Goal: Task Accomplishment & Management: Complete application form

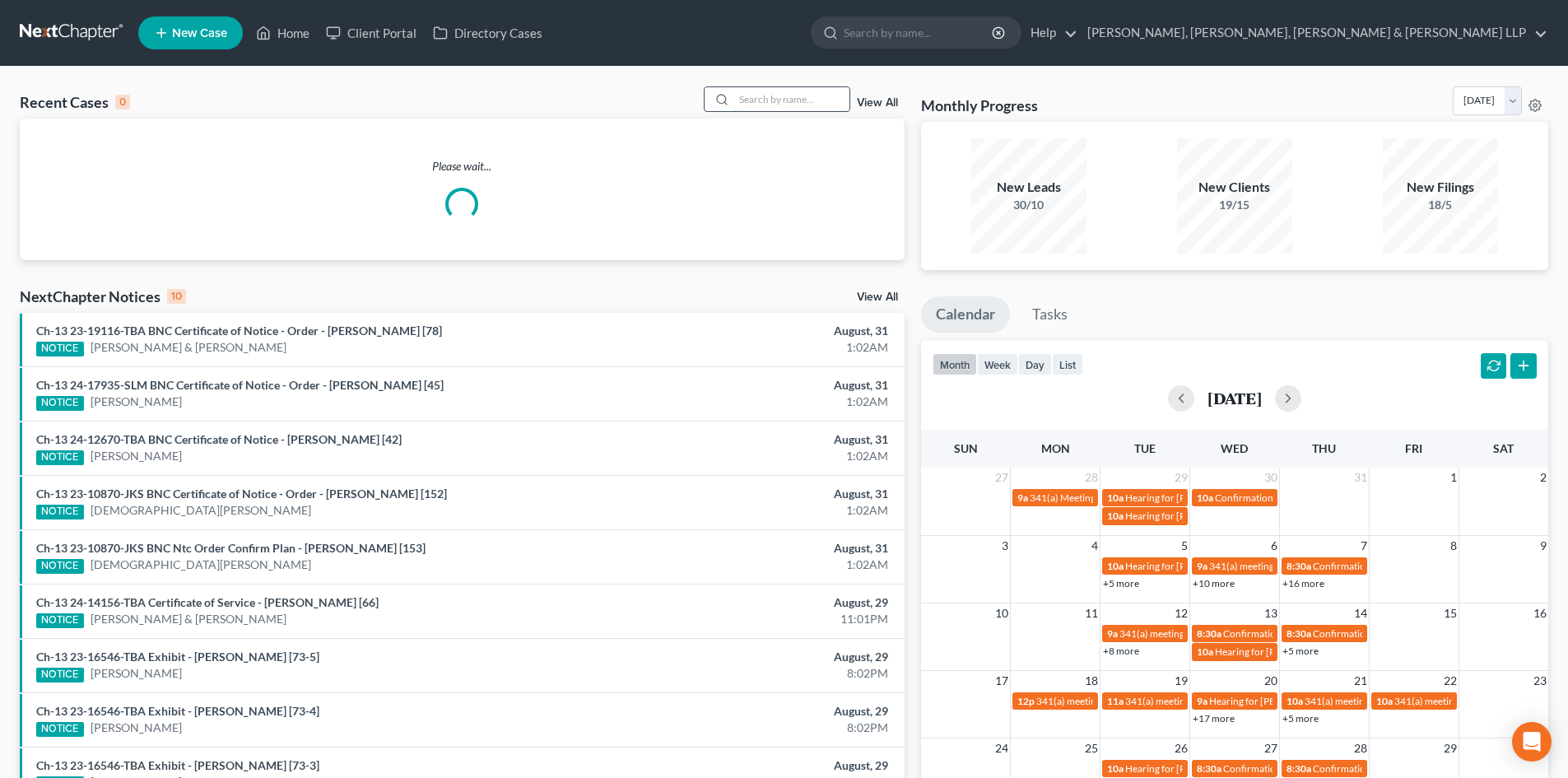
click at [804, 103] on input "search" at bounding box center [792, 99] width 115 height 24
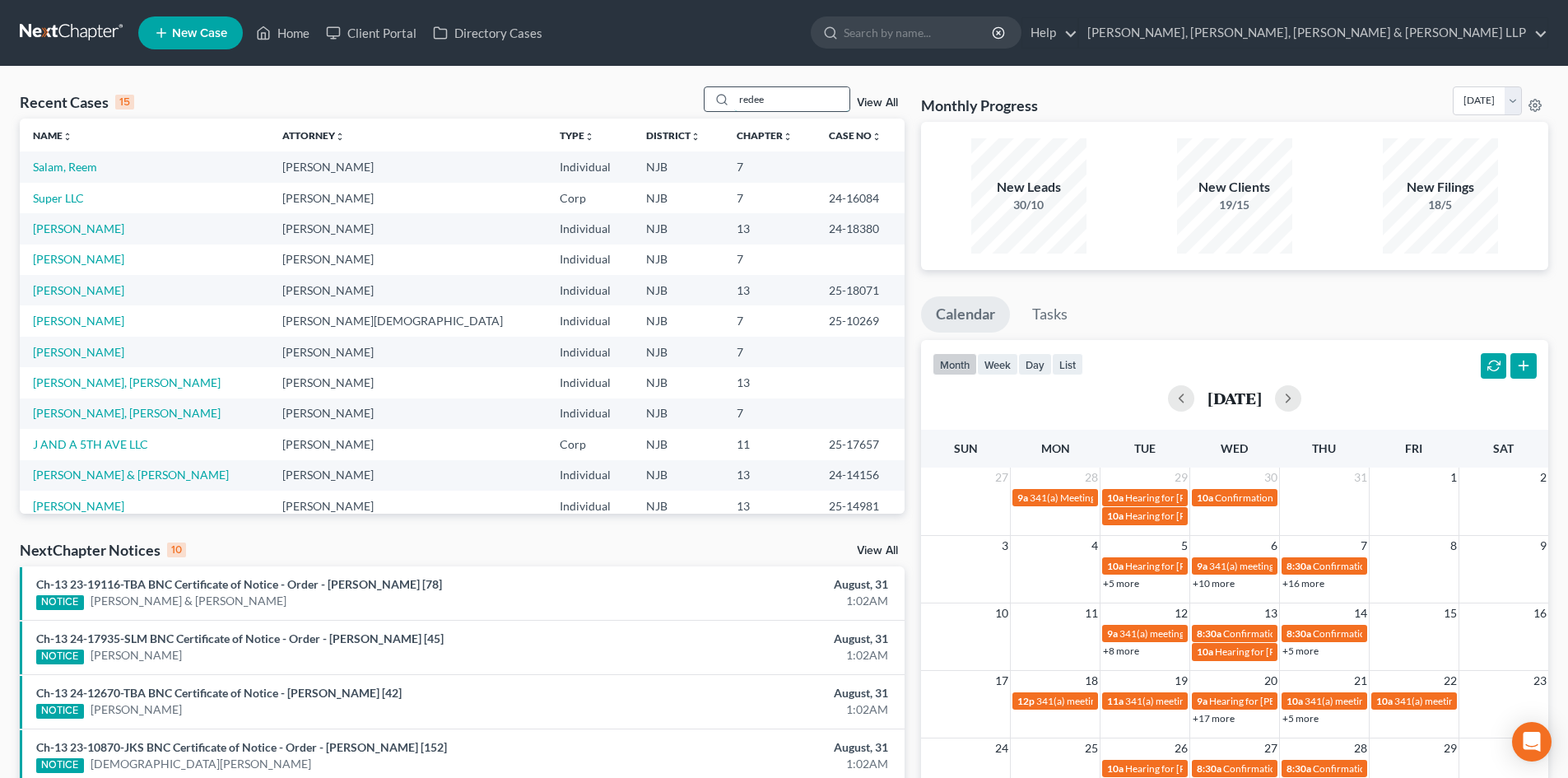
type input "redeem"
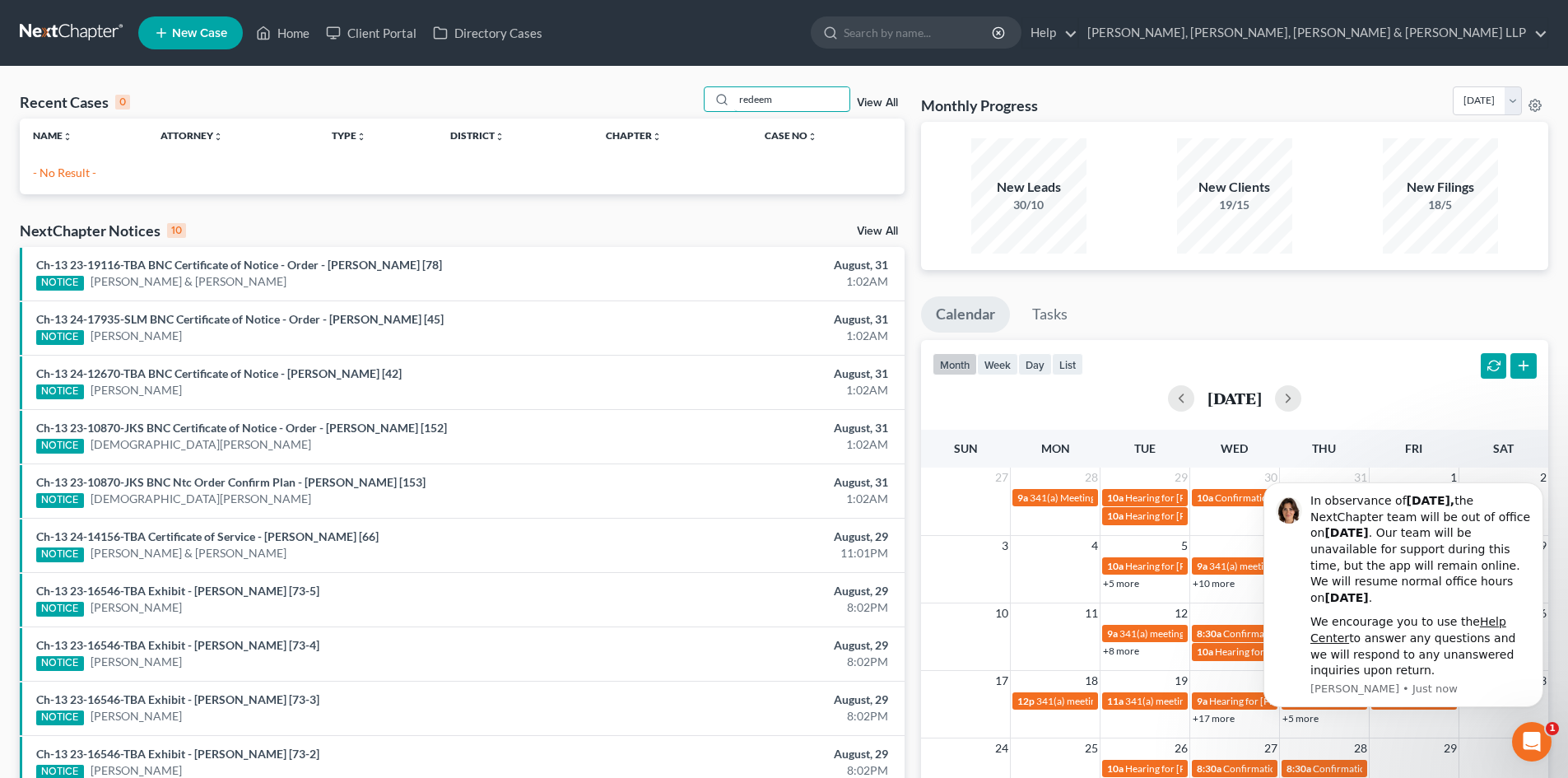
drag, startPoint x: 781, startPoint y: 96, endPoint x: 657, endPoint y: 94, distance: 124.0
click at [658, 94] on div "Recent Cases 0 redeem View All" at bounding box center [462, 102] width 885 height 32
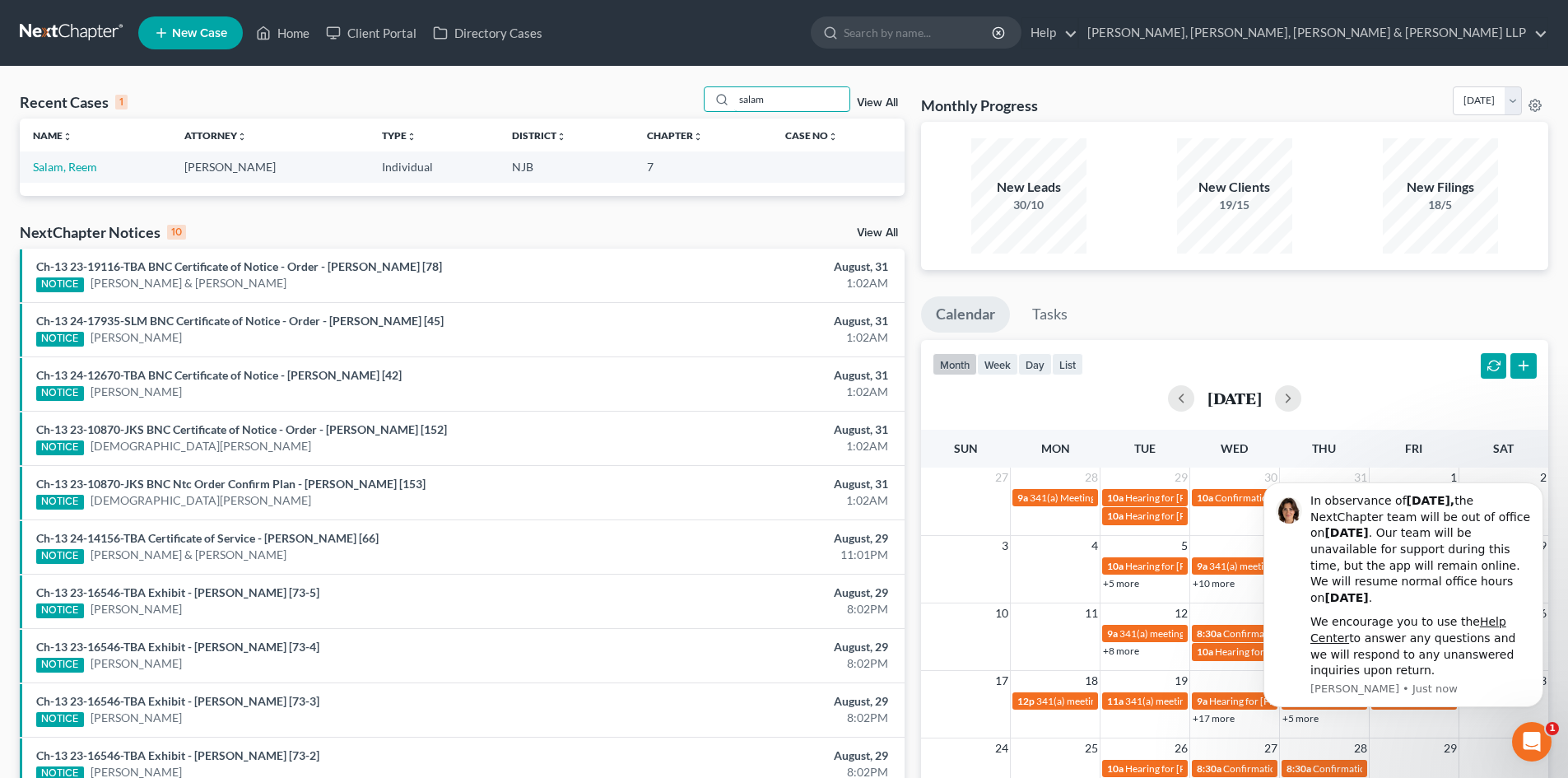
type input "salam"
drag, startPoint x: 69, startPoint y: 178, endPoint x: 63, endPoint y: 167, distance: 12.5
click at [63, 167] on link "Salam, Reem" at bounding box center [64, 166] width 64 height 14
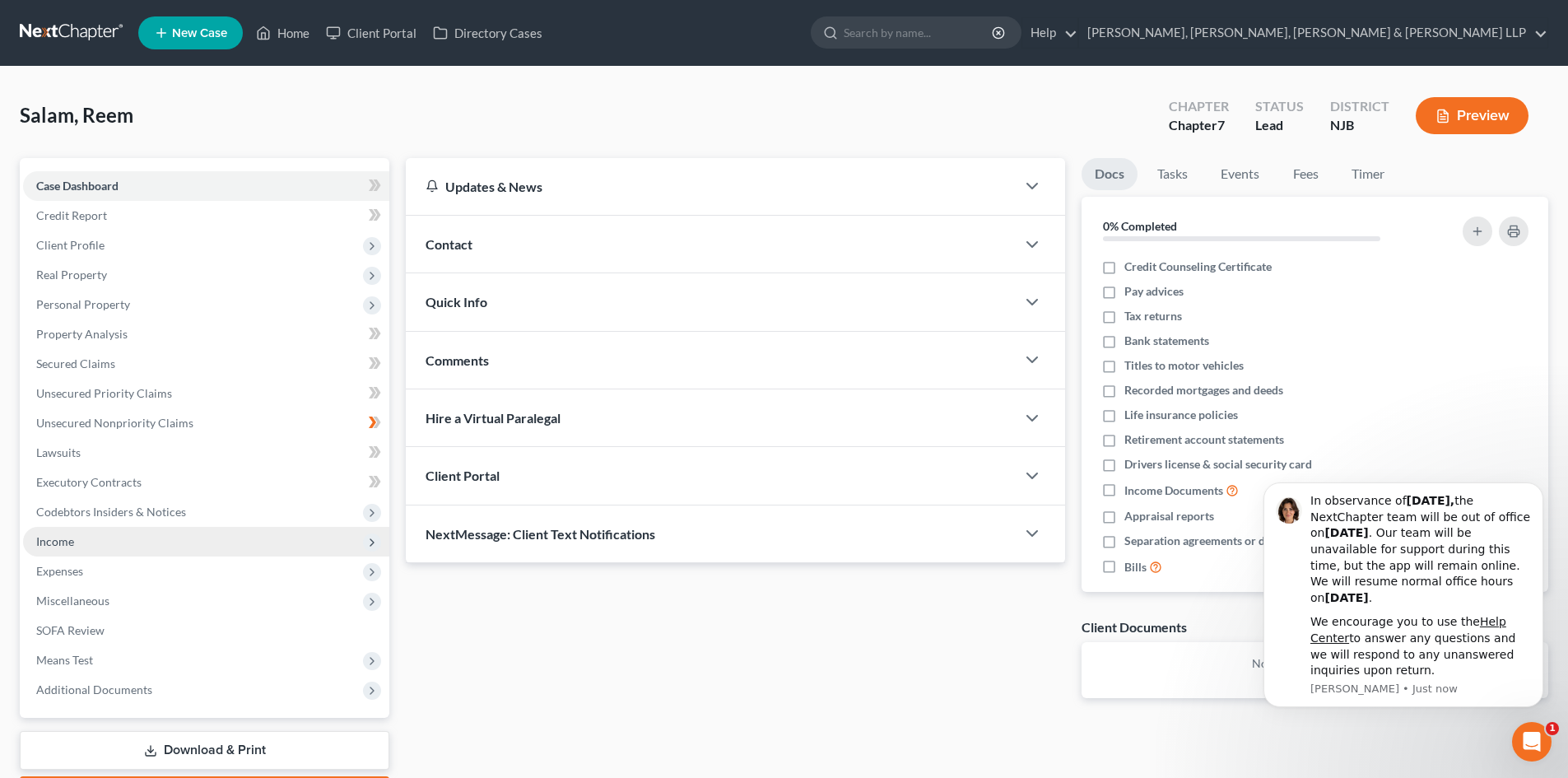
click at [98, 545] on span "Income" at bounding box center [207, 541] width 366 height 29
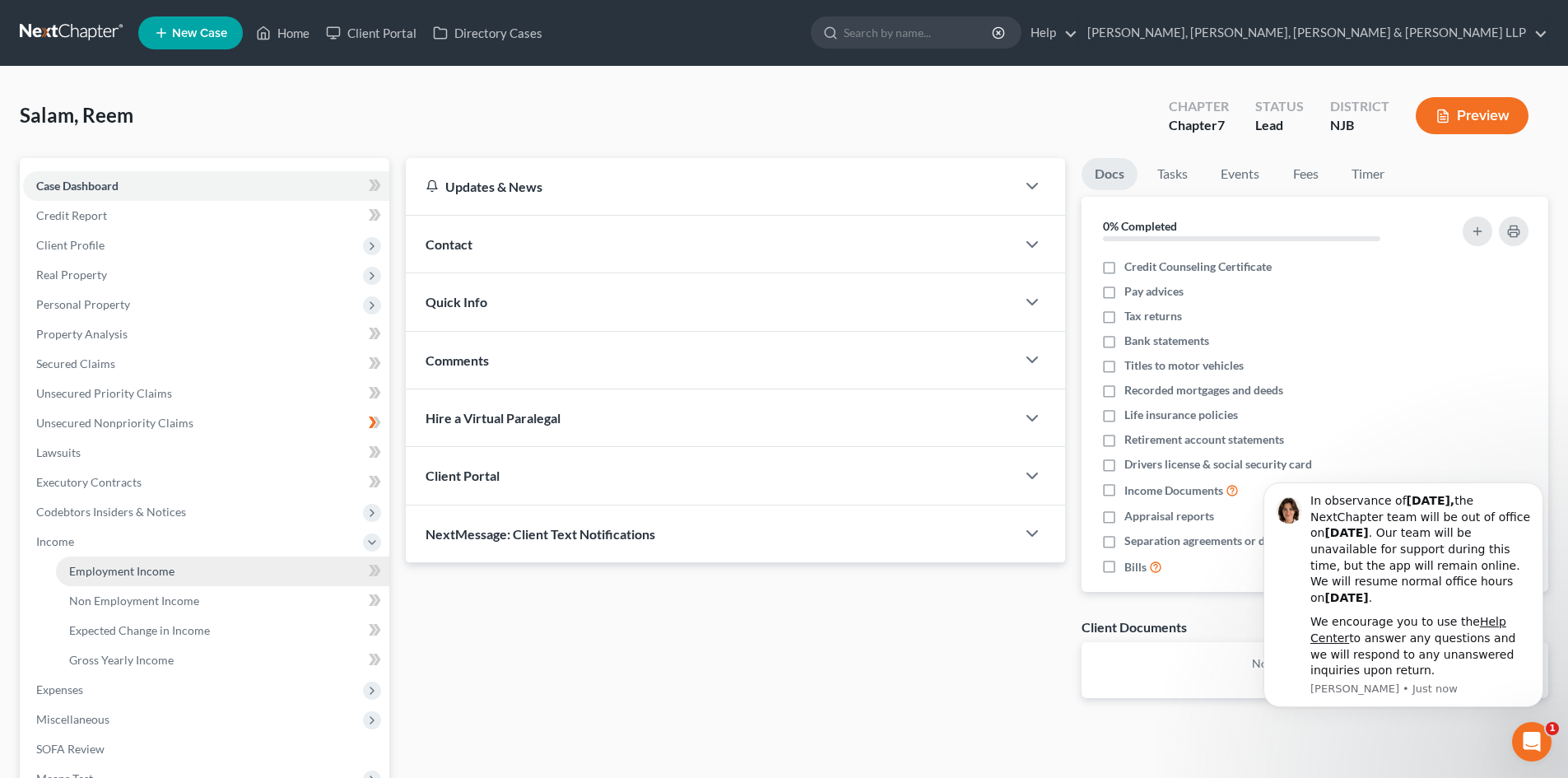
click at [130, 562] on link "Employment Income" at bounding box center [222, 571] width 334 height 29
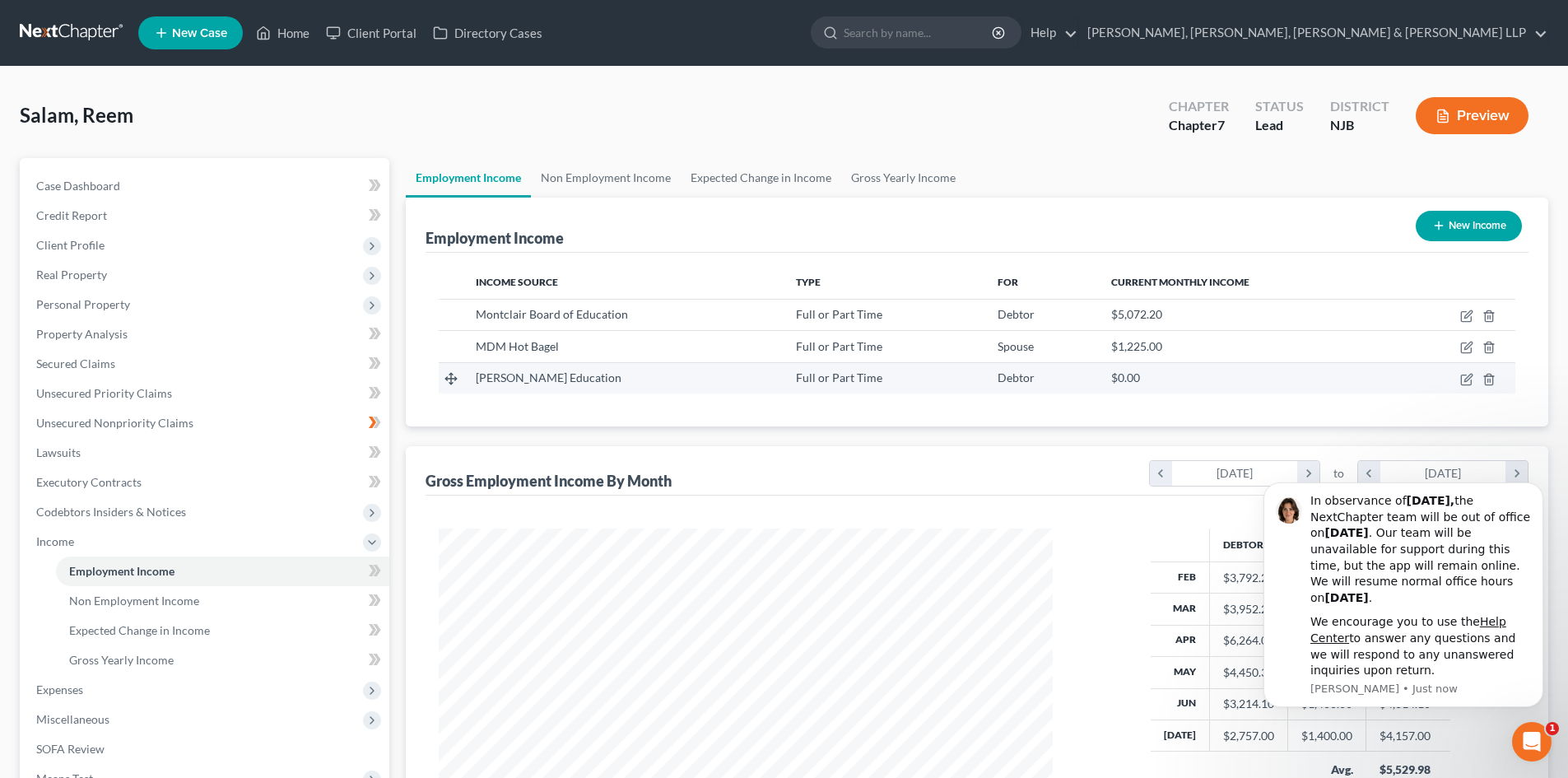
scroll to position [307, 647]
click at [613, 182] on link "Non Employment Income" at bounding box center [605, 177] width 150 height 39
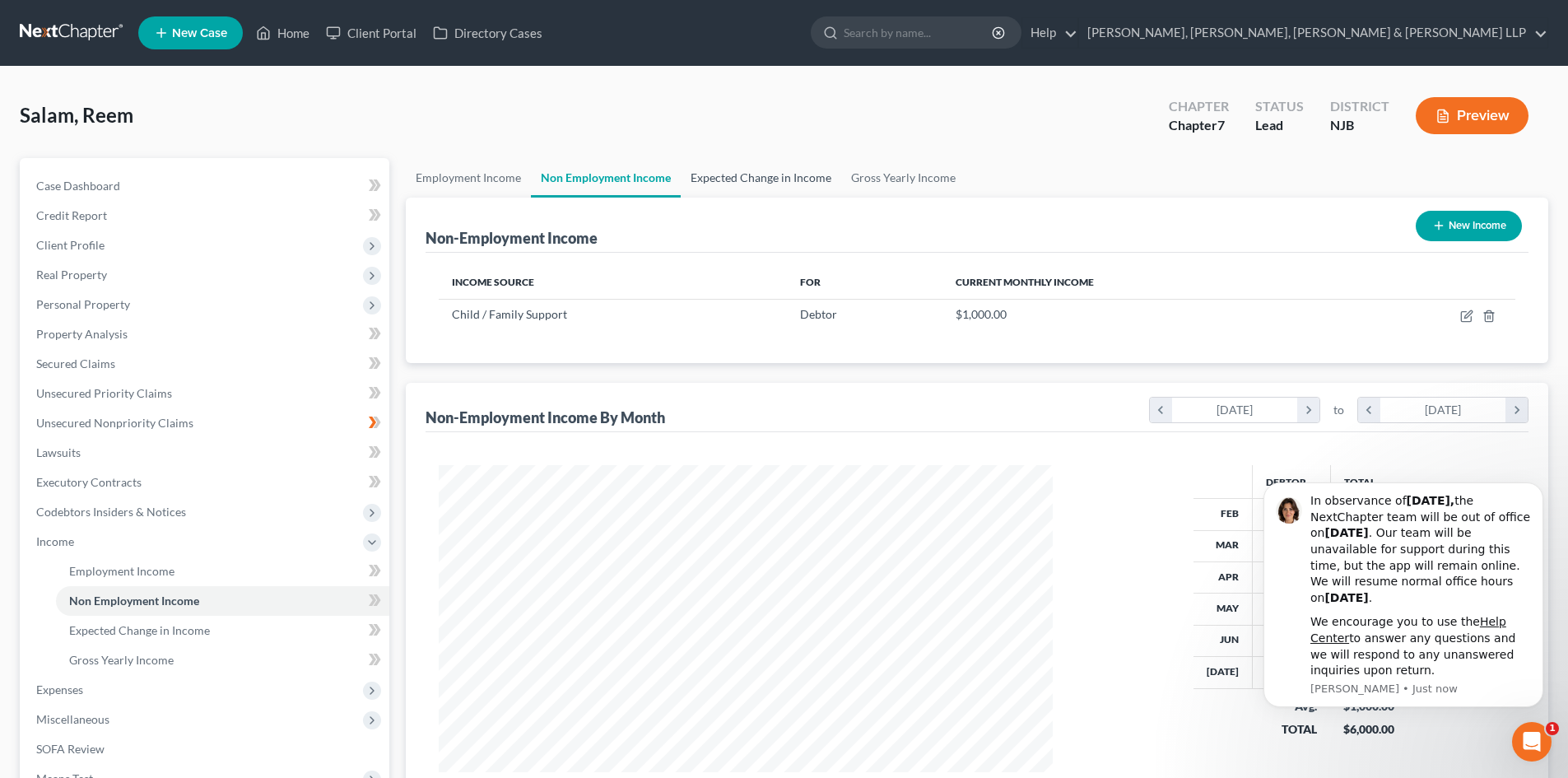
scroll to position [307, 647]
click at [767, 168] on link "Expected Change in Income" at bounding box center [761, 177] width 161 height 39
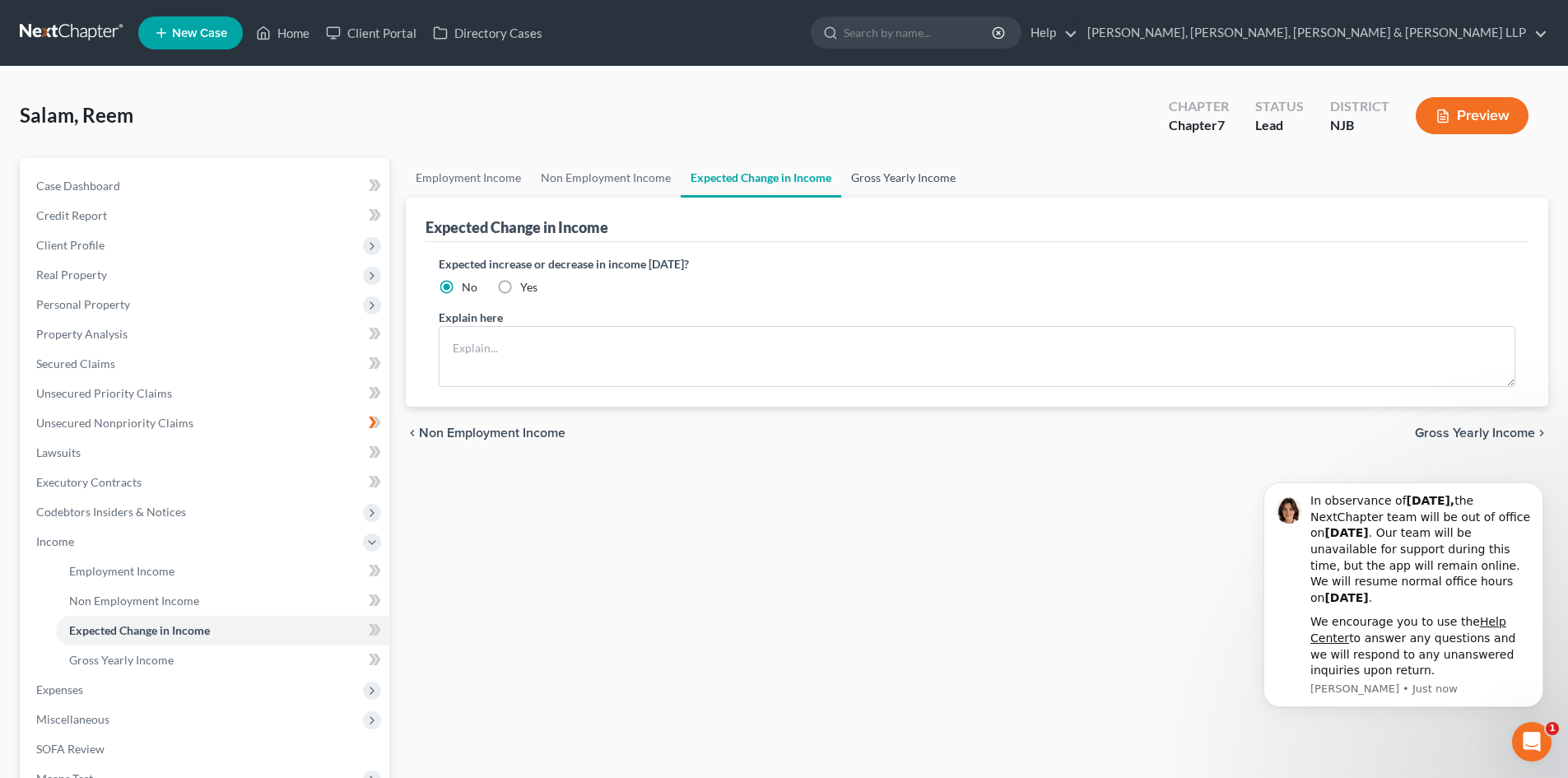
click at [917, 171] on link "Gross Yearly Income" at bounding box center [903, 177] width 125 height 39
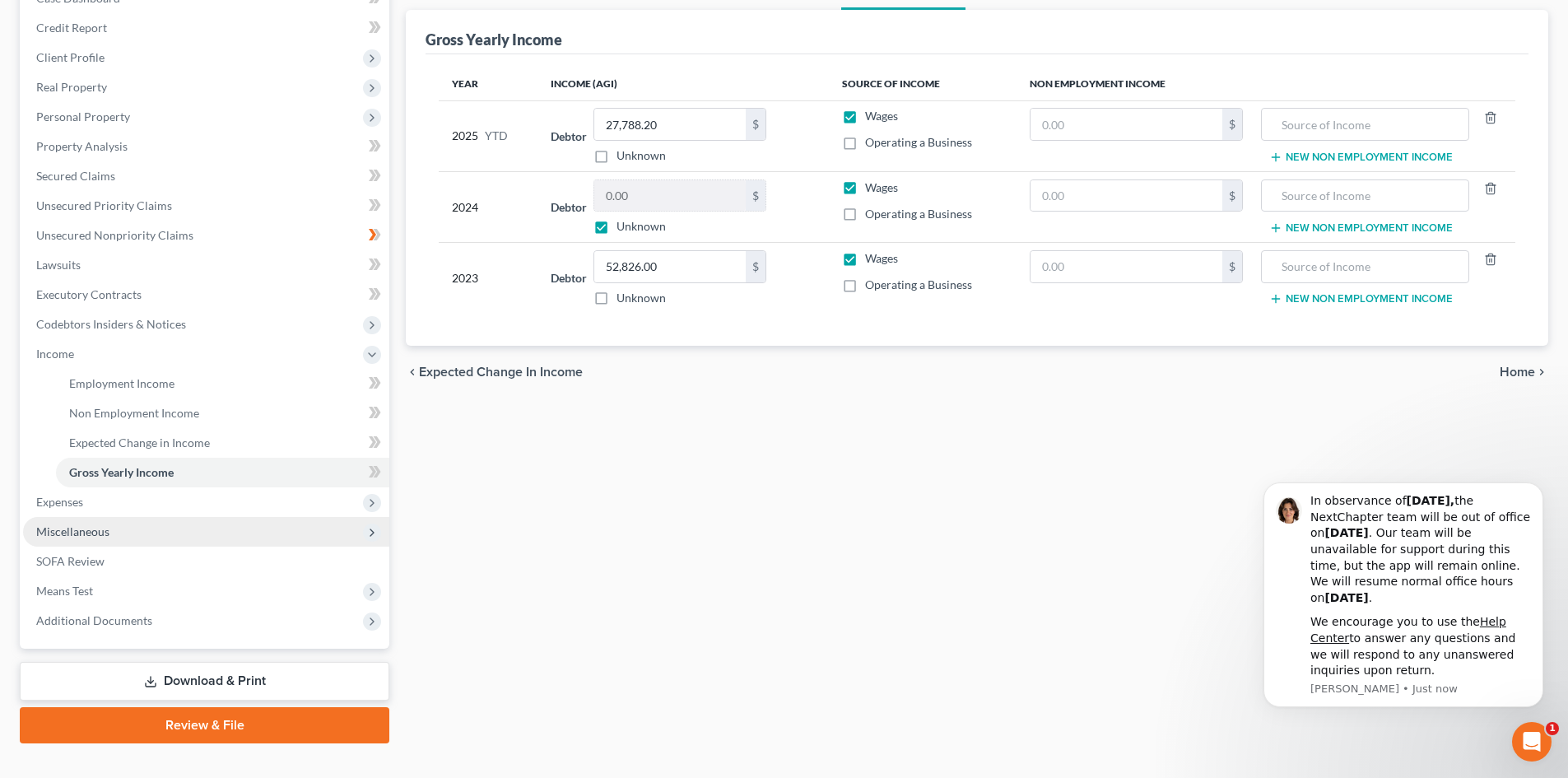
scroll to position [216, 0]
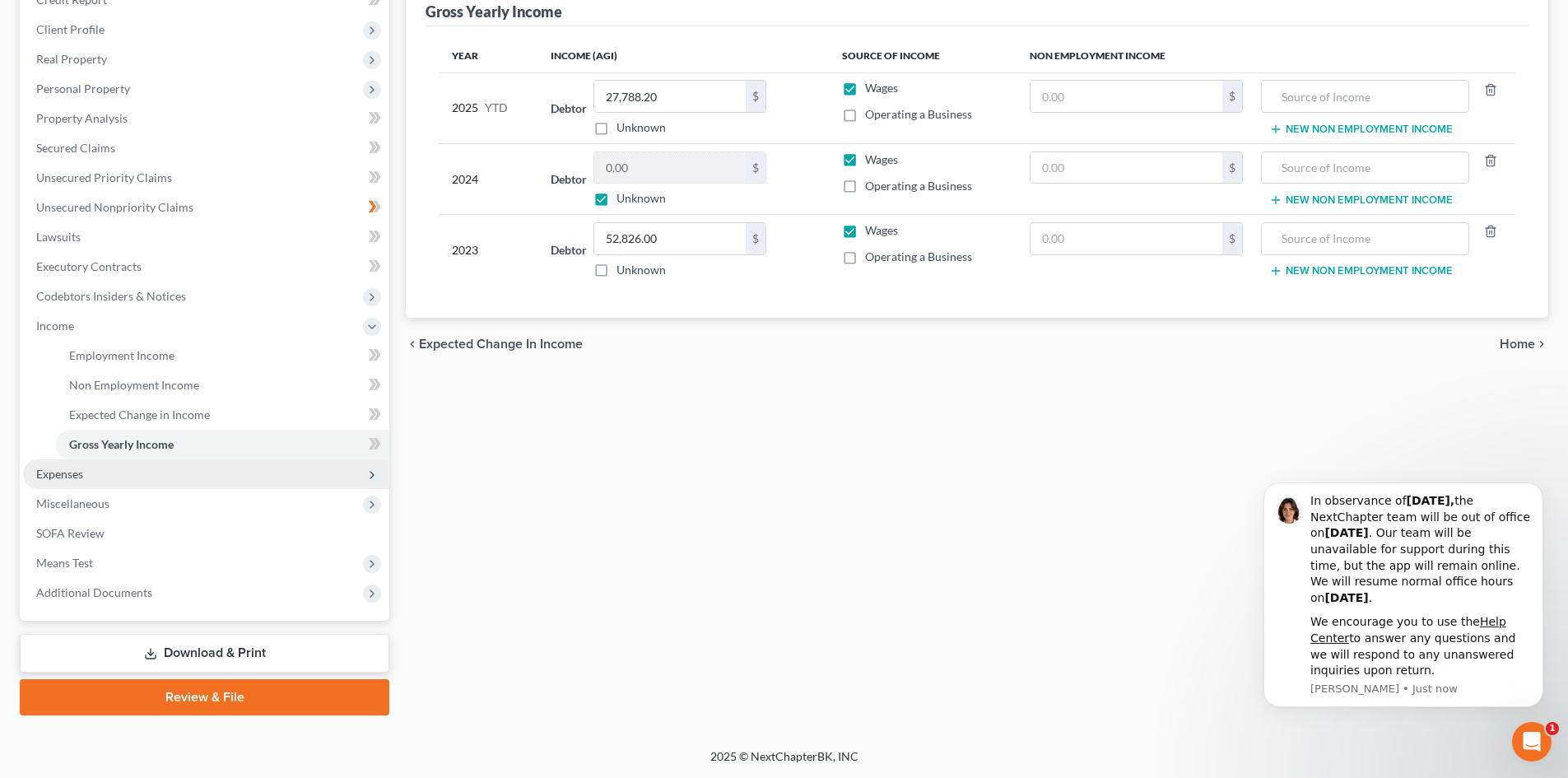
click at [118, 474] on span "Expenses" at bounding box center [207, 473] width 366 height 29
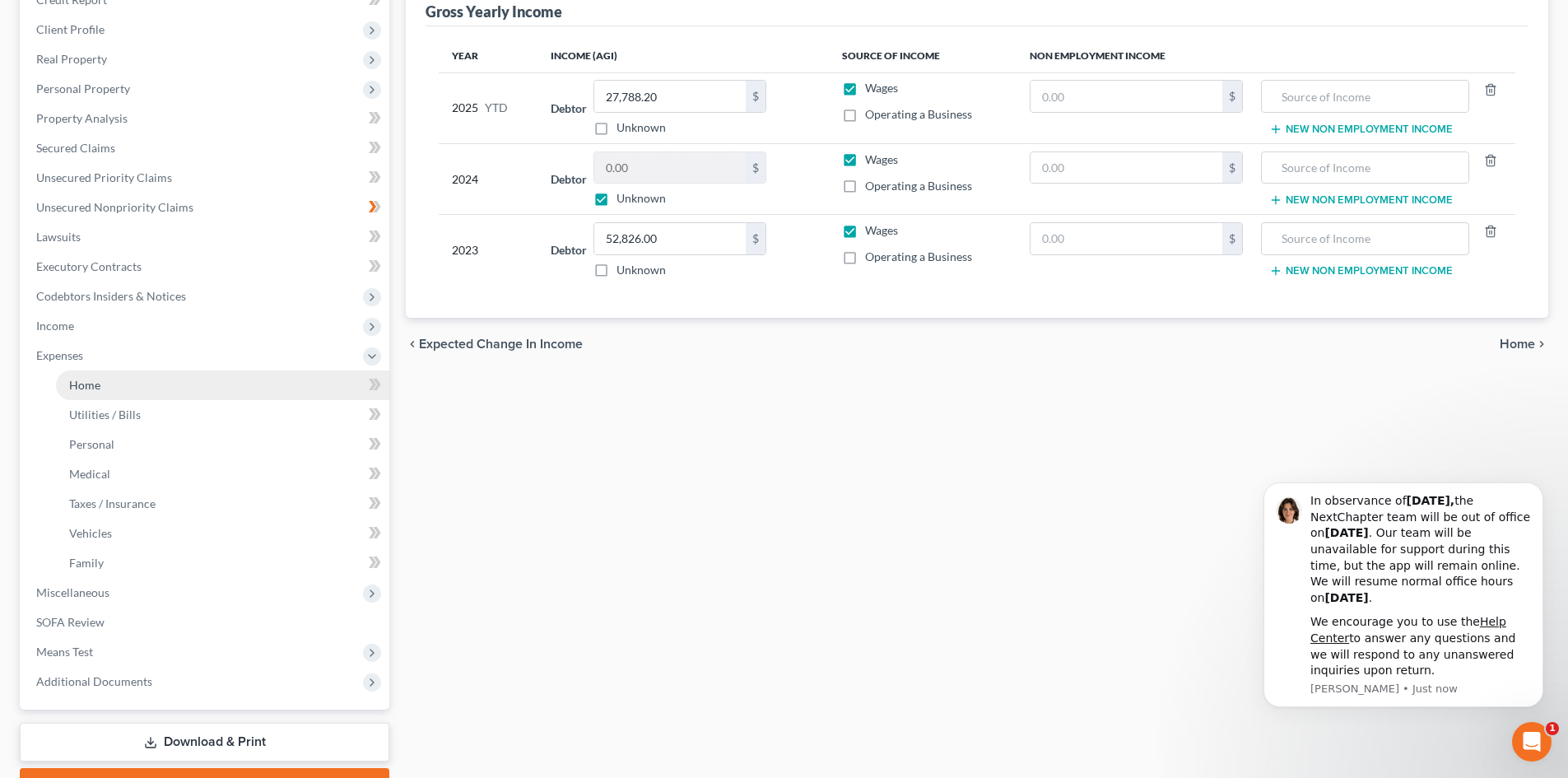
click at [126, 389] on link "Home" at bounding box center [222, 385] width 334 height 29
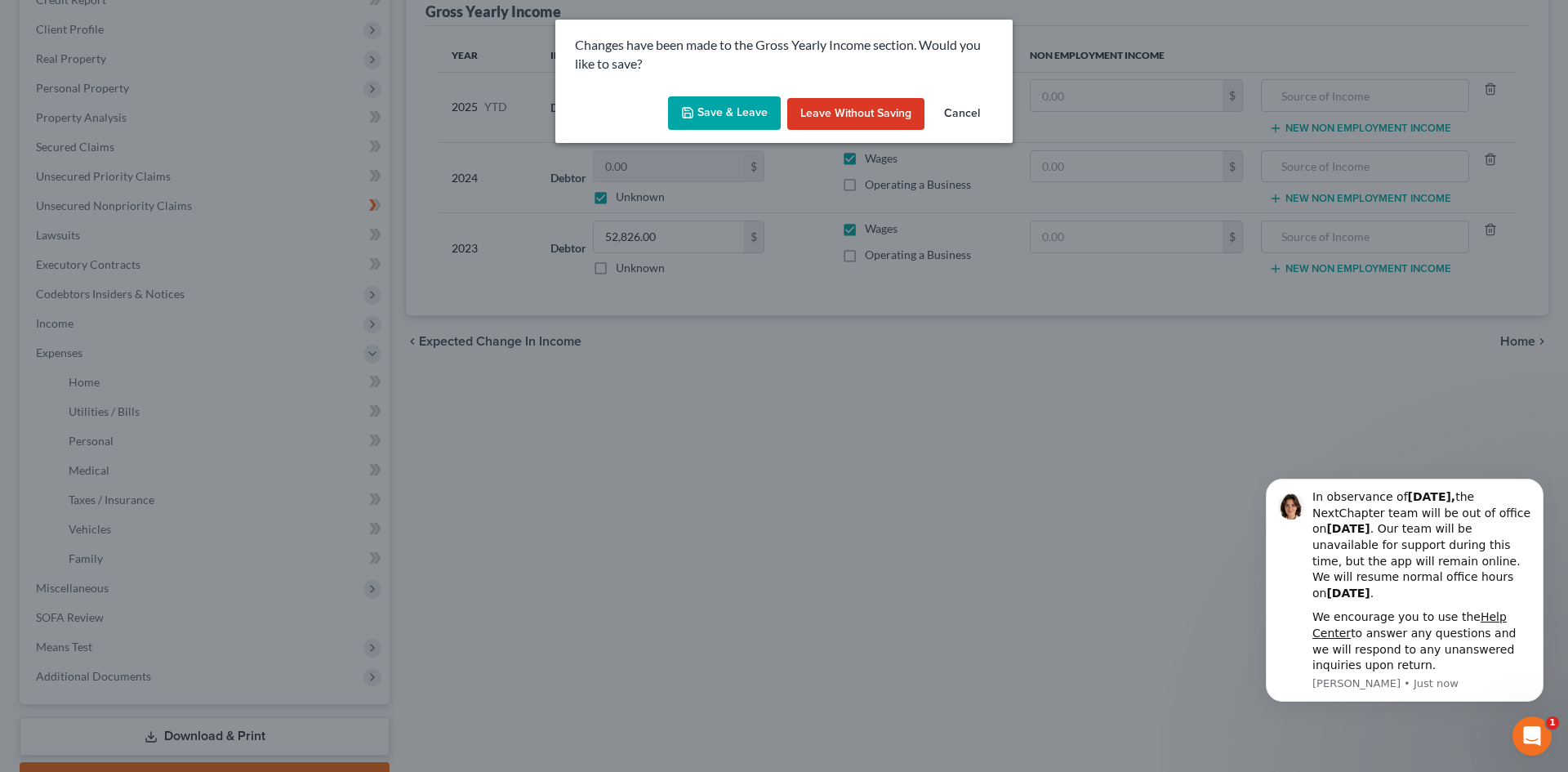
click at [722, 105] on button "Save & Leave" at bounding box center [724, 113] width 113 height 34
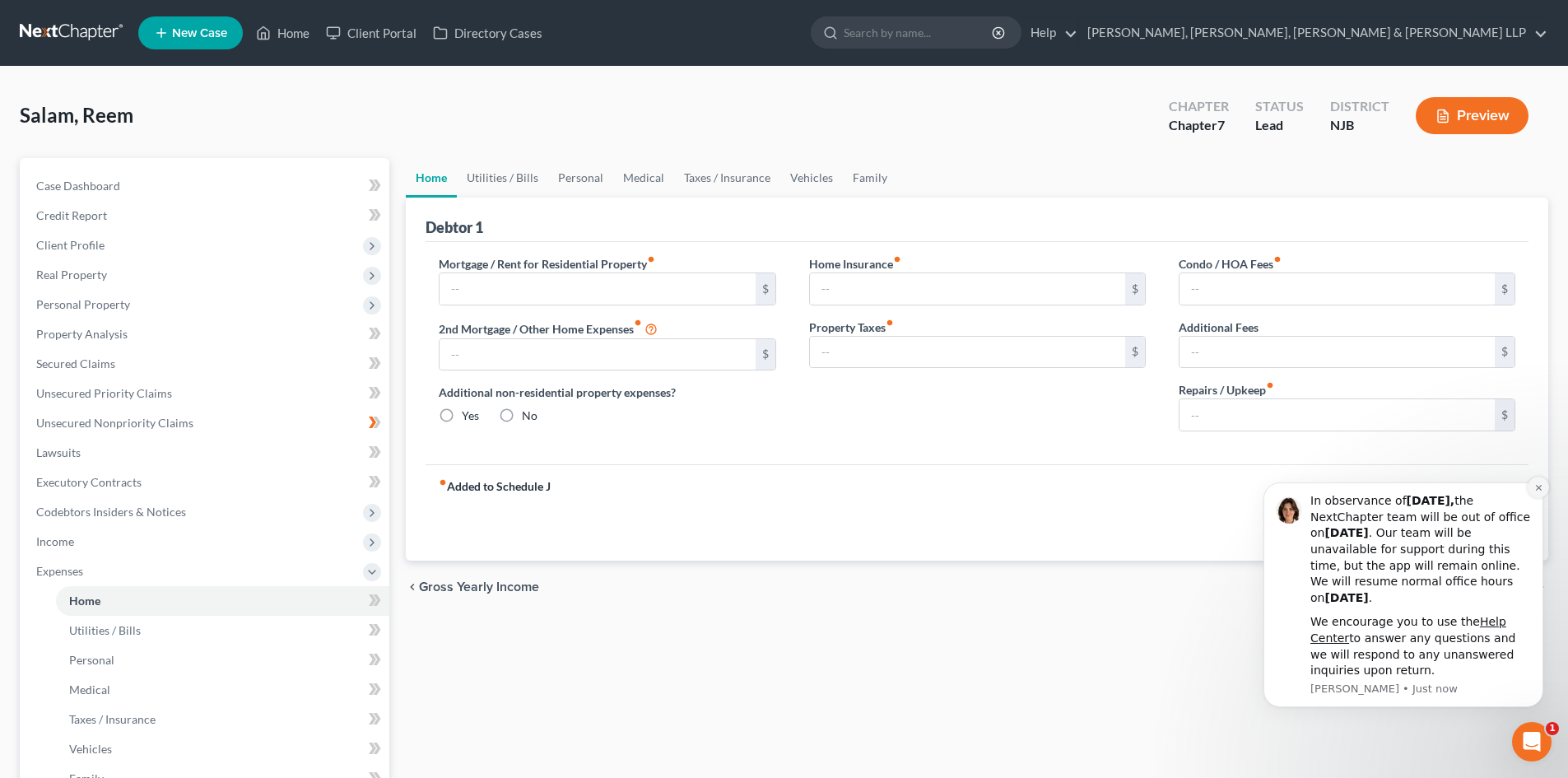
click at [1545, 490] on button "Dismiss notification" at bounding box center [1539, 488] width 22 height 22
type input "3,000.00"
type input "0.00"
radio input "true"
type input "0.00"
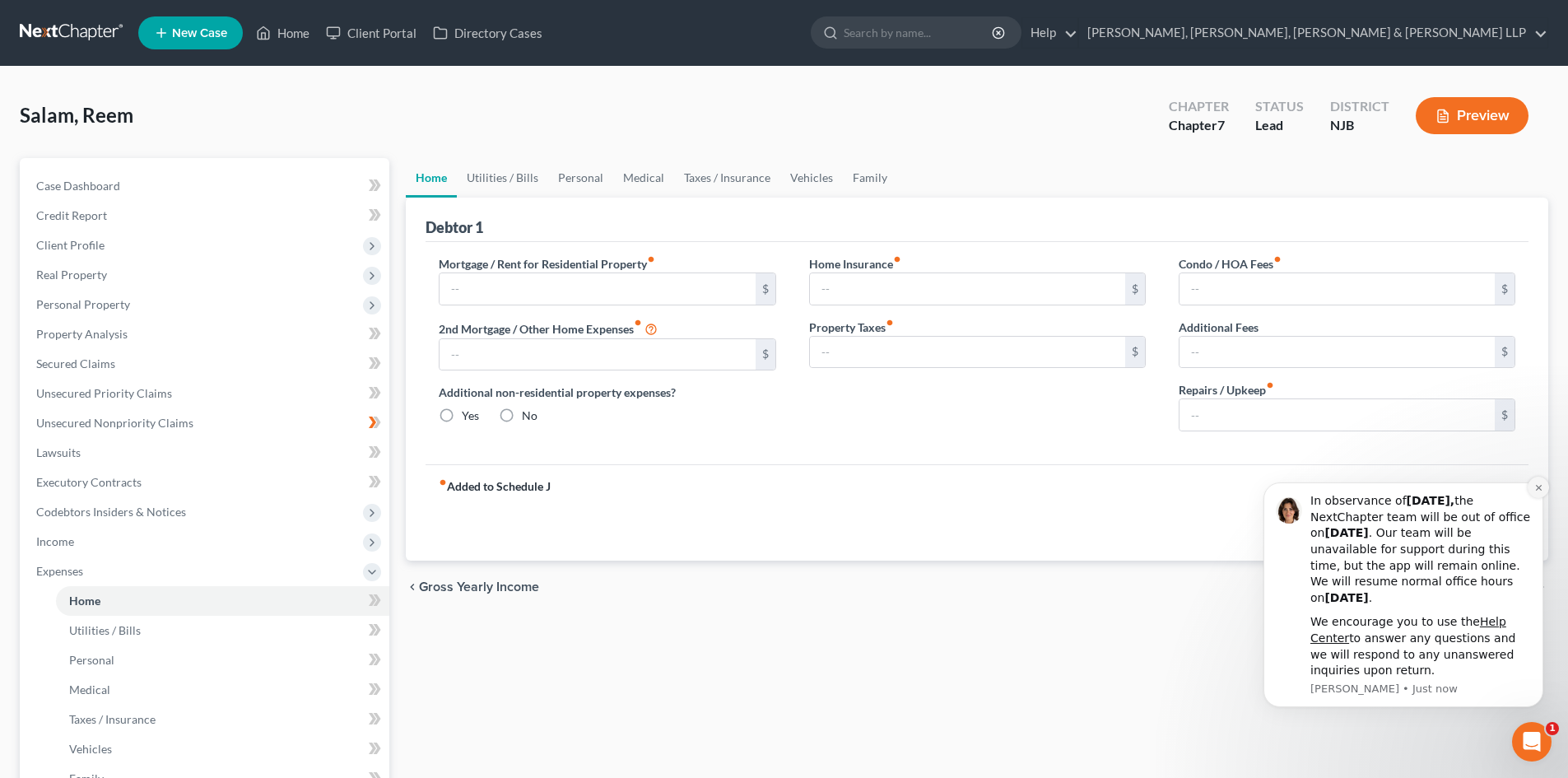
type input "0.00"
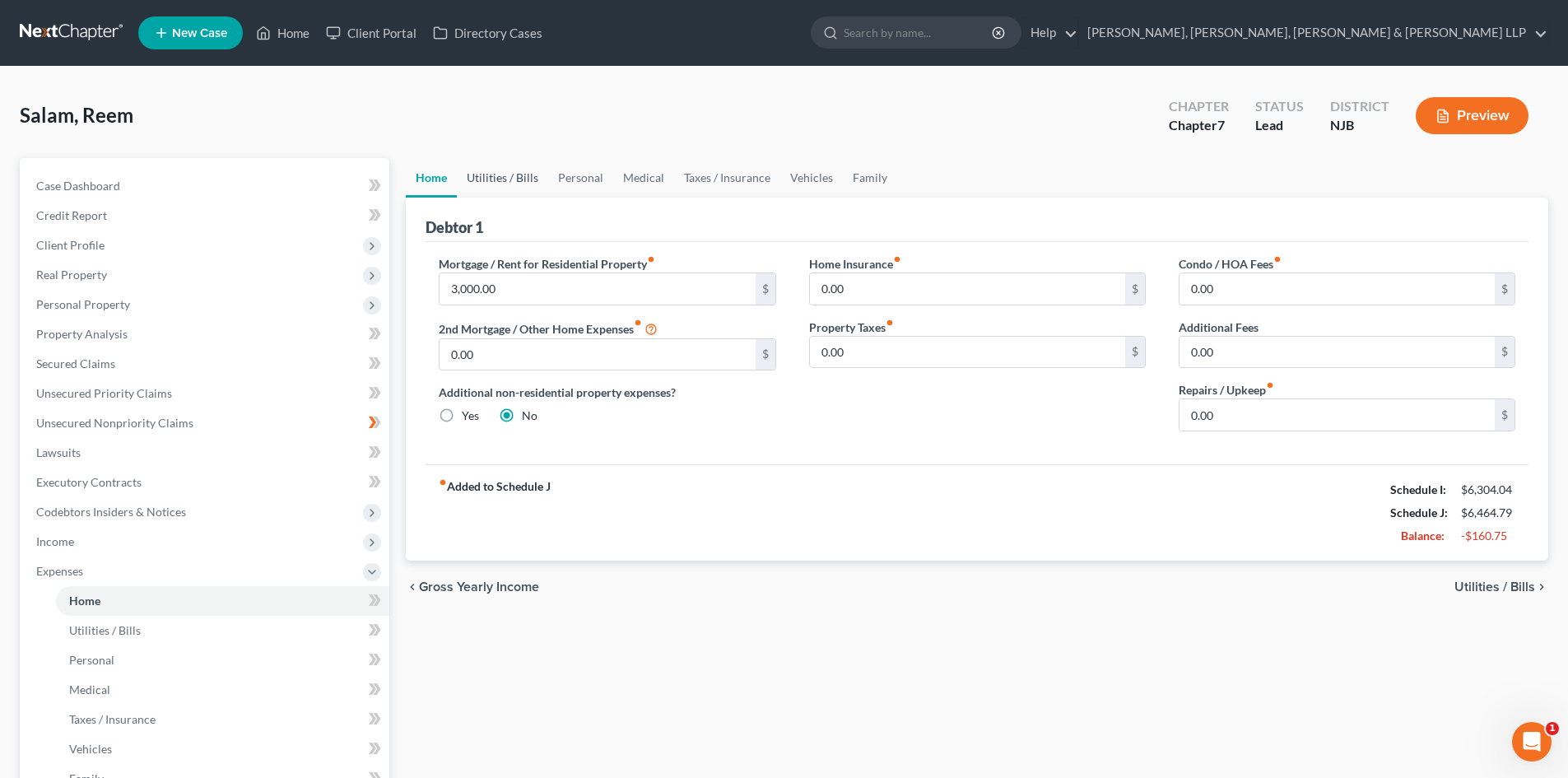
click at [502, 182] on link "Utilities / Bills" at bounding box center [502, 177] width 91 height 39
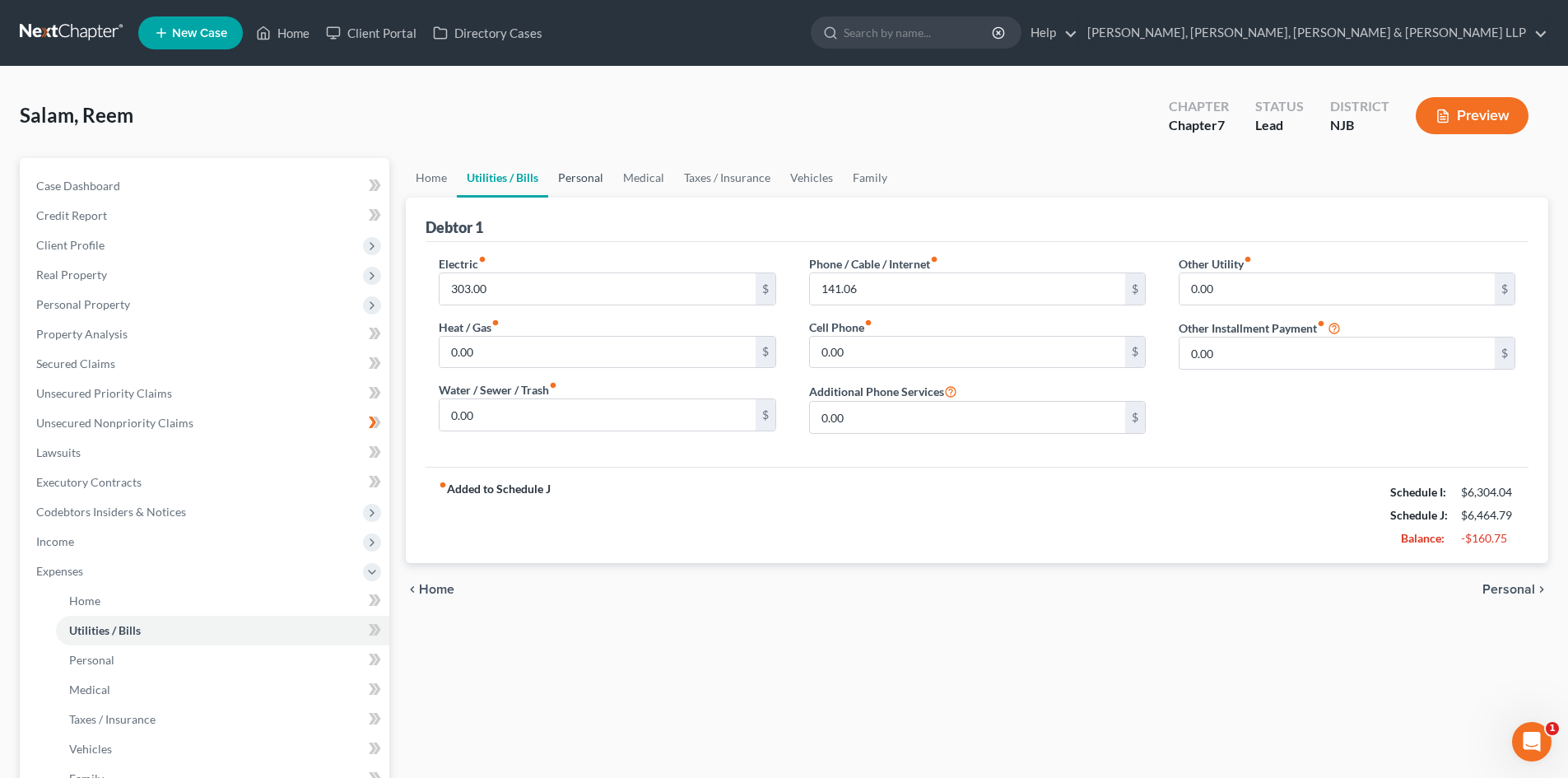
click at [569, 176] on link "Personal" at bounding box center [580, 177] width 65 height 39
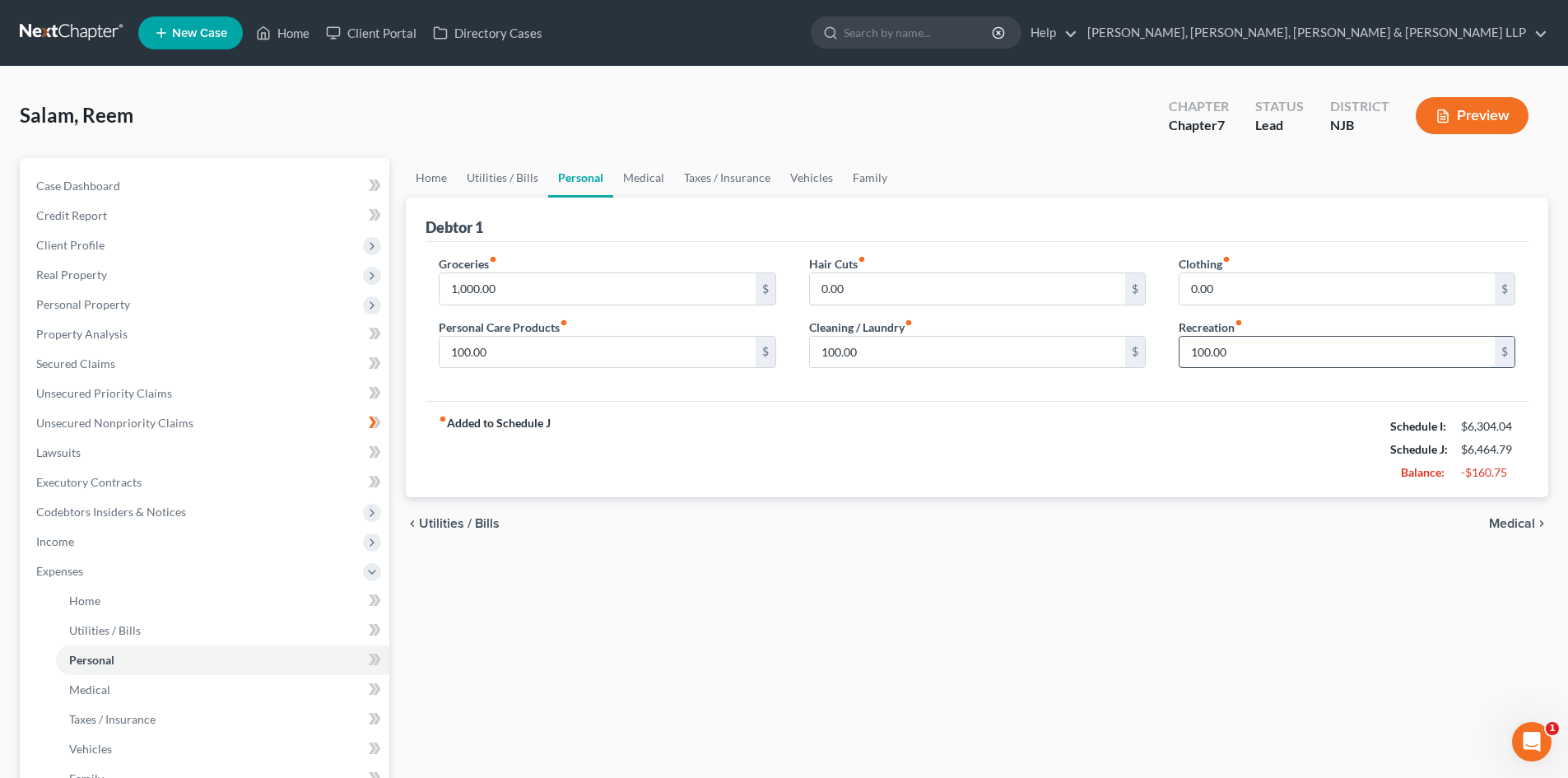
click at [1251, 343] on input "100.00" at bounding box center [1336, 352] width 315 height 31
type input "50"
drag, startPoint x: 459, startPoint y: 367, endPoint x: 503, endPoint y: 356, distance: 45.4
click at [459, 367] on input "100.00" at bounding box center [597, 352] width 315 height 31
type input "50"
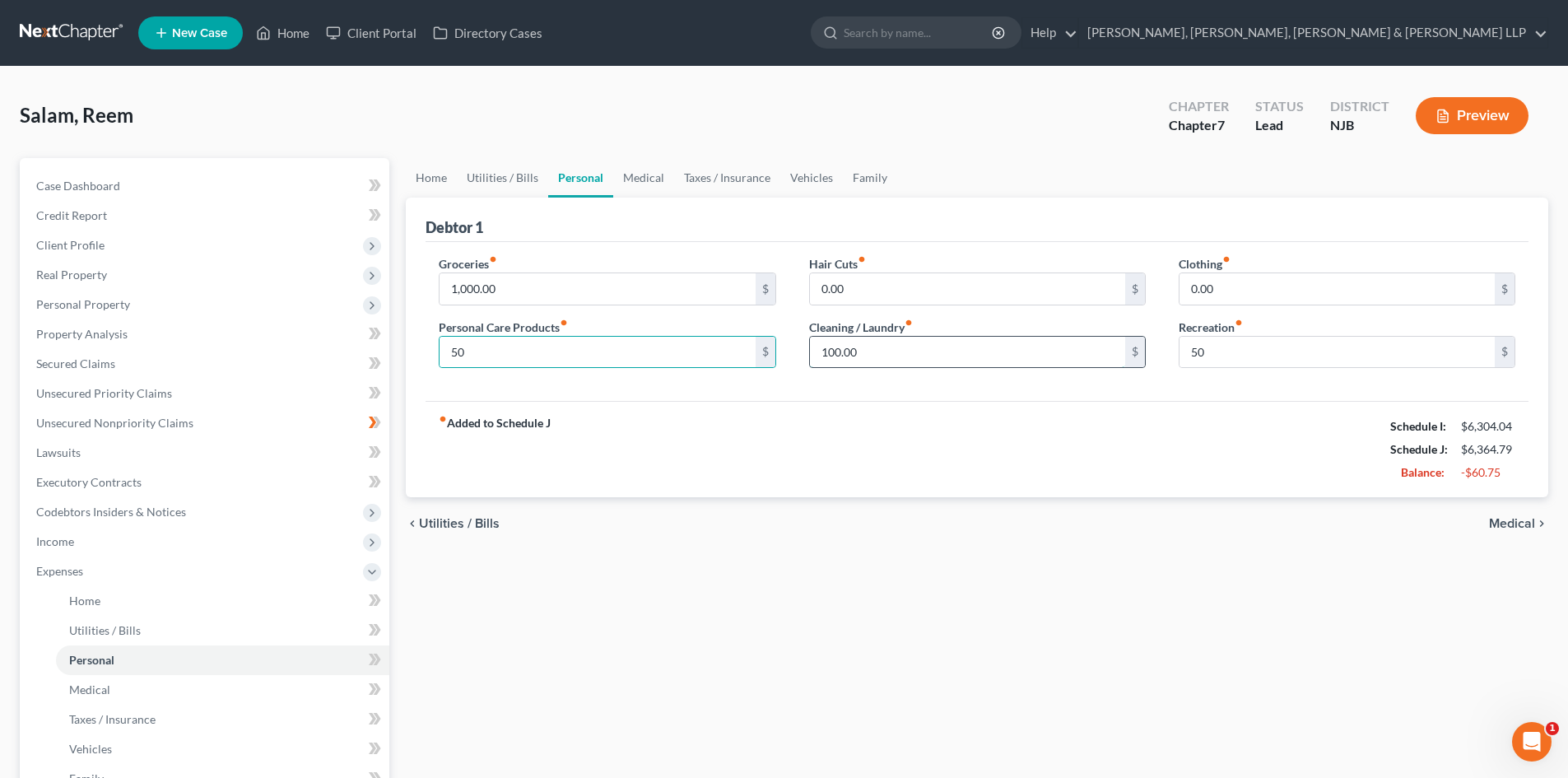
click at [899, 344] on input "100.00" at bounding box center [967, 352] width 315 height 31
type input "50"
click at [493, 352] on input "50" at bounding box center [597, 352] width 315 height 31
type input "55"
click at [620, 173] on link "Medical" at bounding box center [643, 177] width 61 height 39
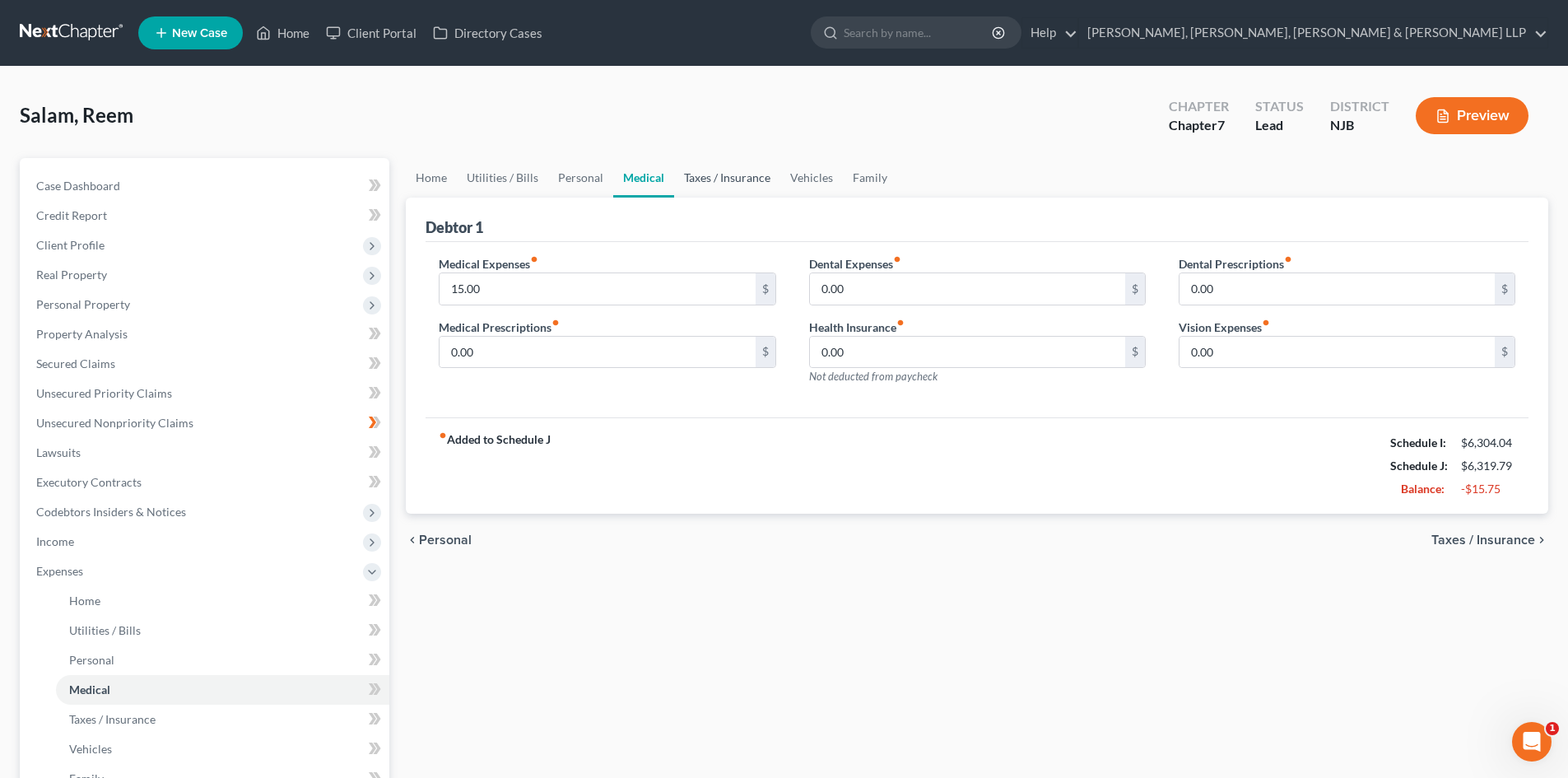
click at [738, 177] on link "Taxes / Insurance" at bounding box center [727, 177] width 106 height 39
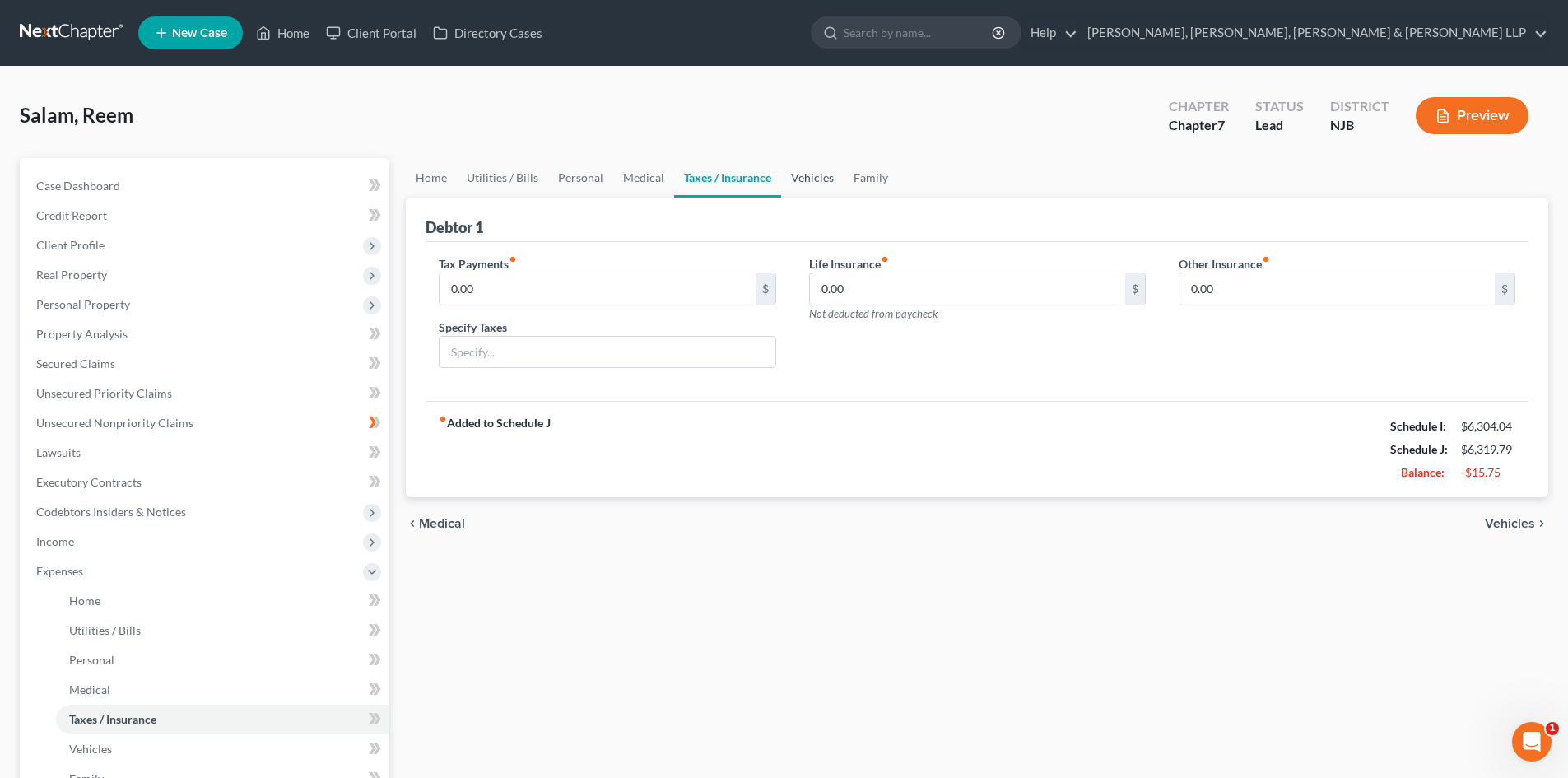
click at [820, 179] on link "Vehicles" at bounding box center [812, 177] width 63 height 39
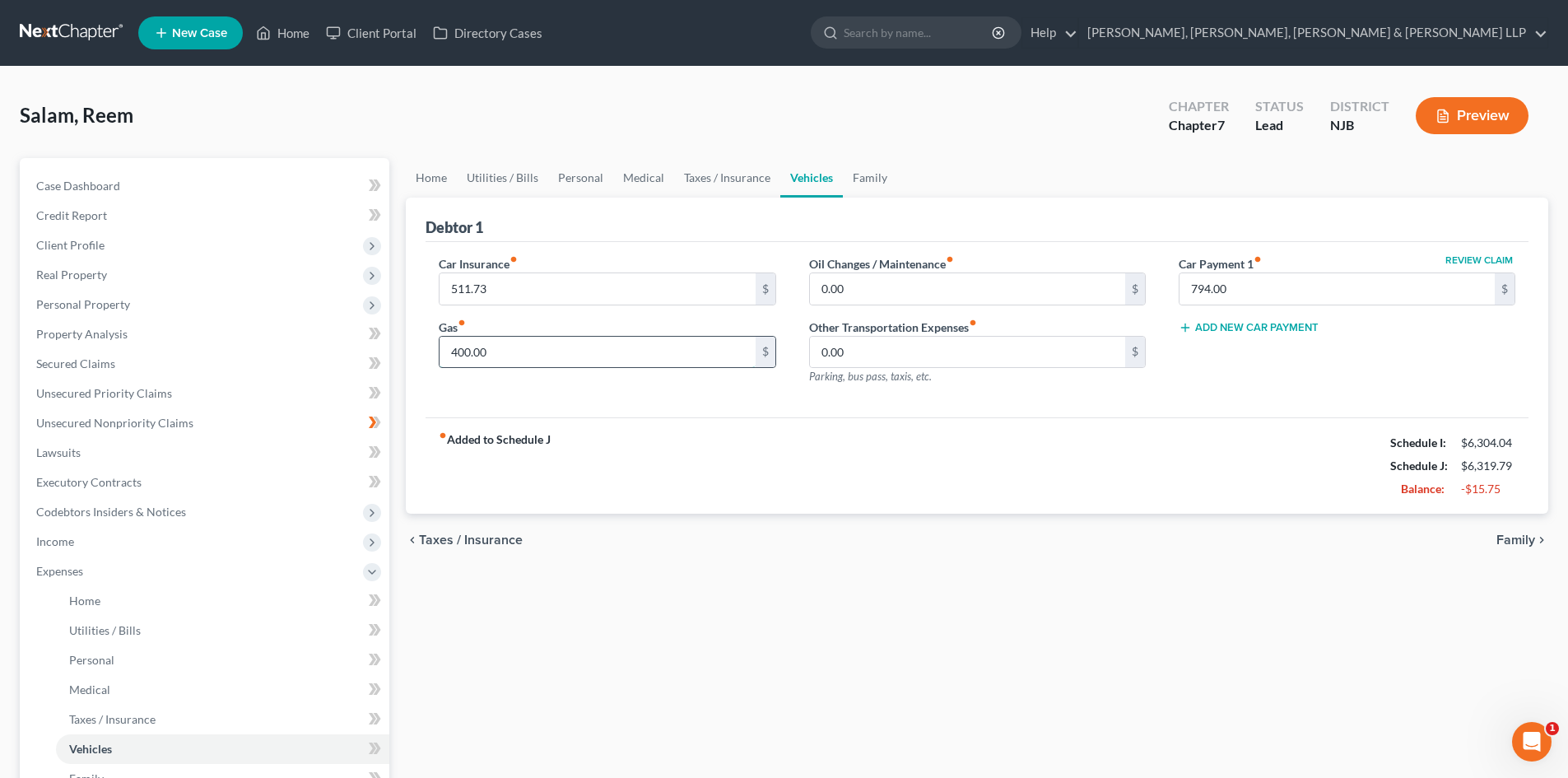
click at [531, 355] on input "400.00" at bounding box center [597, 352] width 315 height 31
type input "350"
click at [697, 202] on div "Debtor 1" at bounding box center [977, 219] width 1103 height 44
click at [711, 184] on link "Taxes / Insurance" at bounding box center [727, 177] width 106 height 39
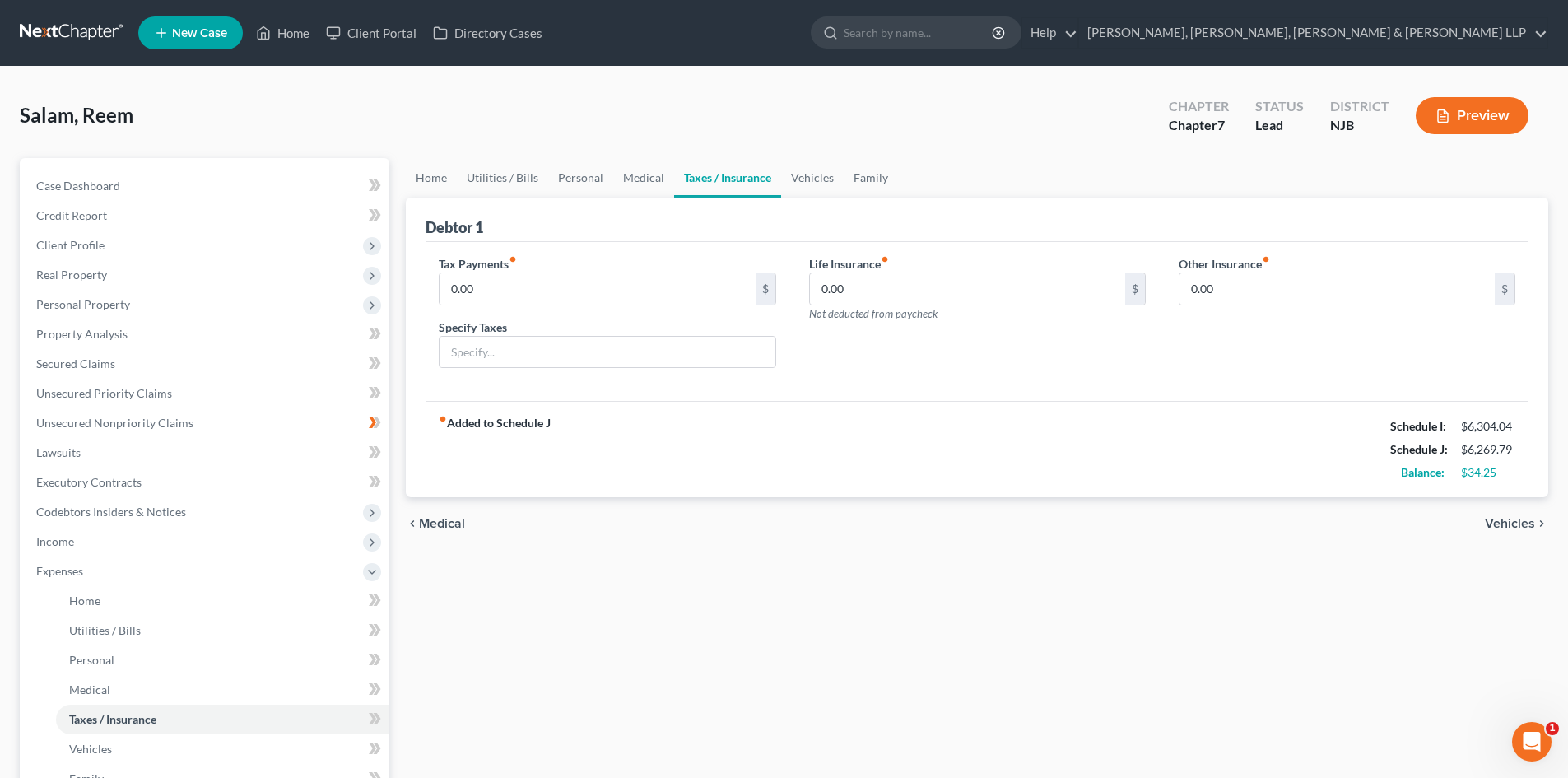
click at [677, 177] on link "Taxes / Insurance" at bounding box center [728, 177] width 107 height 39
click at [648, 183] on link "Medical" at bounding box center [643, 177] width 61 height 39
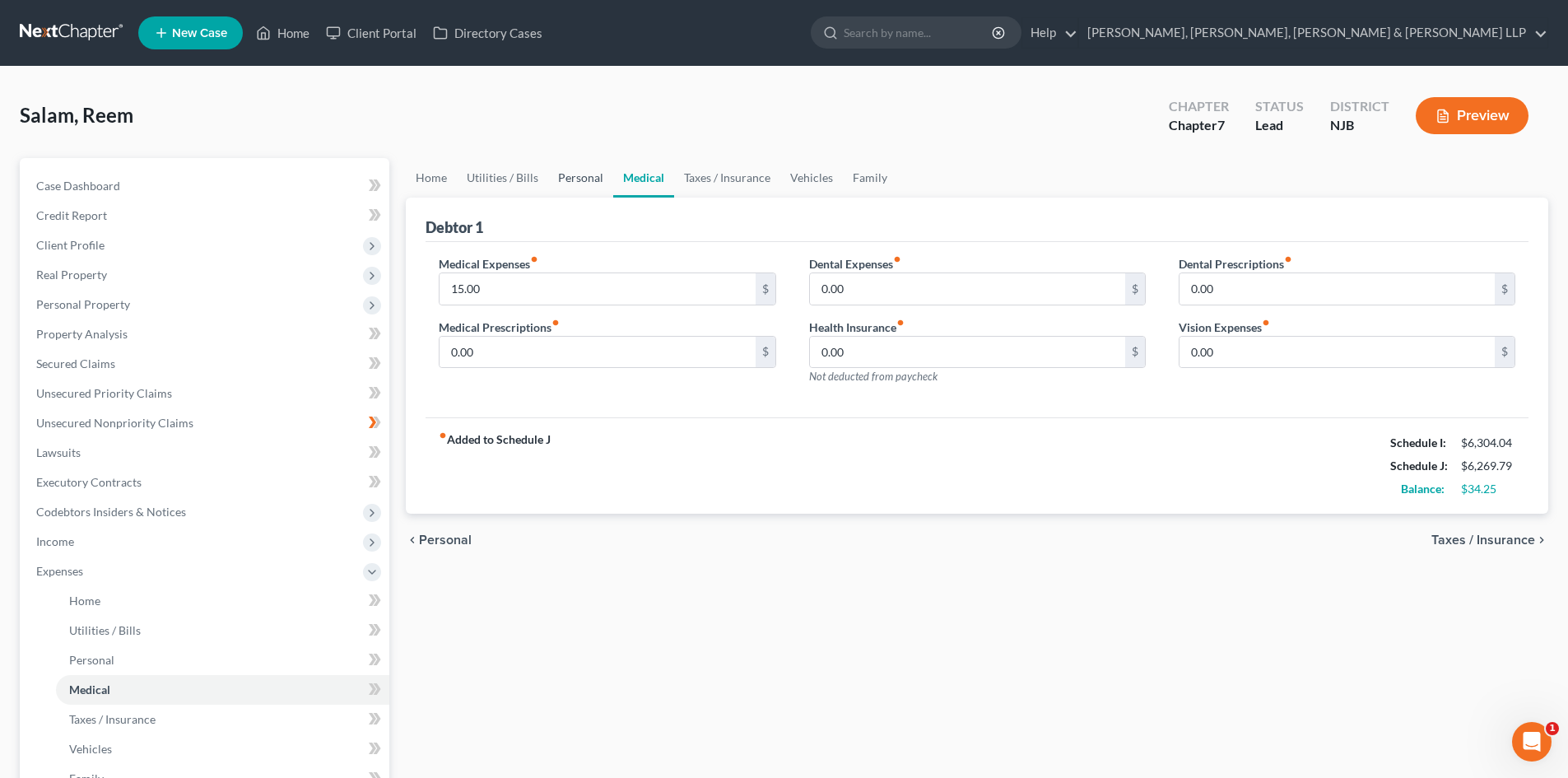
click at [577, 177] on link "Personal" at bounding box center [580, 177] width 65 height 39
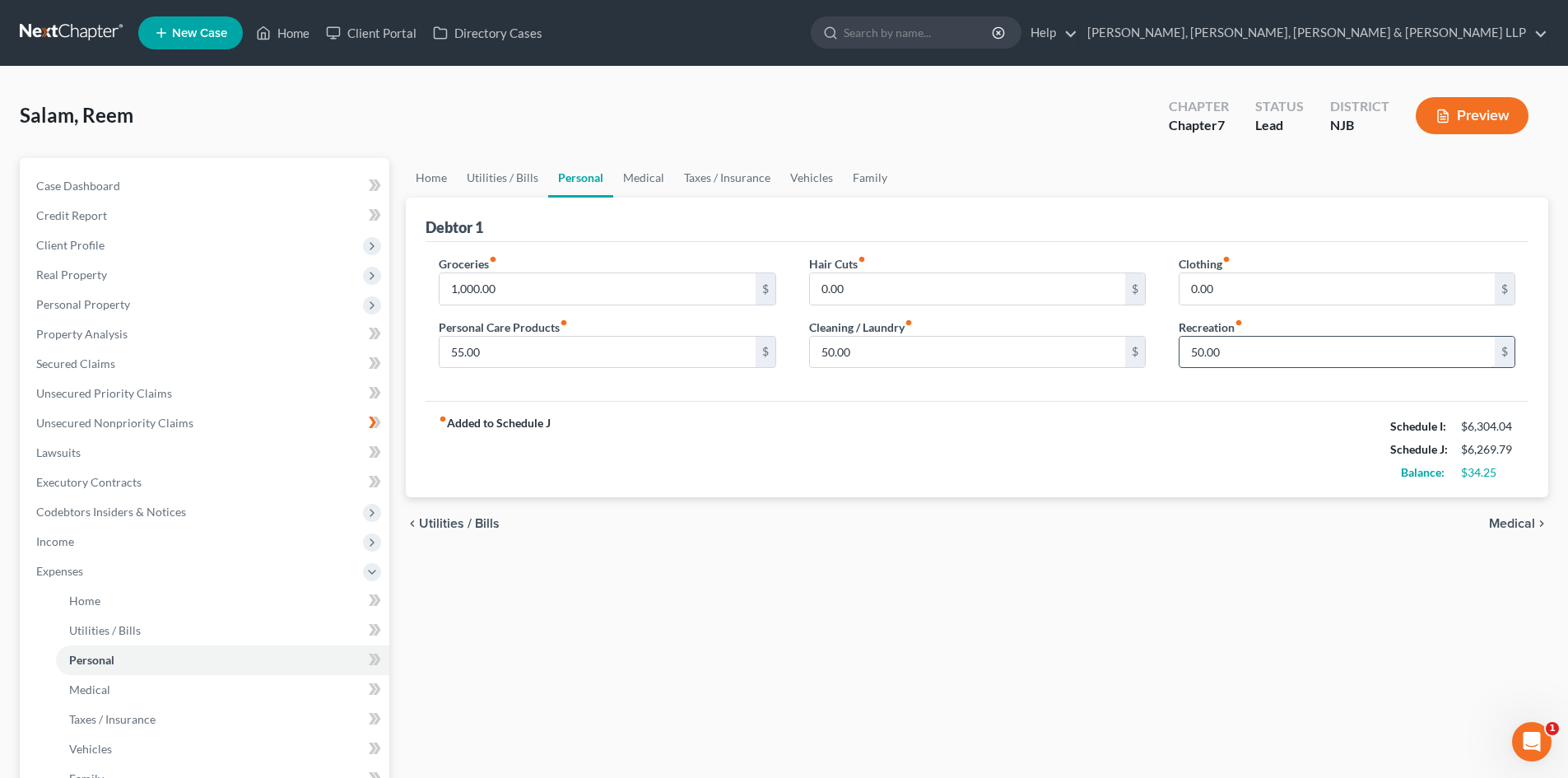
click at [1221, 356] on input "50.00" at bounding box center [1336, 352] width 315 height 31
click at [933, 357] on input "50.00" at bounding box center [967, 352] width 315 height 31
click at [1250, 361] on input "55" at bounding box center [1336, 352] width 315 height 31
type input "60"
click at [550, 363] on input "55.00" at bounding box center [597, 352] width 315 height 31
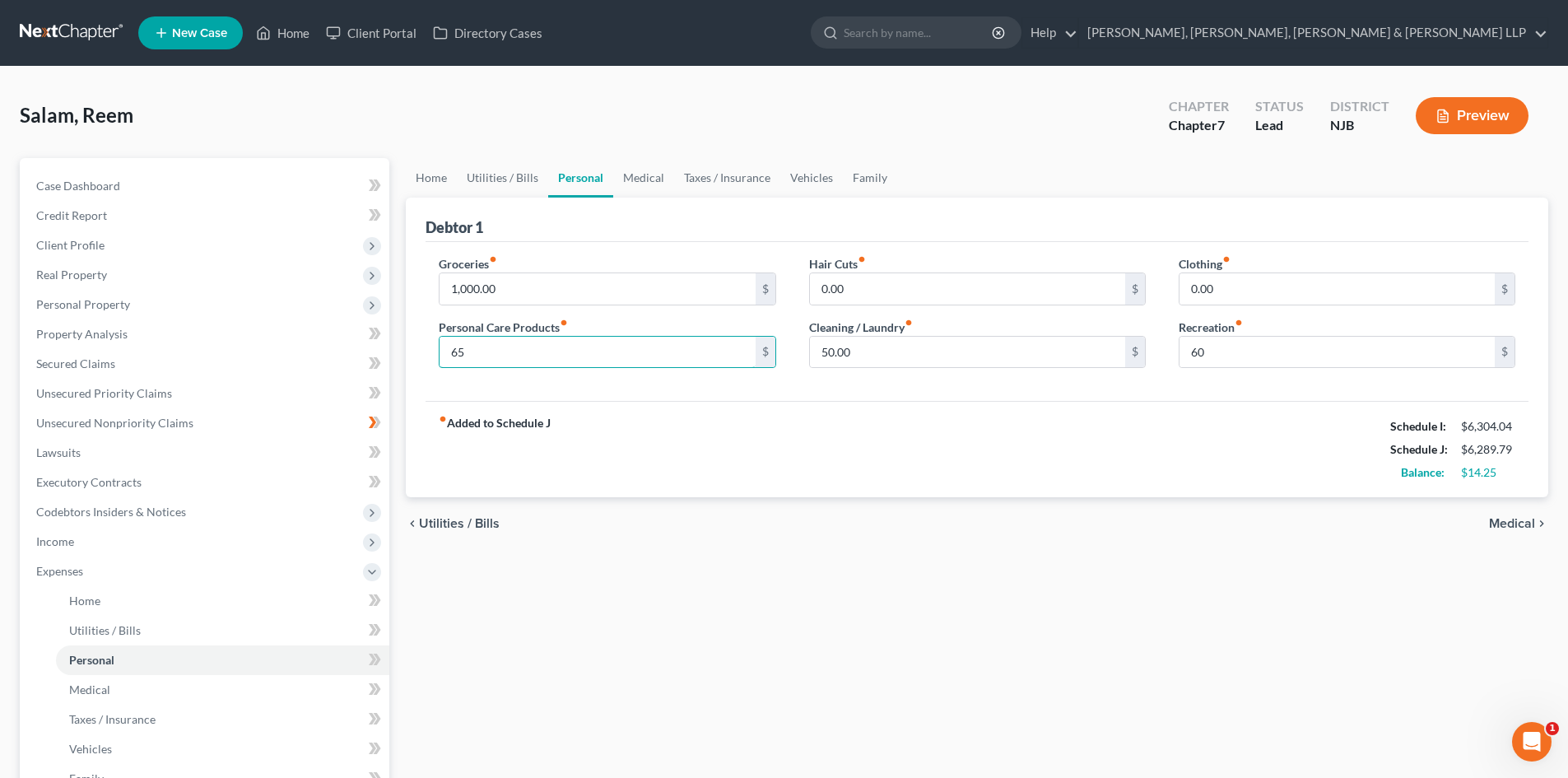
drag, startPoint x: 437, startPoint y: 356, endPoint x: 426, endPoint y: 357, distance: 11.0
click at [426, 356] on div "Groceries fiber_manual_record 1,000.00 $ Personal Care Products fiber_manual_re…" at bounding box center [607, 319] width 370 height 127
type input "100"
click at [531, 293] on input "1,000.00" at bounding box center [597, 289] width 315 height 31
type input "900"
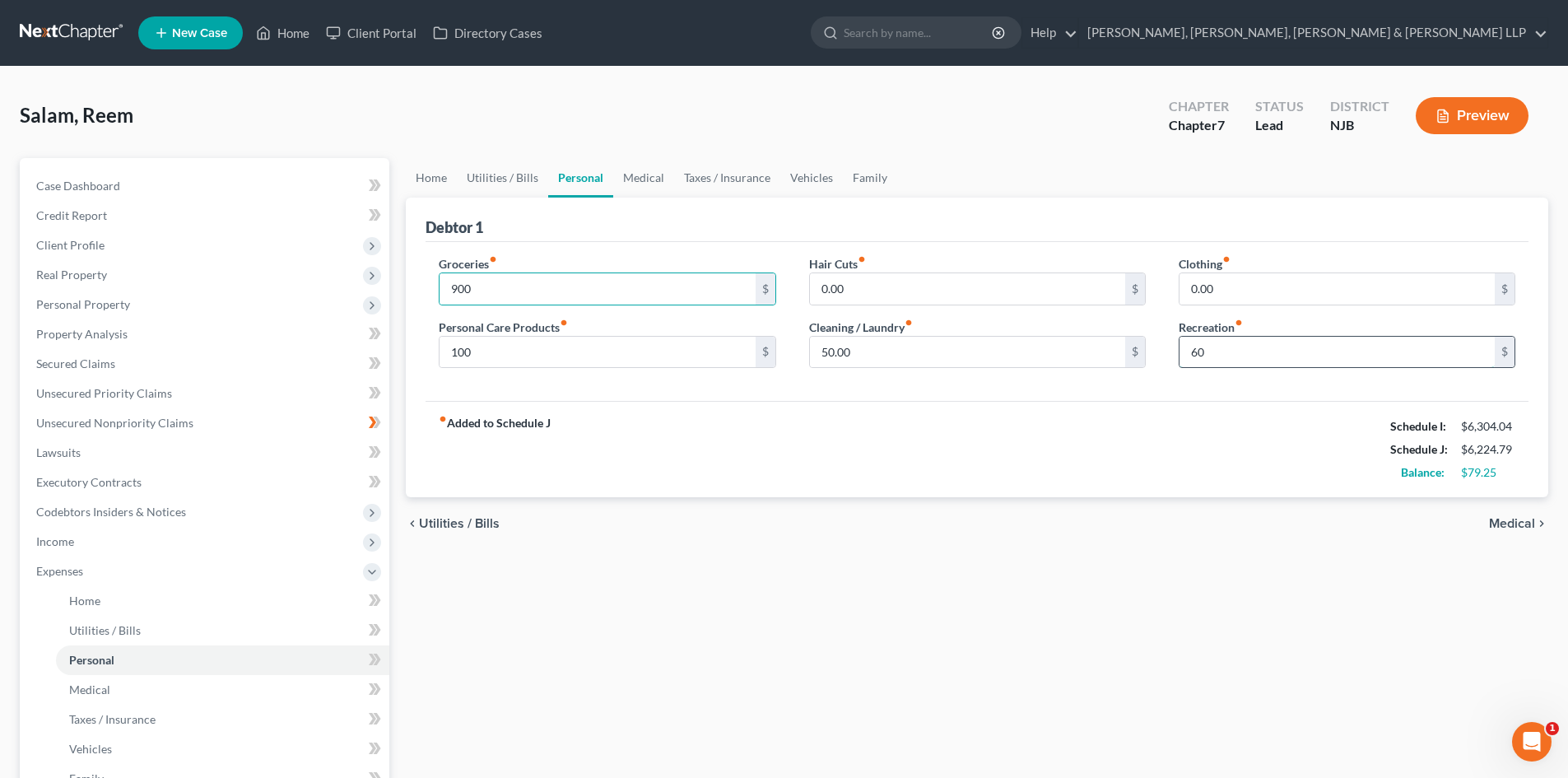
click at [1277, 347] on input "60" at bounding box center [1336, 352] width 315 height 31
type input "100"
click at [1025, 413] on div "fiber_manual_record Added to Schedule J Schedule I: $6,304.04 Schedule J: $6,26…" at bounding box center [977, 448] width 1103 height 96
click at [499, 293] on input "900" at bounding box center [597, 289] width 315 height 31
type input "930"
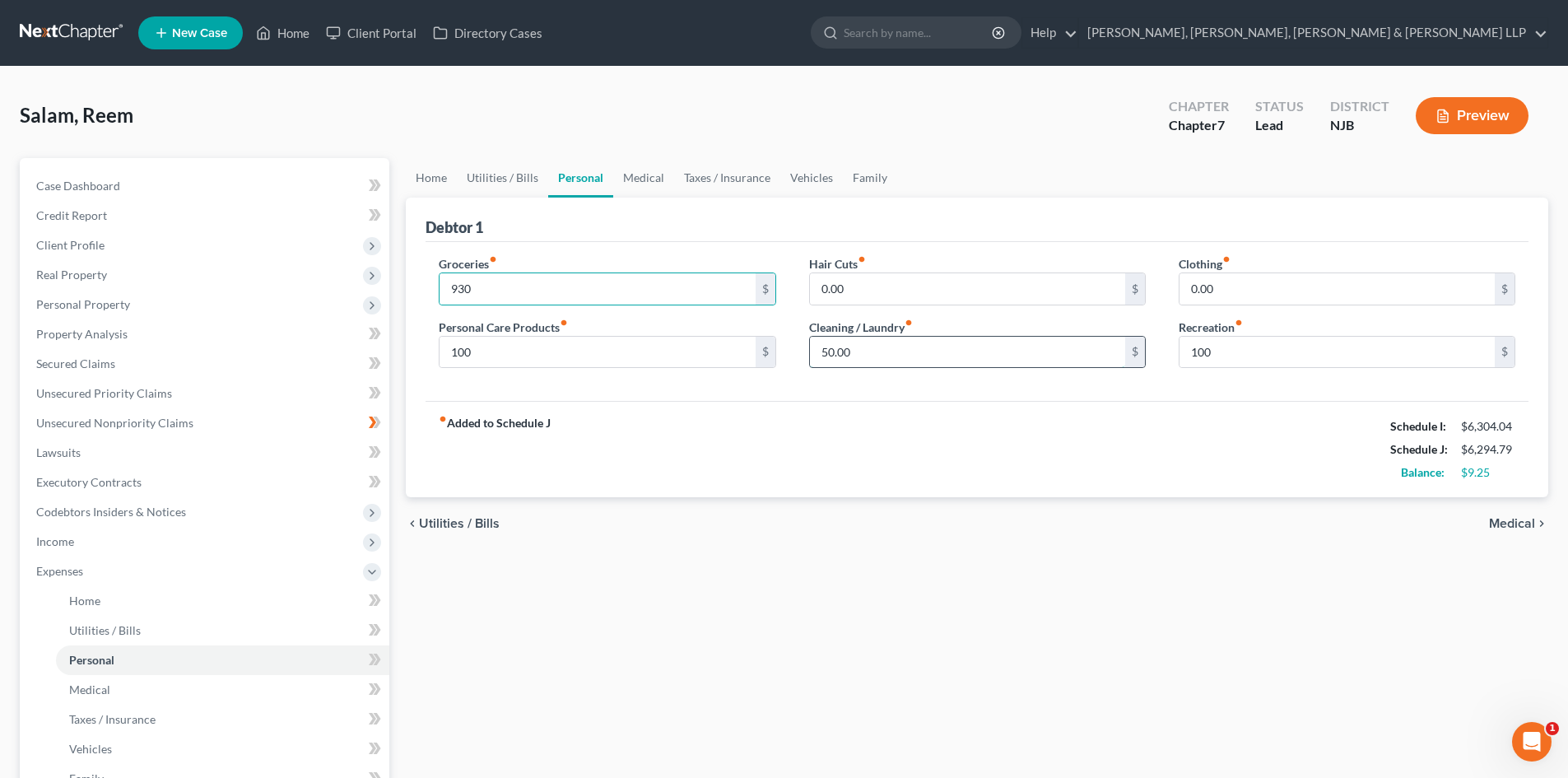
click at [863, 345] on input "50.00" at bounding box center [967, 352] width 315 height 31
type input "2"
type input "55"
click at [789, 178] on link "Vehicles" at bounding box center [811, 177] width 63 height 39
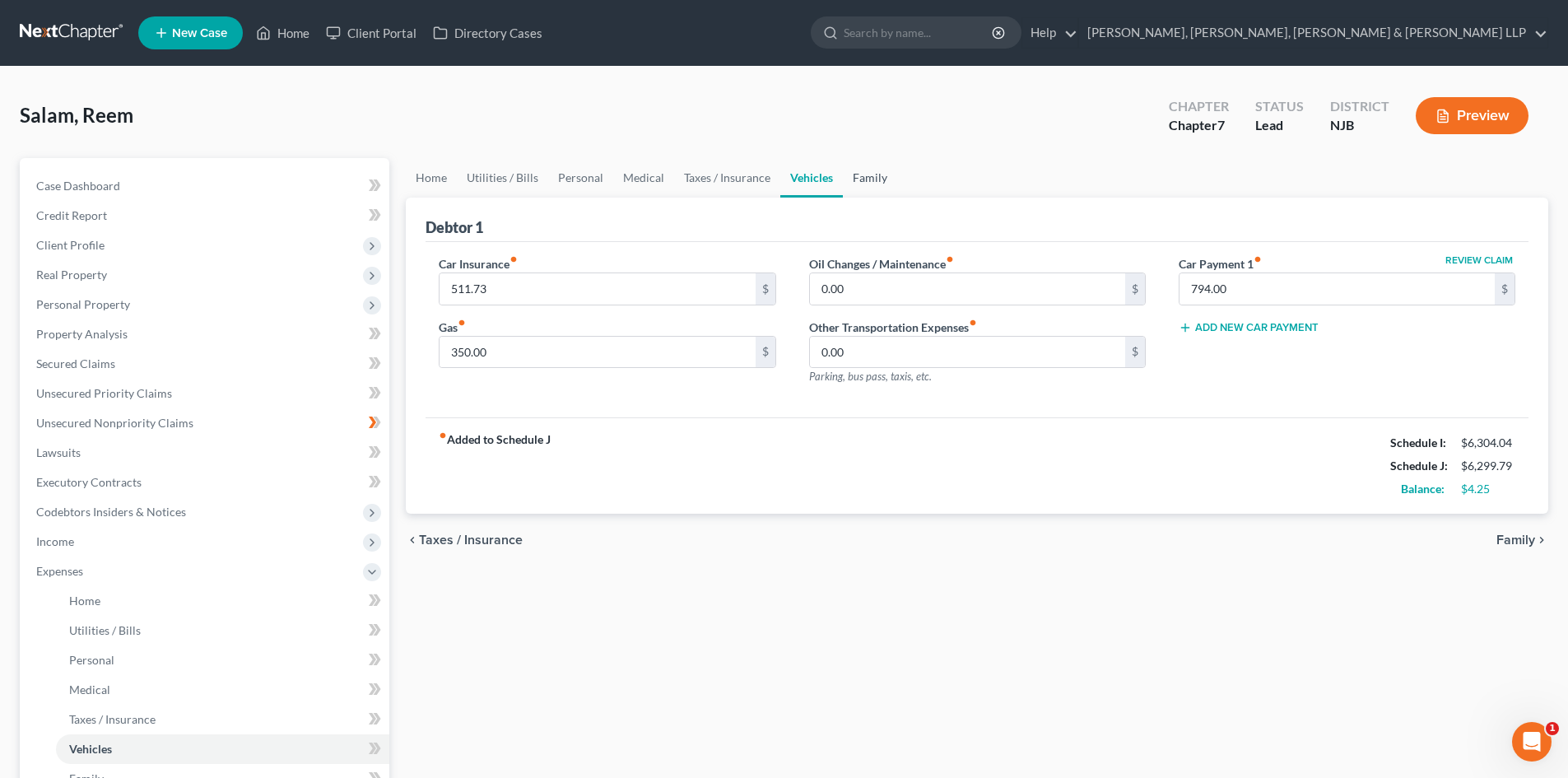
drag, startPoint x: 872, startPoint y: 183, endPoint x: 900, endPoint y: 174, distance: 29.4
click at [871, 184] on link "Family" at bounding box center [870, 177] width 54 height 39
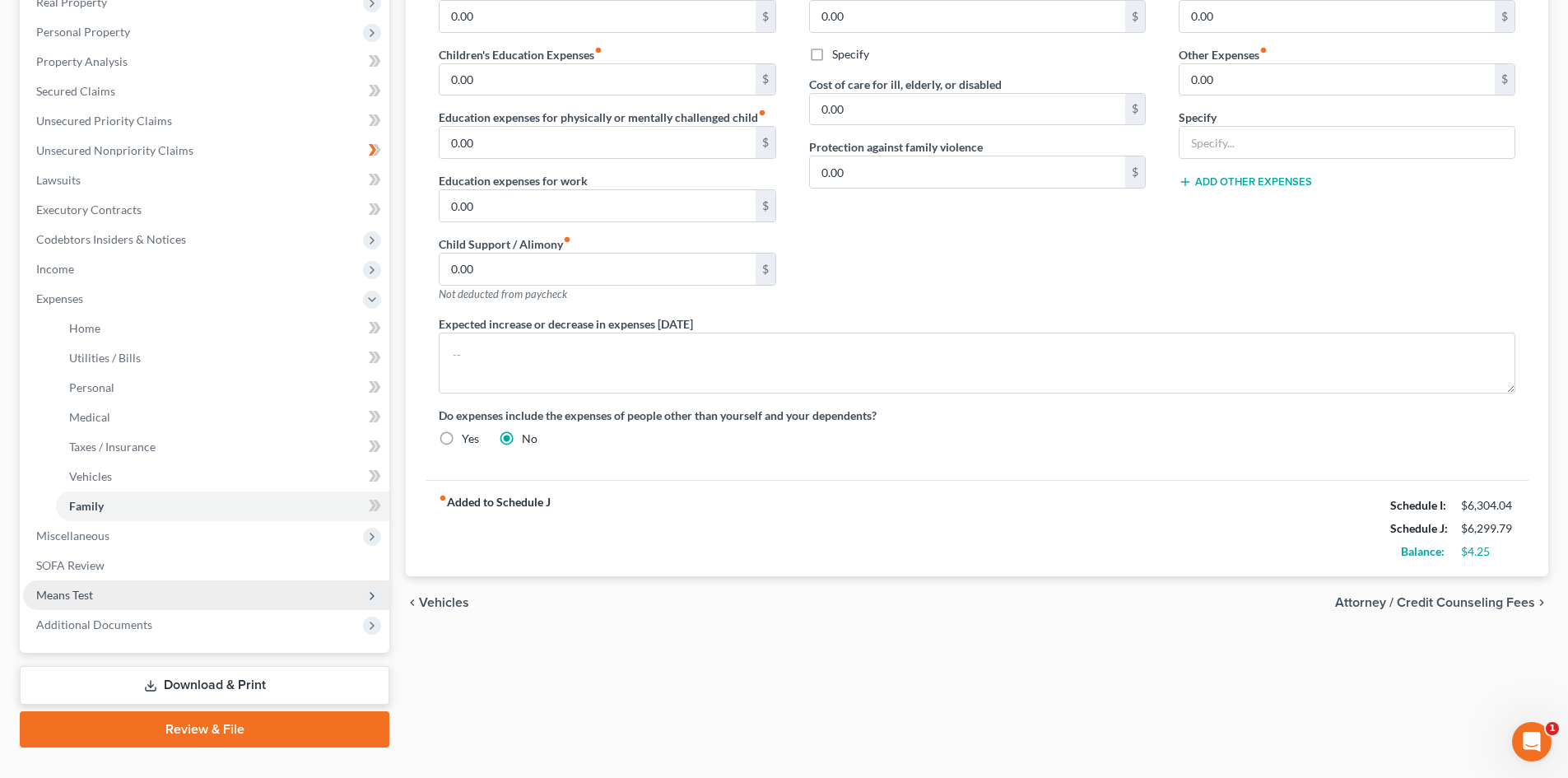
scroll to position [305, 0]
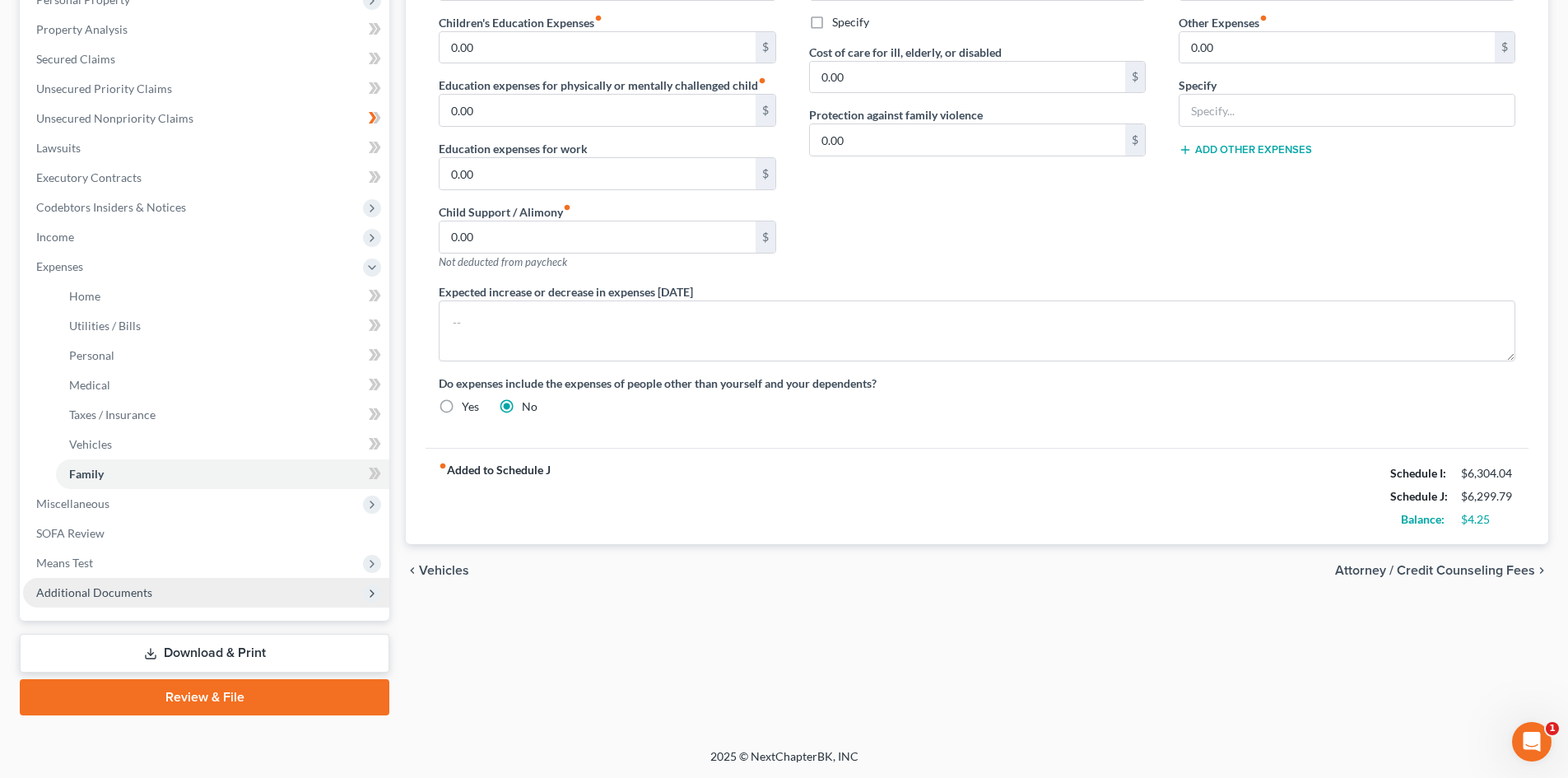
click at [168, 592] on span "Additional Documents" at bounding box center [207, 592] width 366 height 29
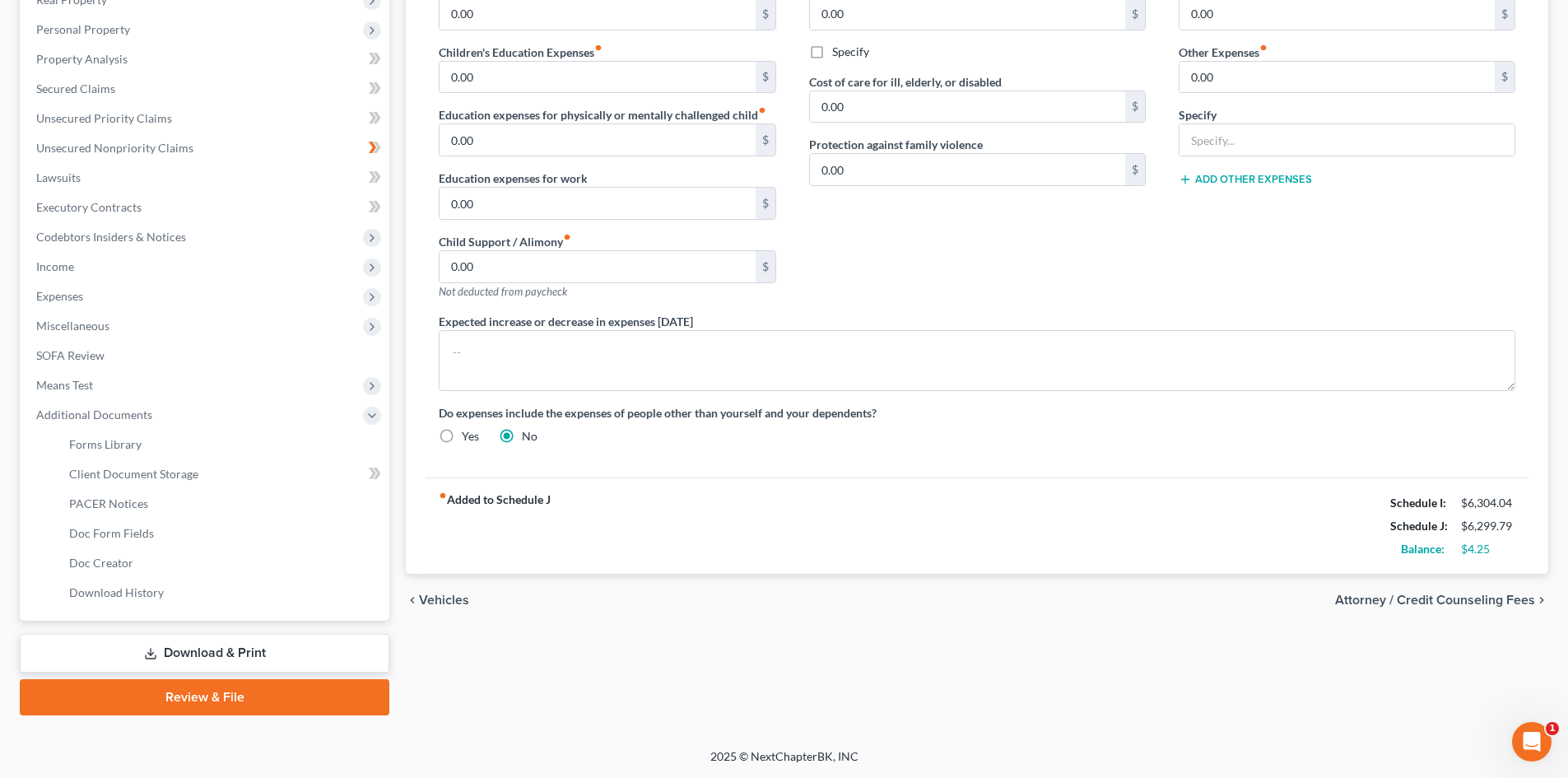
scroll to position [275, 0]
click at [202, 464] on link "Client Document Storage" at bounding box center [222, 473] width 334 height 29
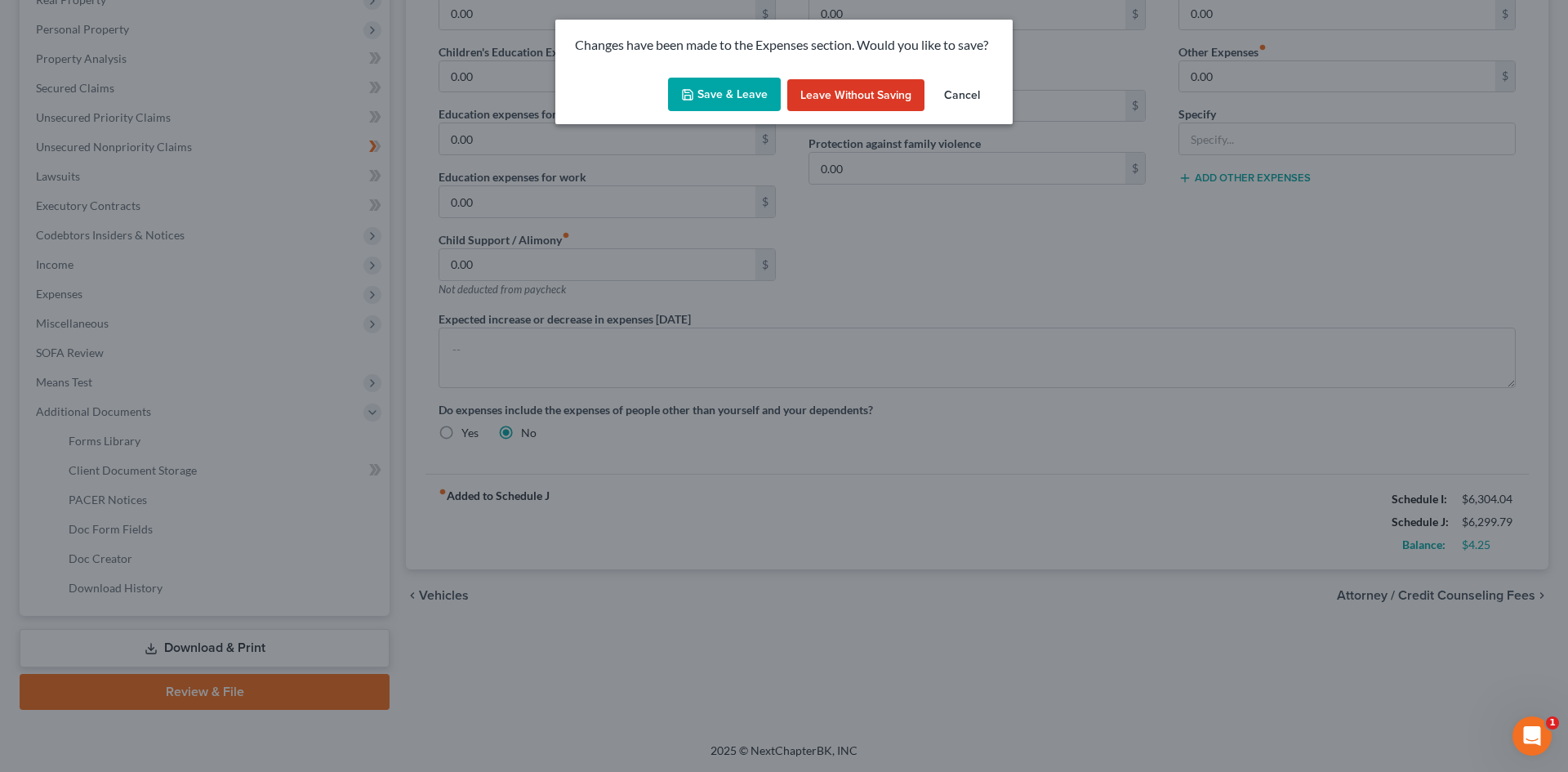
click at [711, 103] on button "Save & Leave" at bounding box center [724, 94] width 113 height 34
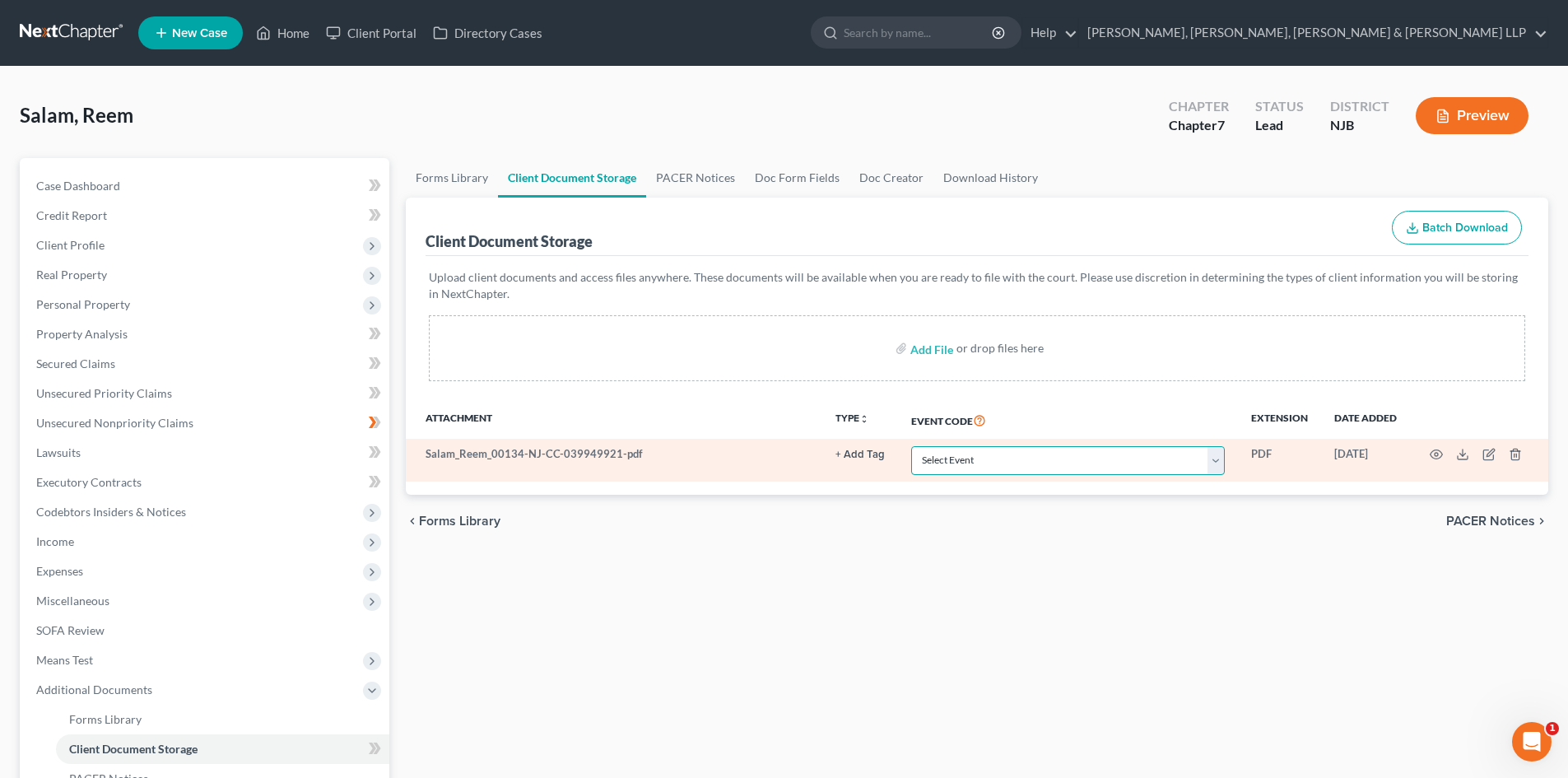
click at [968, 457] on select "Select Event 20 Largest Unsecured Creditors Amended Attorney Compensation State…" at bounding box center [1067, 460] width 314 height 28
select select "9"
click at [911, 446] on select "Select Event 20 Largest Unsecured Creditors Amended Attorney Compensation State…" at bounding box center [1067, 460] width 314 height 28
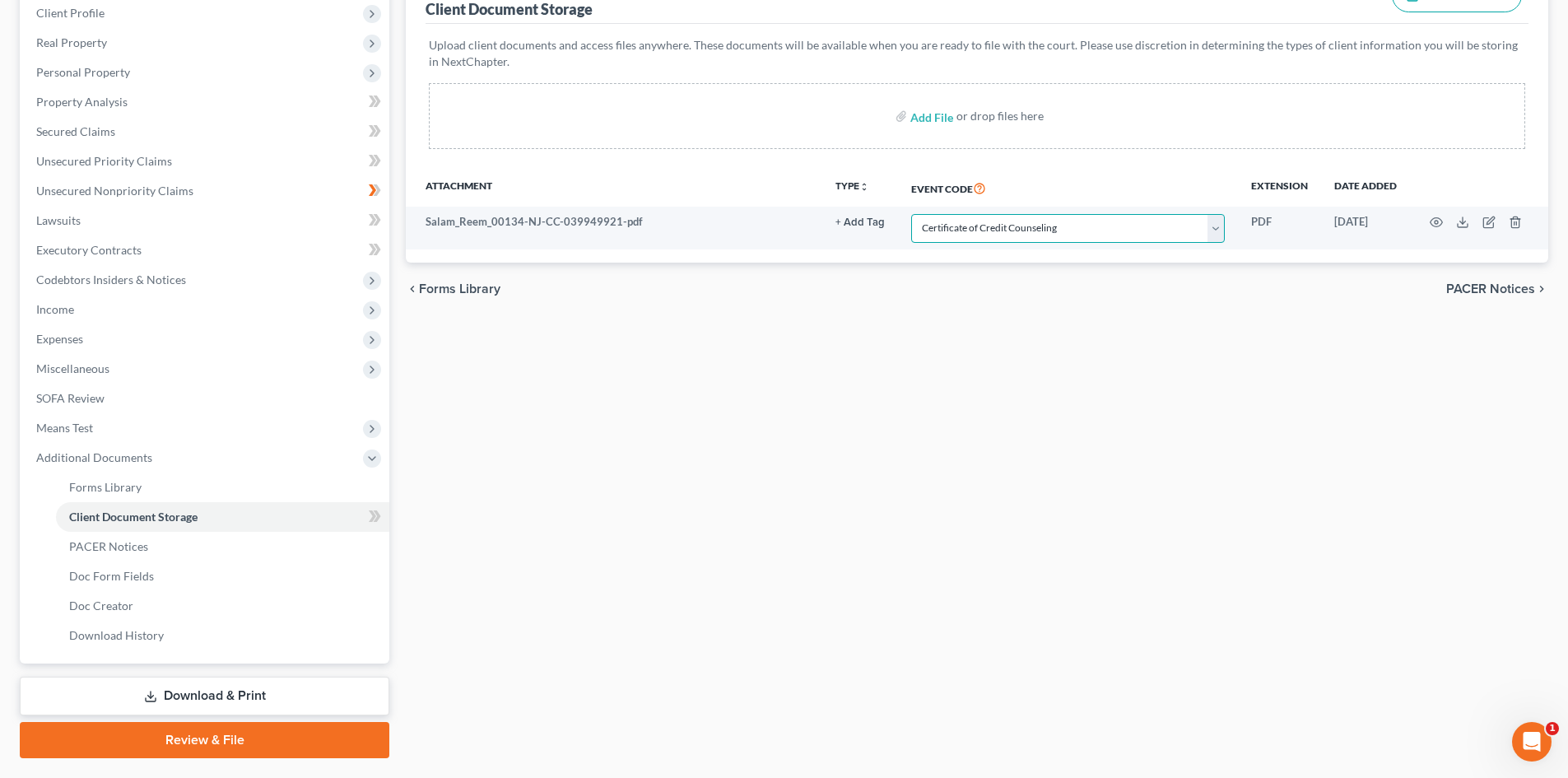
scroll to position [275, 0]
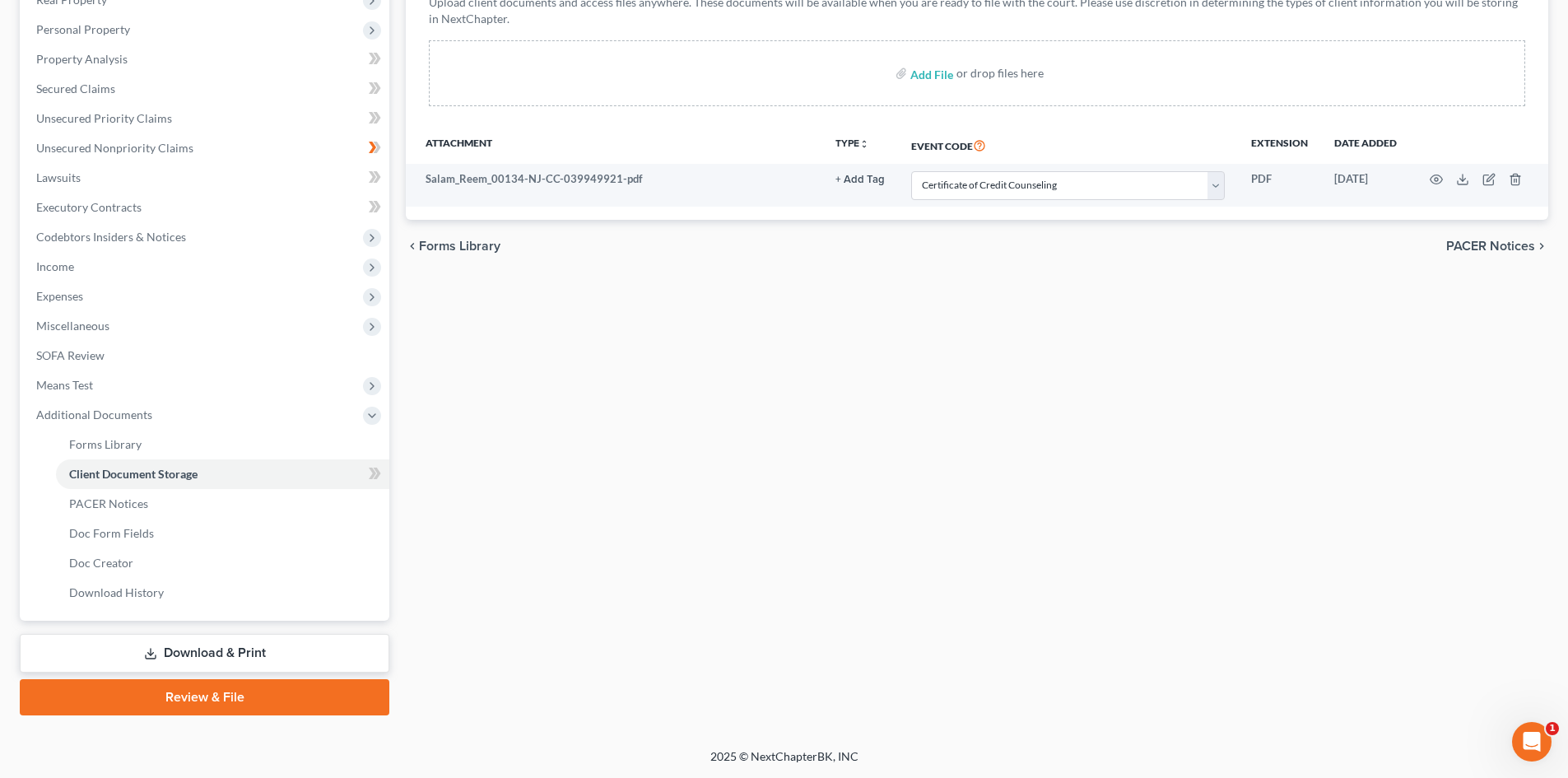
click at [243, 689] on link "Review & File" at bounding box center [205, 697] width 370 height 36
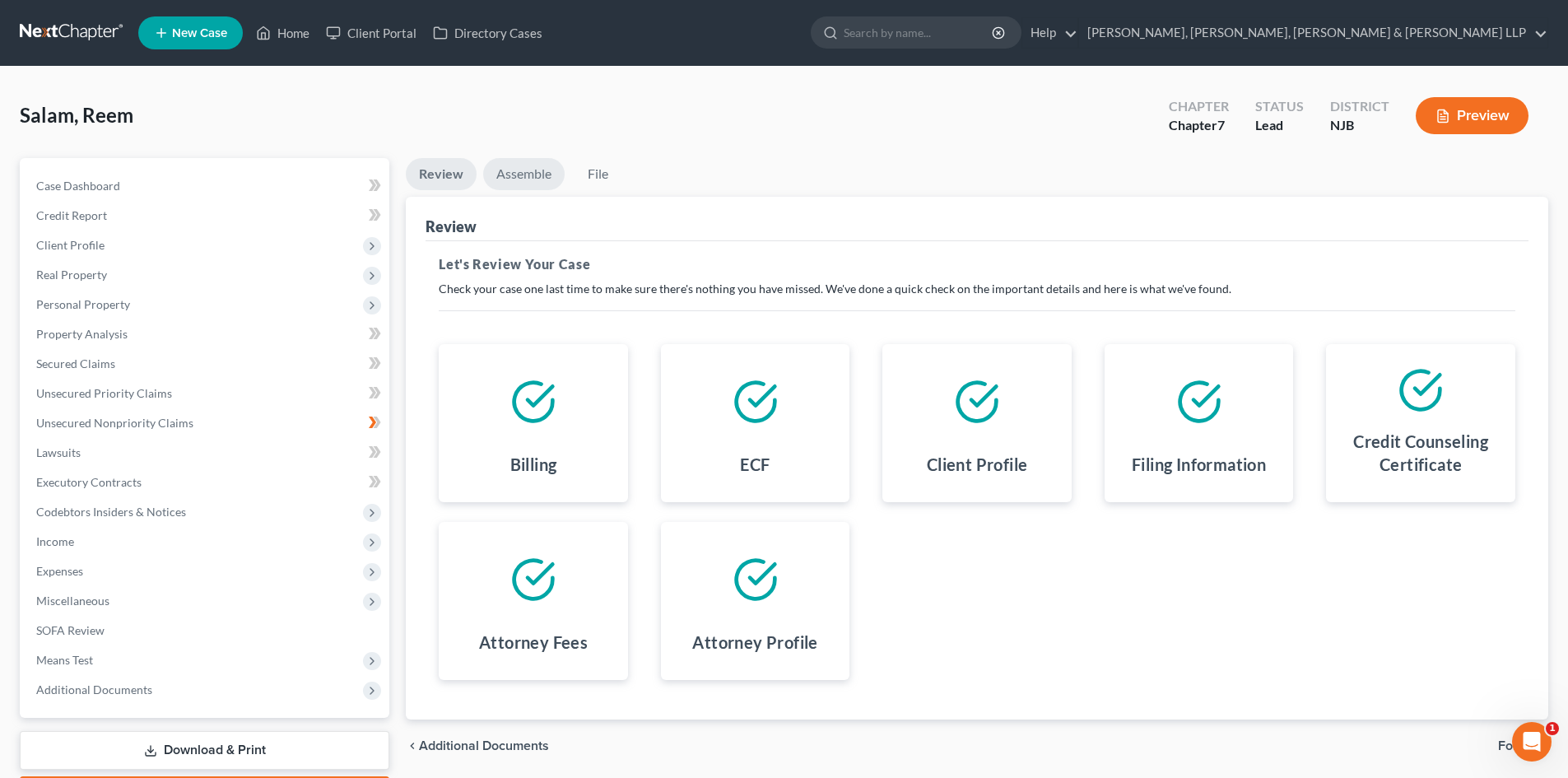
click at [527, 187] on link "Assemble" at bounding box center [524, 174] width 81 height 32
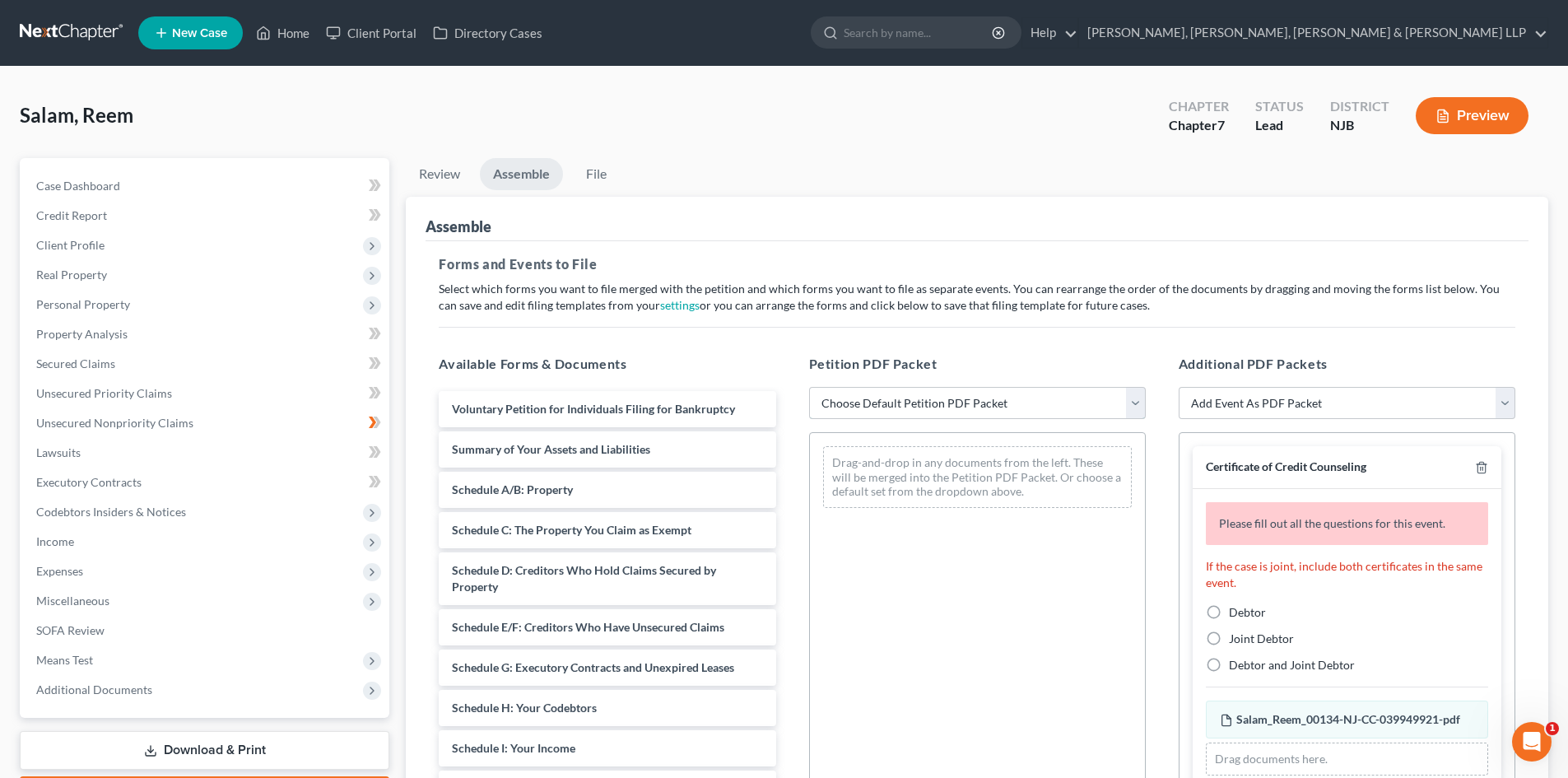
click at [873, 398] on select "Choose Default Petition PDF Packet Complete Bankruptcy Petition (all forms and …" at bounding box center [977, 403] width 337 height 33
select select "0"
click at [809, 387] on select "Choose Default Petition PDF Packet Complete Bankruptcy Petition (all forms and …" at bounding box center [977, 403] width 337 height 33
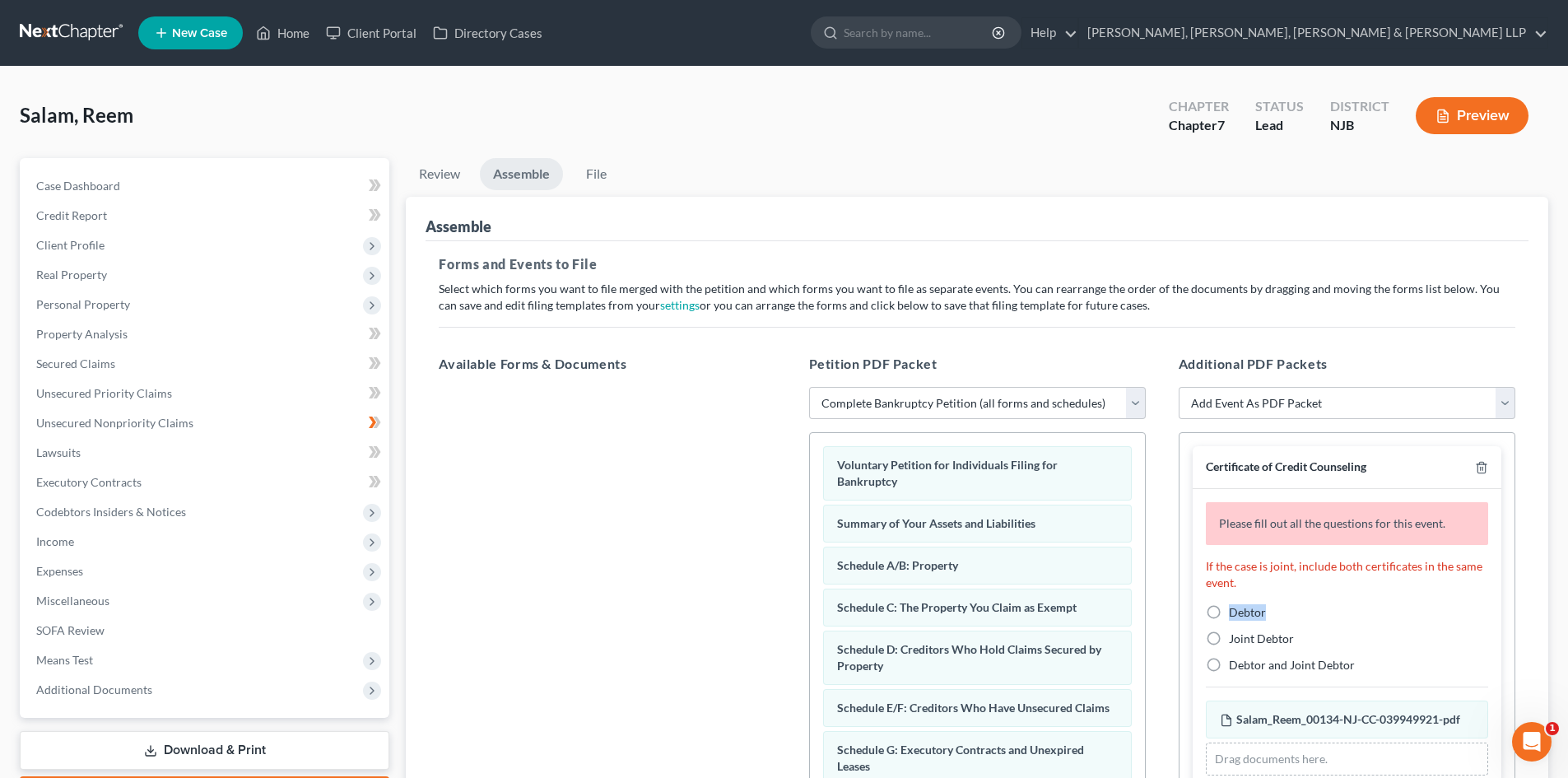
click at [1228, 613] on label "Debtor" at bounding box center [1247, 612] width 37 height 17
click at [1228, 614] on label "Debtor" at bounding box center [1247, 612] width 37 height 17
click at [1235, 614] on input "Debtor" at bounding box center [1240, 609] width 11 height 11
radio input "true"
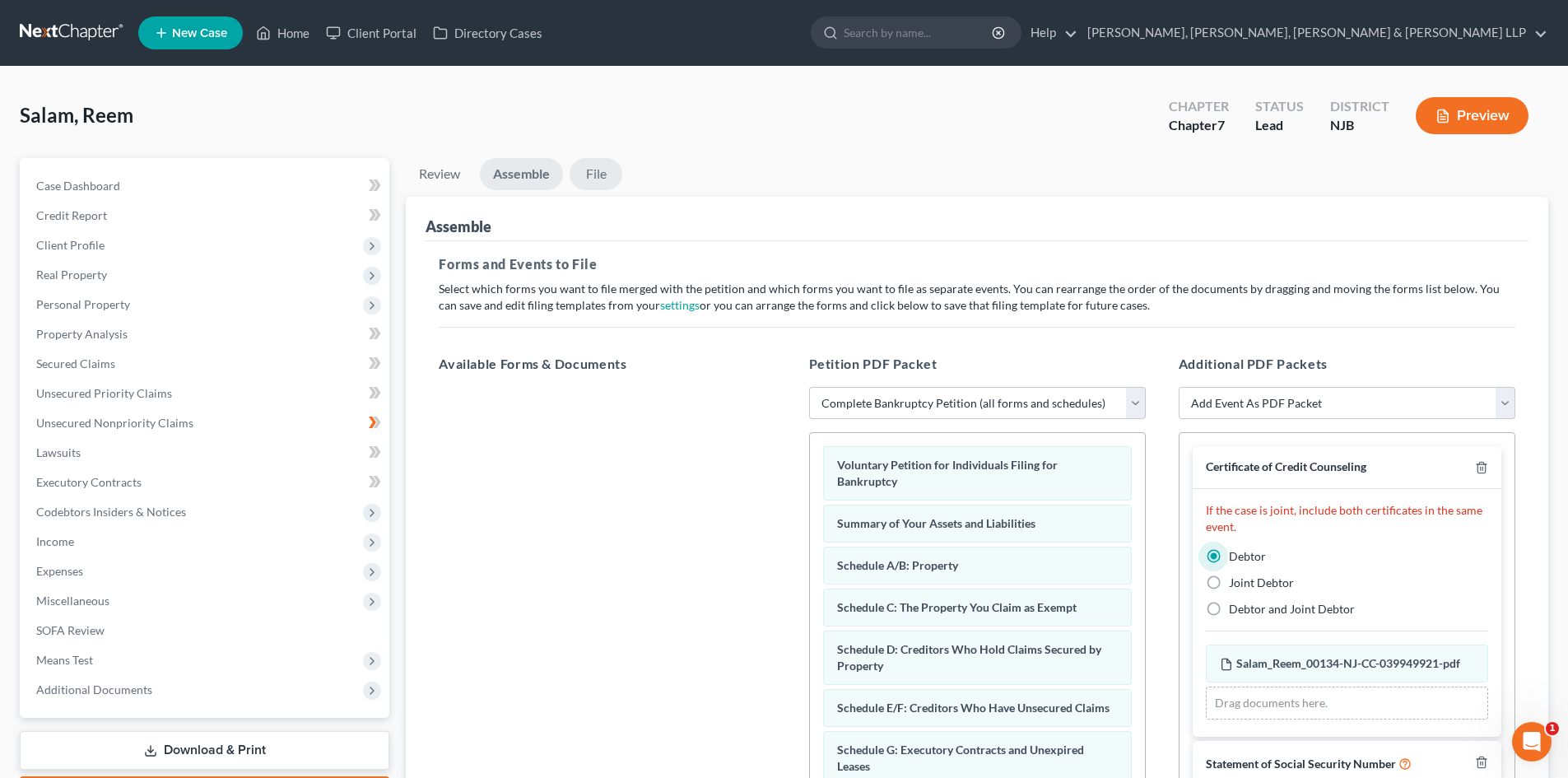
click at [585, 166] on link "File" at bounding box center [595, 174] width 53 height 32
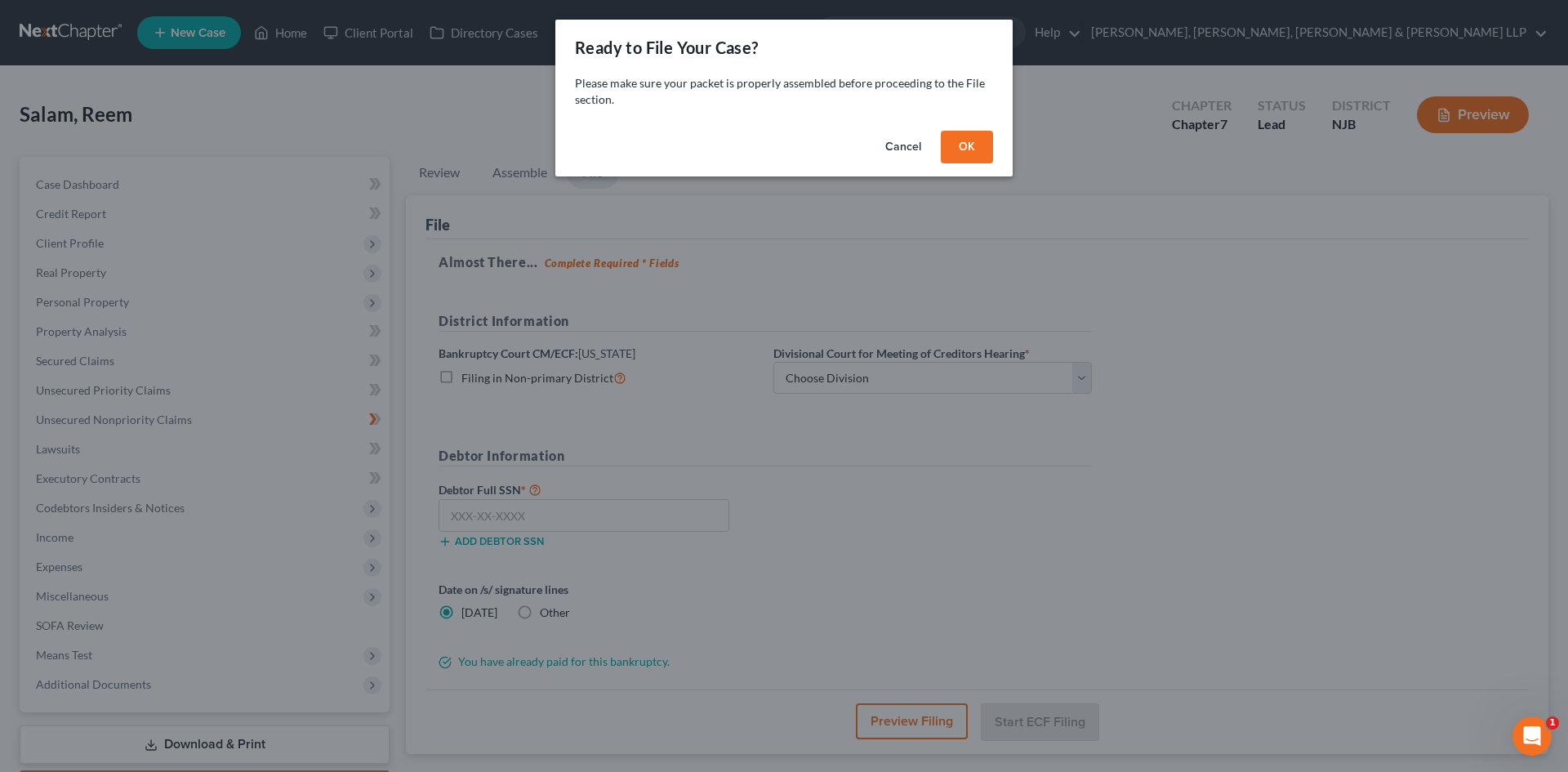
click at [939, 149] on div "Cancel OK" at bounding box center [783, 150] width 457 height 52
click at [957, 156] on button "OK" at bounding box center [967, 146] width 52 height 32
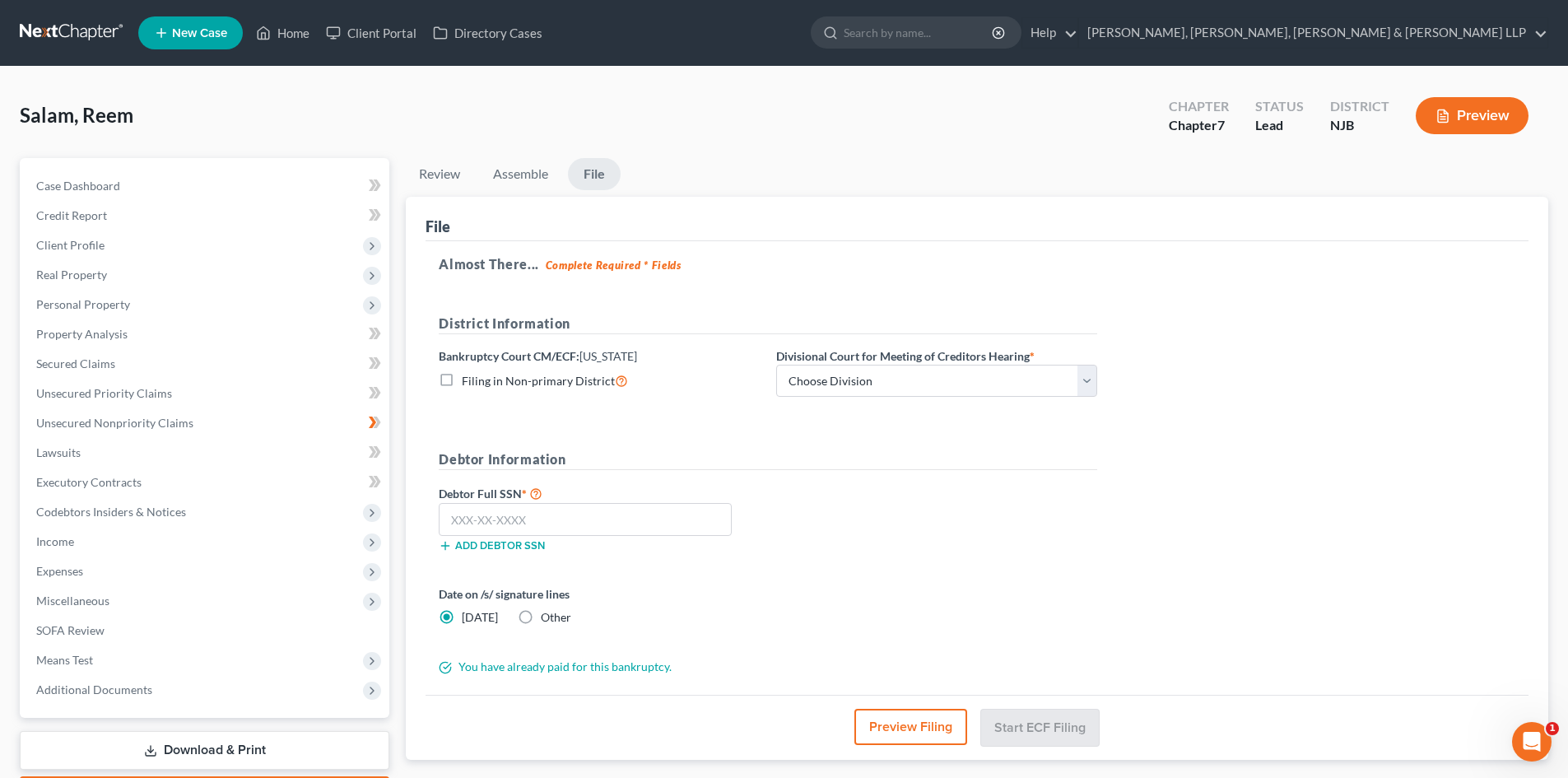
click at [845, 348] on label "Divisional Court for Meeting of Creditors Hearing *" at bounding box center [905, 356] width 258 height 18
click at [844, 373] on select "Choose Division [GEOGRAPHIC_DATA] [GEOGRAPHIC_DATA]/[GEOGRAPHIC_DATA] [GEOGRAPH…" at bounding box center [937, 381] width 321 height 33
select select "2"
click at [776, 365] on select "Choose Division [GEOGRAPHIC_DATA] [GEOGRAPHIC_DATA]/[GEOGRAPHIC_DATA] [GEOGRAPH…" at bounding box center [937, 381] width 321 height 33
click at [554, 505] on input "text" at bounding box center [585, 519] width 293 height 33
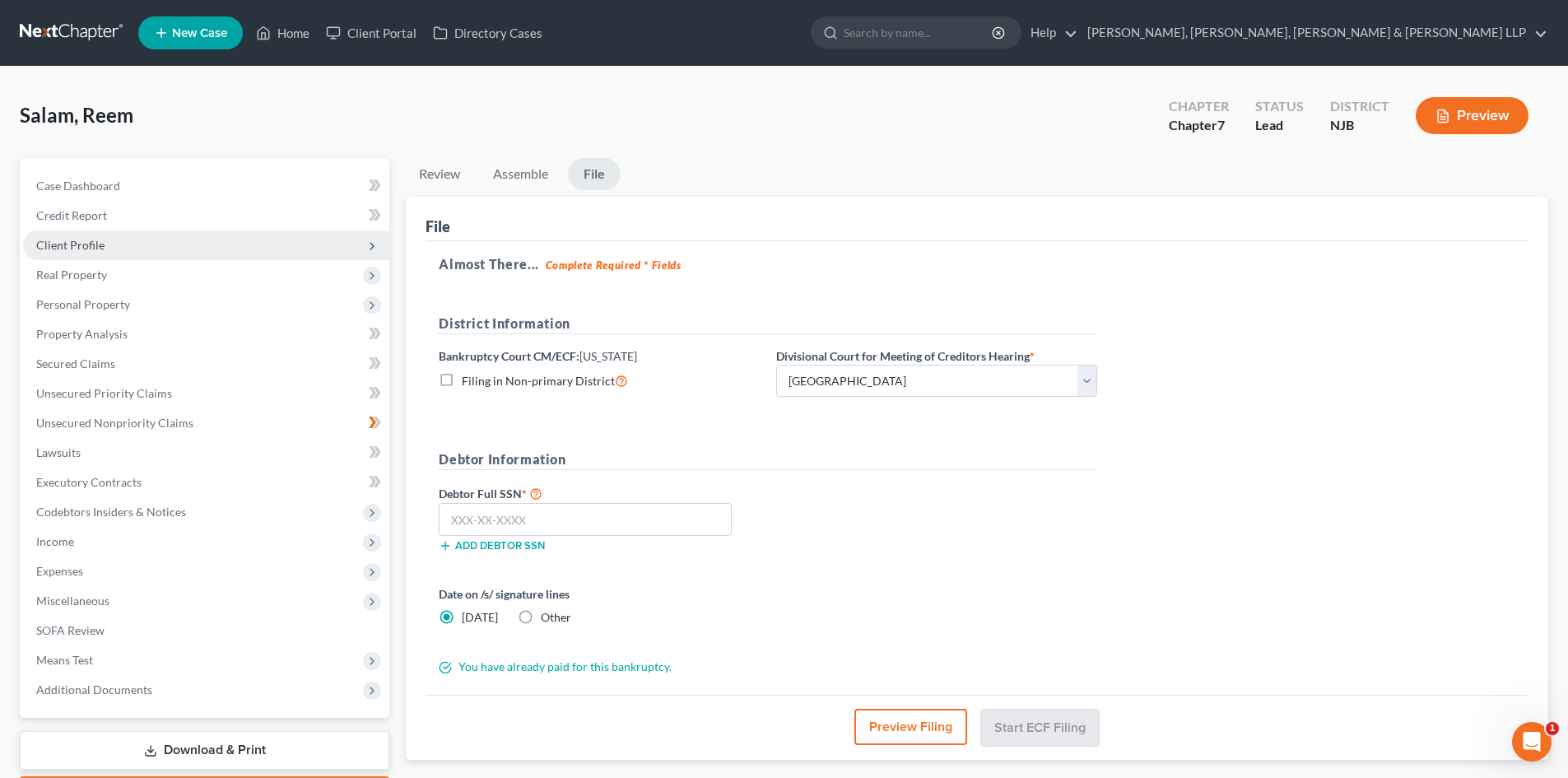
click at [177, 253] on span "Client Profile" at bounding box center [207, 245] width 366 height 29
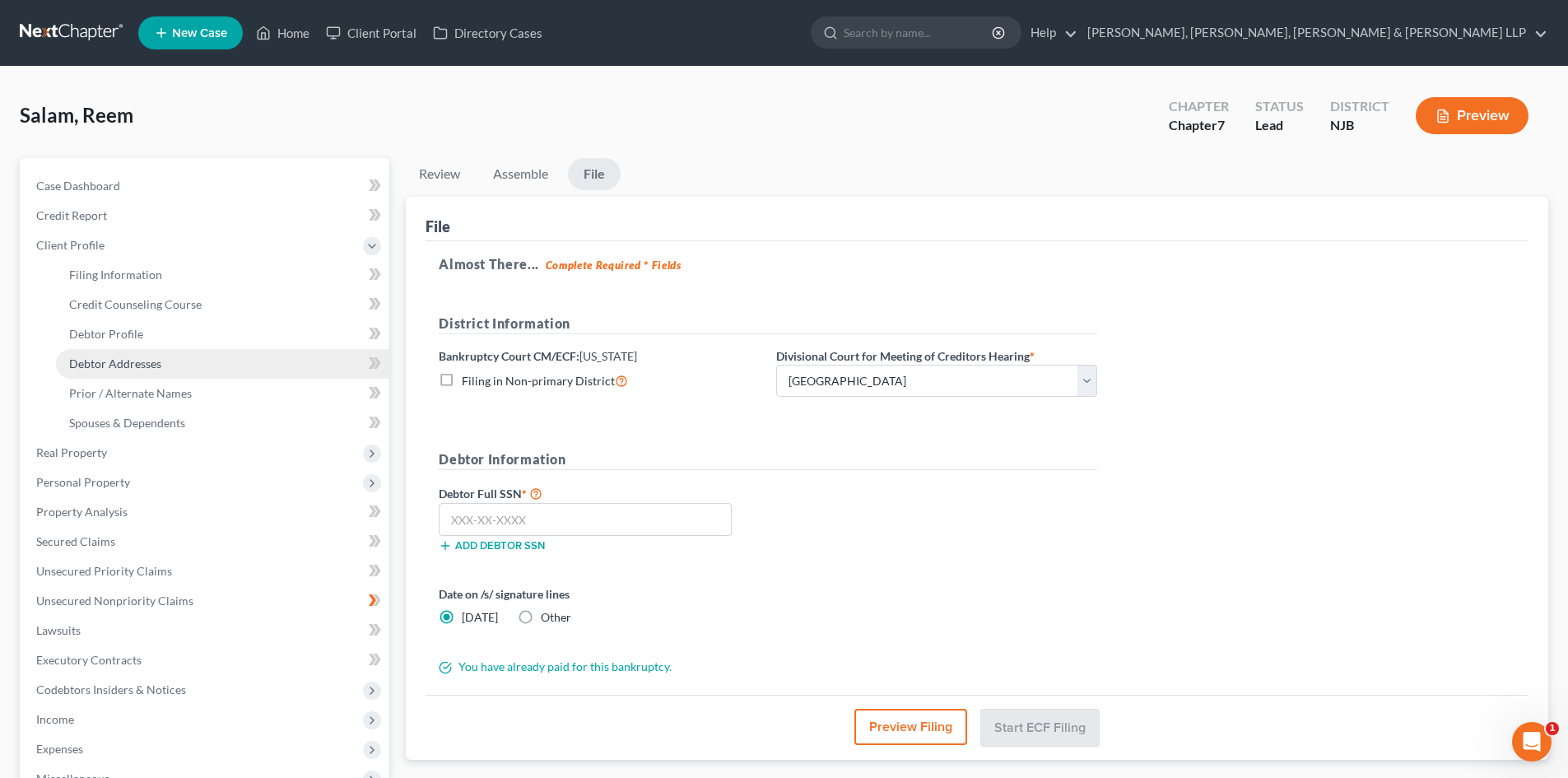
click at [157, 364] on span "Debtor Addresses" at bounding box center [115, 363] width 92 height 14
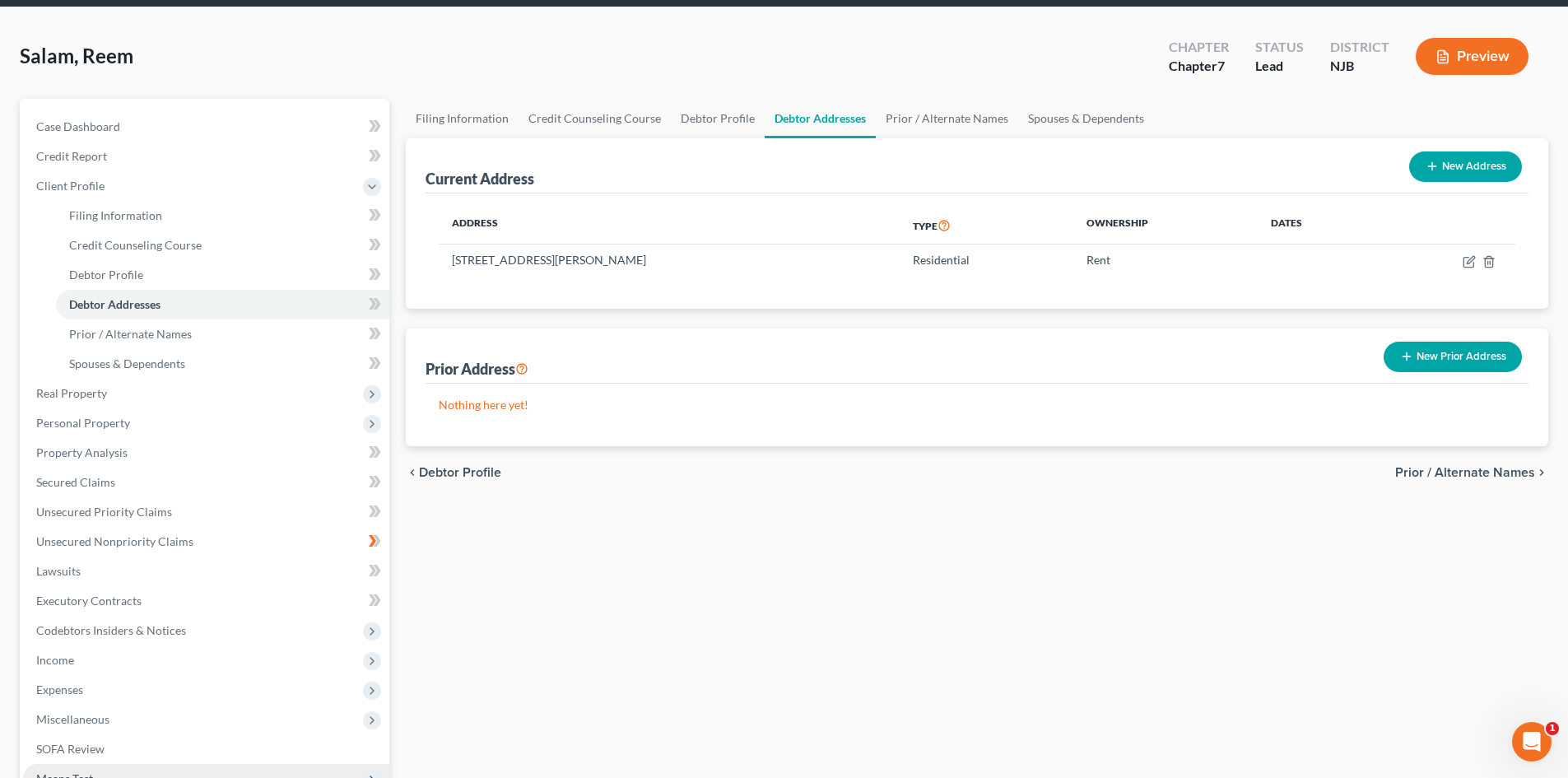
scroll to position [275, 0]
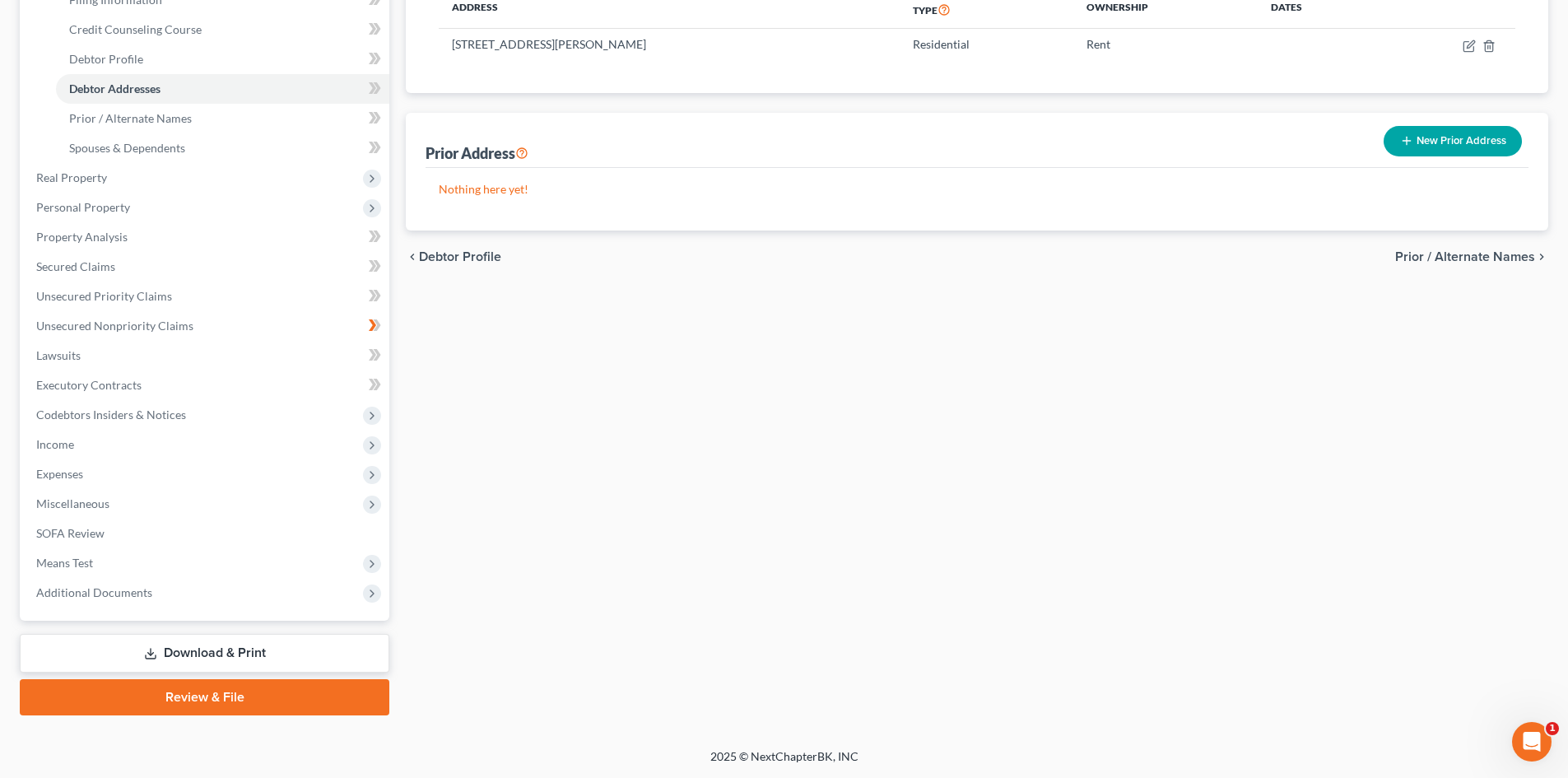
click at [165, 706] on link "Review & File" at bounding box center [205, 697] width 370 height 36
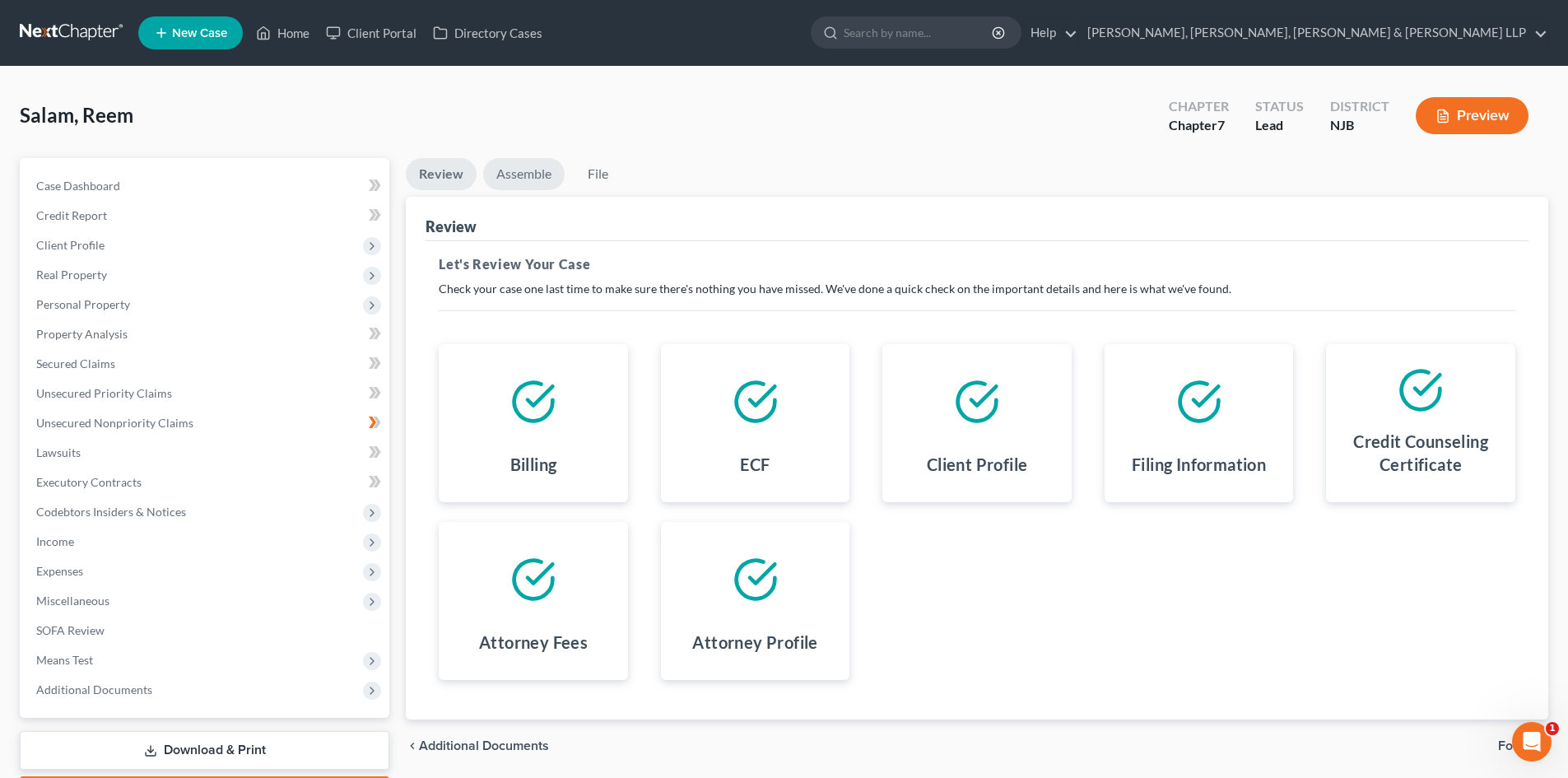
click at [540, 173] on link "Assemble" at bounding box center [524, 174] width 81 height 32
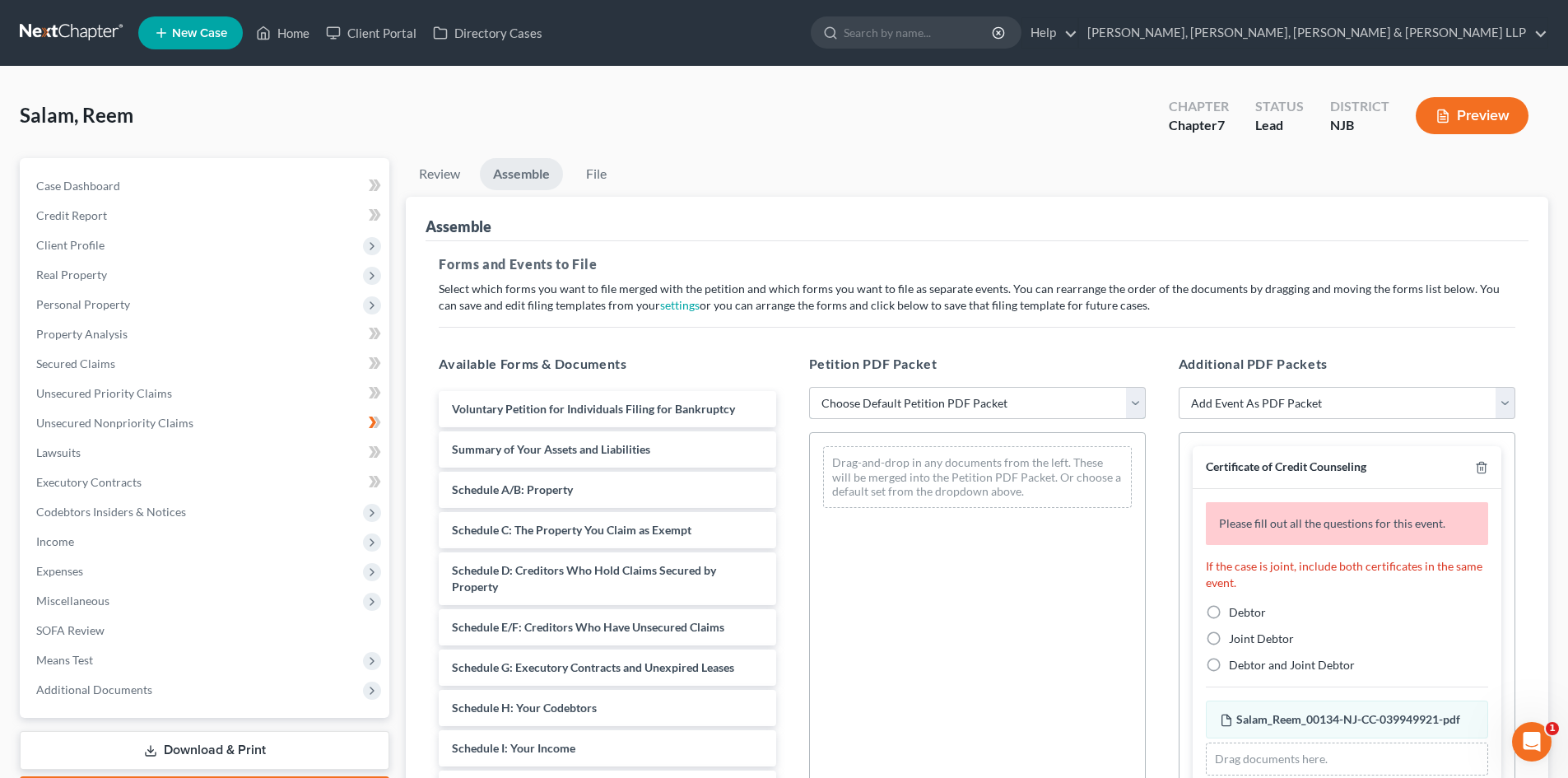
click at [881, 407] on select "Choose Default Petition PDF Packet Complete Bankruptcy Petition (all forms and …" at bounding box center [977, 403] width 337 height 33
select select "0"
click at [809, 387] on select "Choose Default Petition PDF Packet Complete Bankruptcy Petition (all forms and …" at bounding box center [977, 403] width 337 height 33
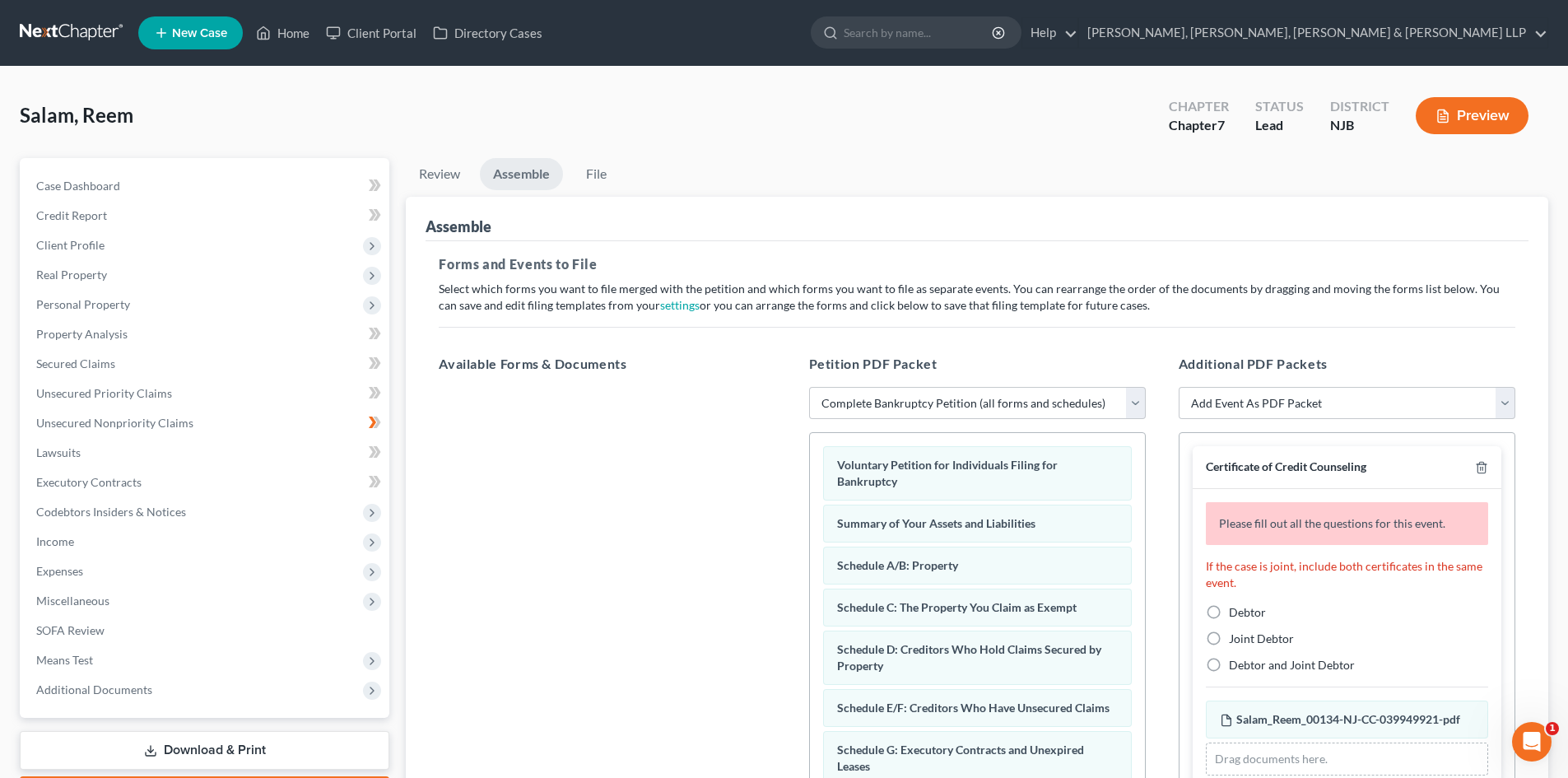
click at [1228, 614] on label "Debtor" at bounding box center [1247, 612] width 37 height 17
click at [1235, 614] on input "Debtor" at bounding box center [1240, 609] width 11 height 11
radio input "true"
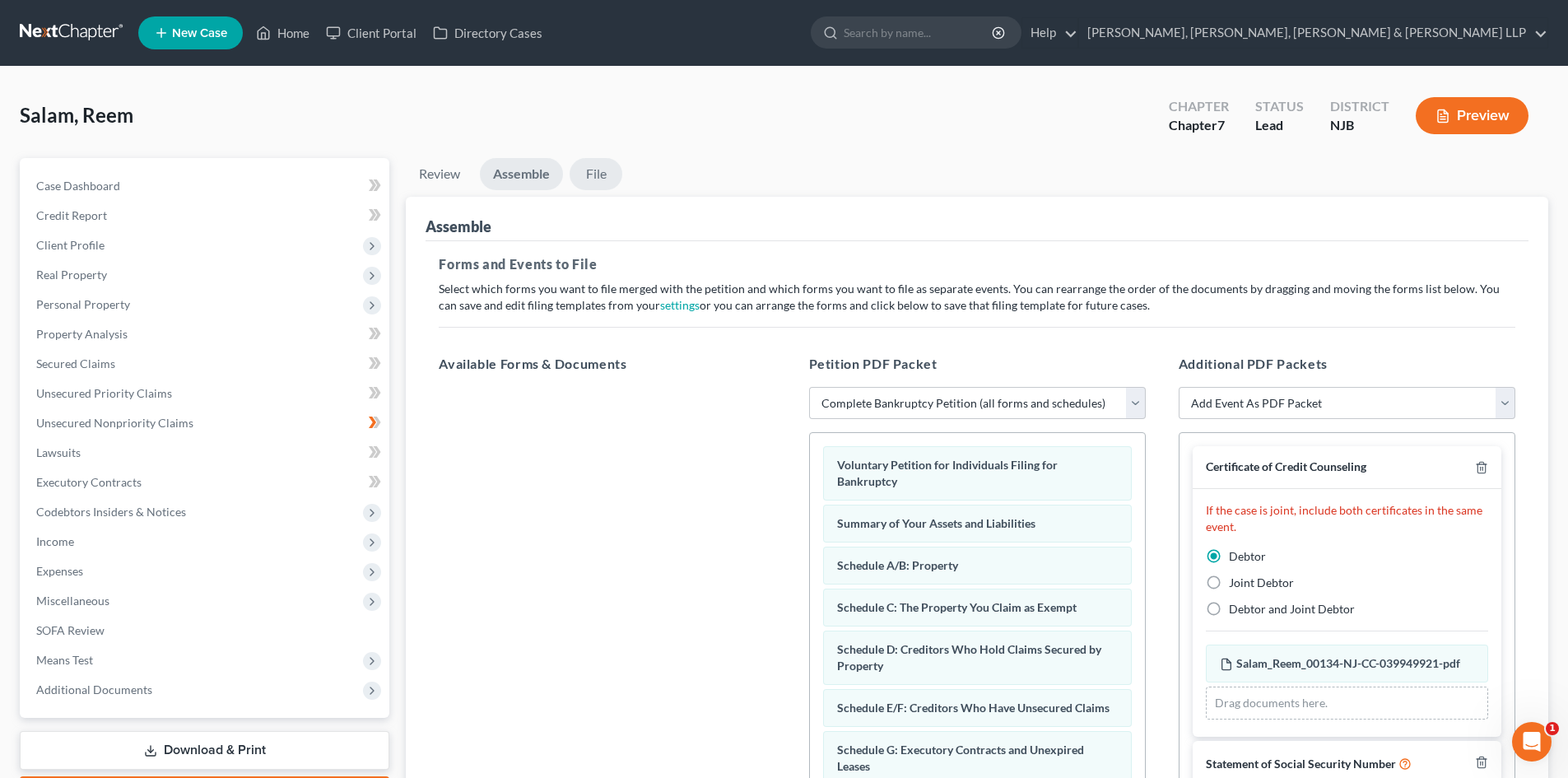
click at [608, 178] on link "File" at bounding box center [595, 174] width 53 height 32
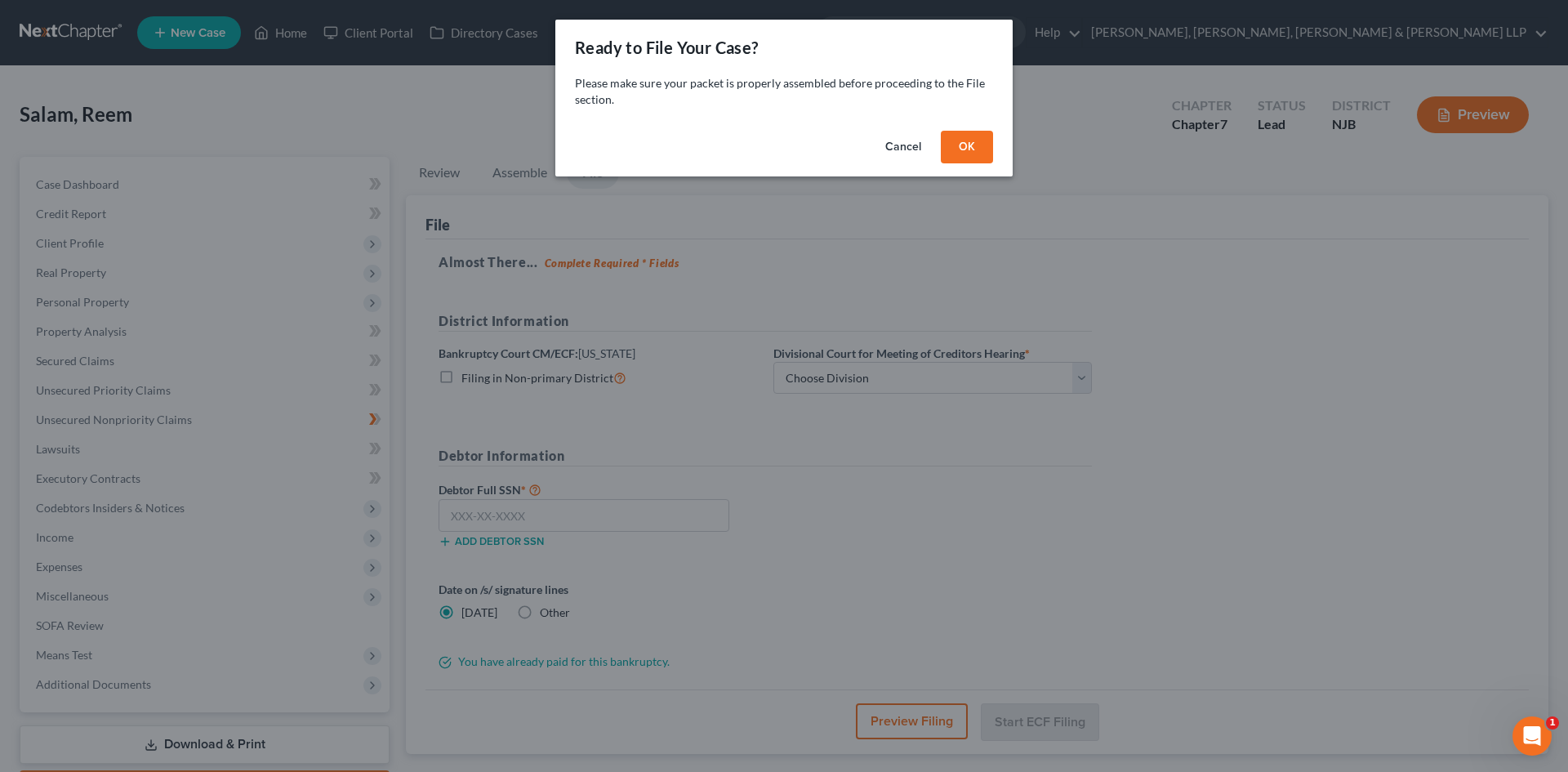
click at [962, 158] on button "OK" at bounding box center [967, 146] width 52 height 32
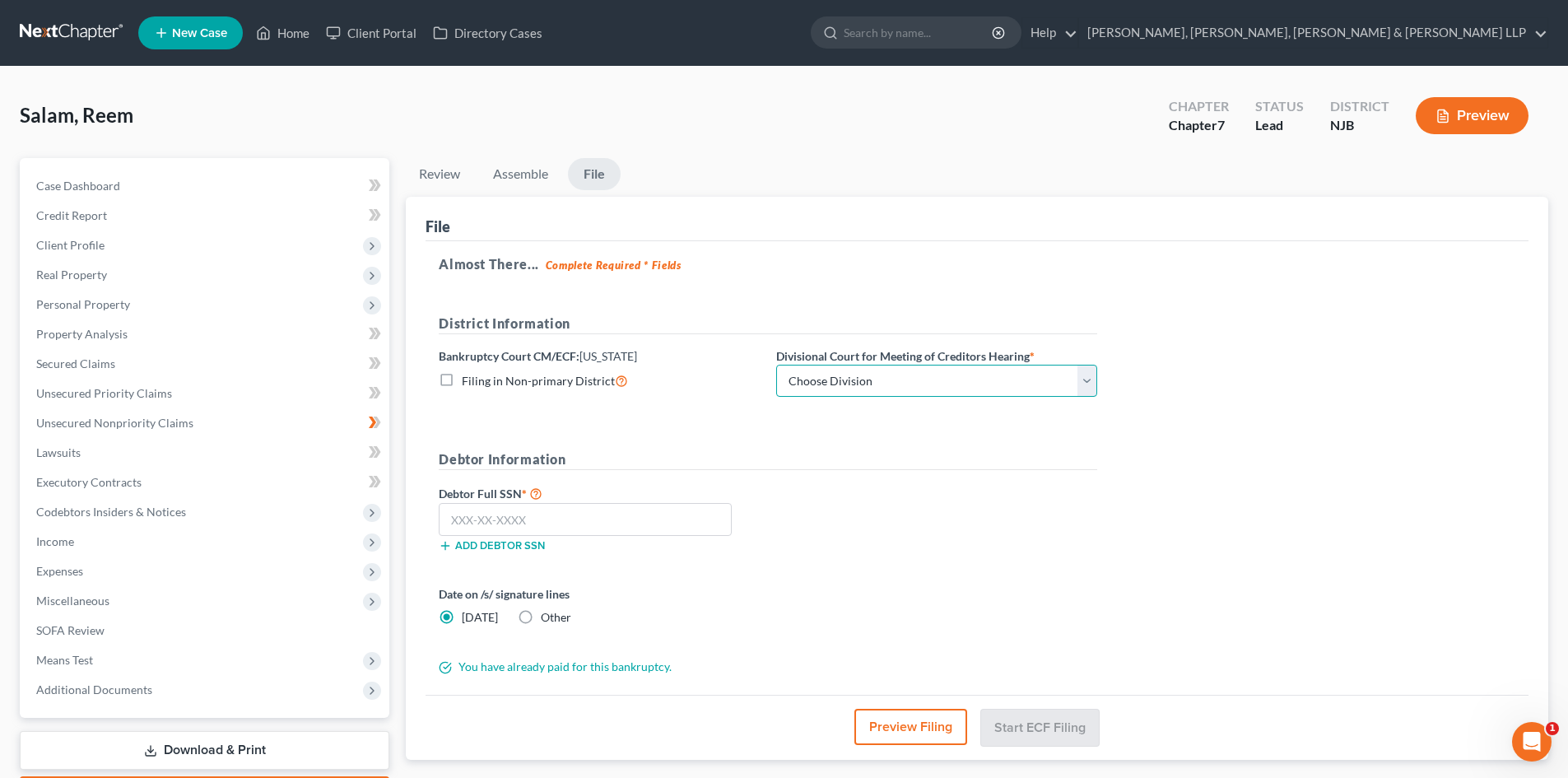
click at [850, 366] on select "Choose Division [GEOGRAPHIC_DATA] [GEOGRAPHIC_DATA]/[GEOGRAPHIC_DATA] [GEOGRAPH…" at bounding box center [937, 381] width 321 height 33
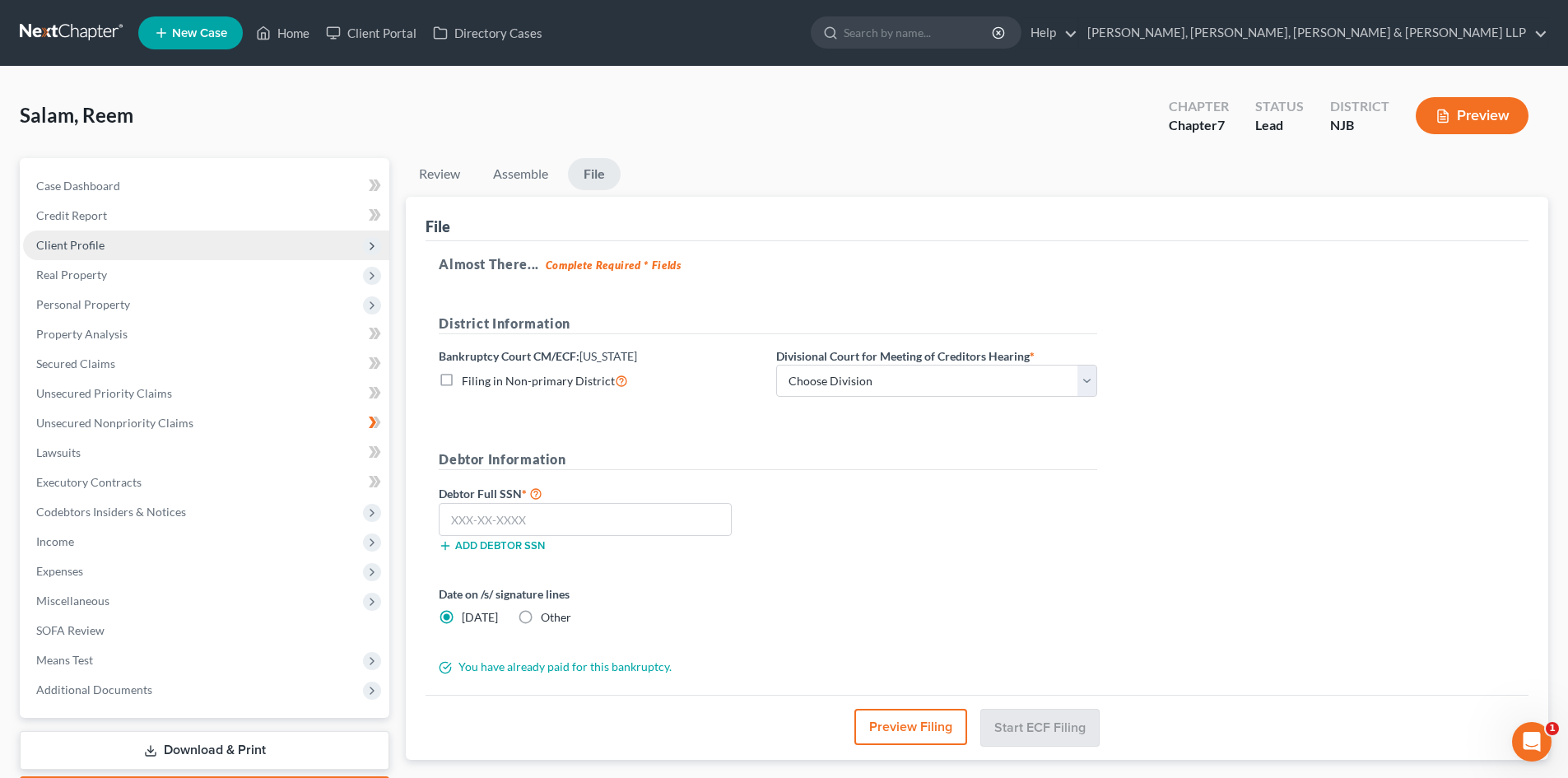
click at [101, 235] on span "Client Profile" at bounding box center [207, 245] width 366 height 29
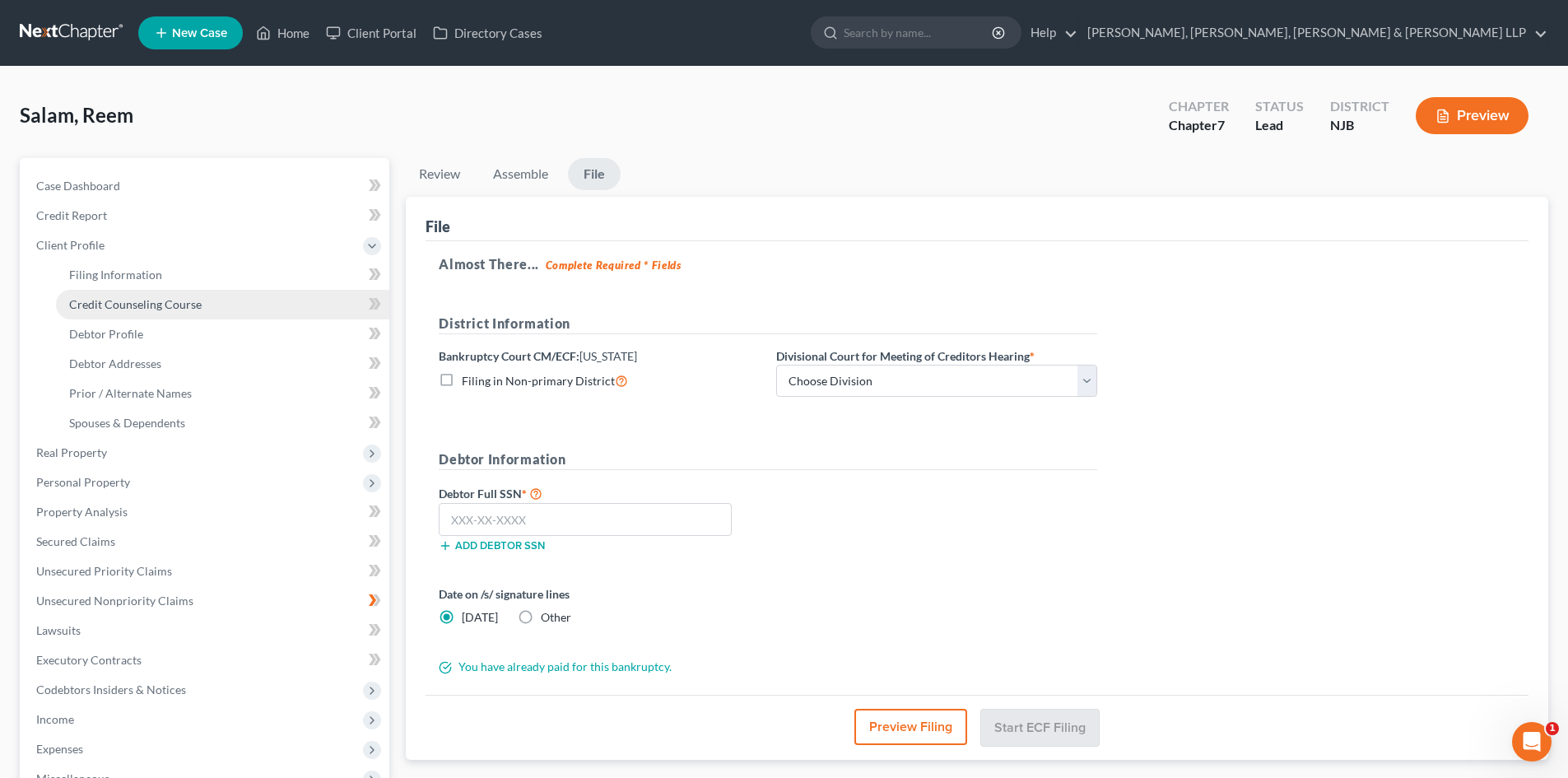
click at [119, 309] on span "Credit Counseling Course" at bounding box center [135, 304] width 132 height 14
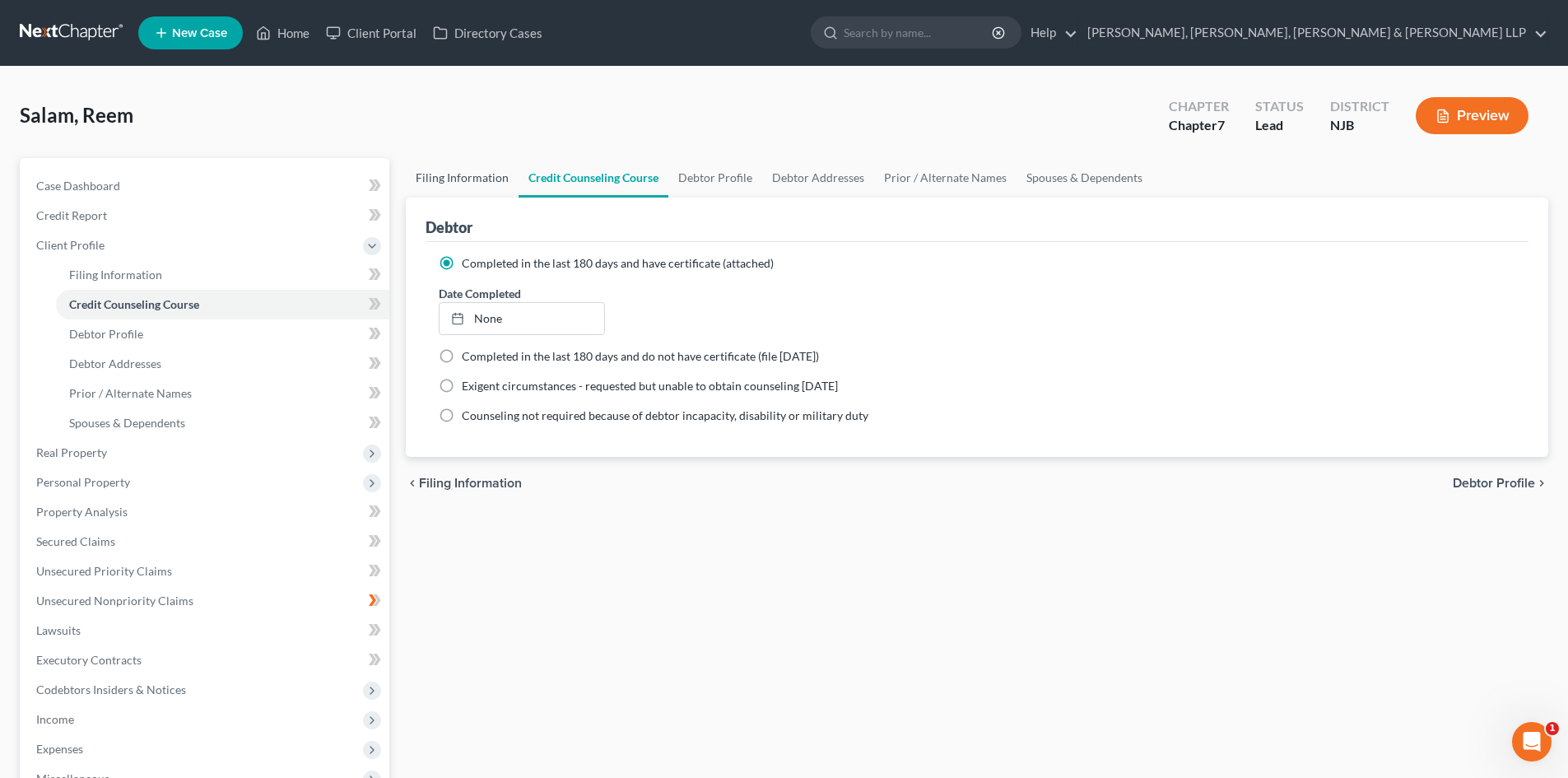
click at [459, 179] on link "Filing Information" at bounding box center [462, 177] width 113 height 39
select select "1"
select select "0"
select select "51"
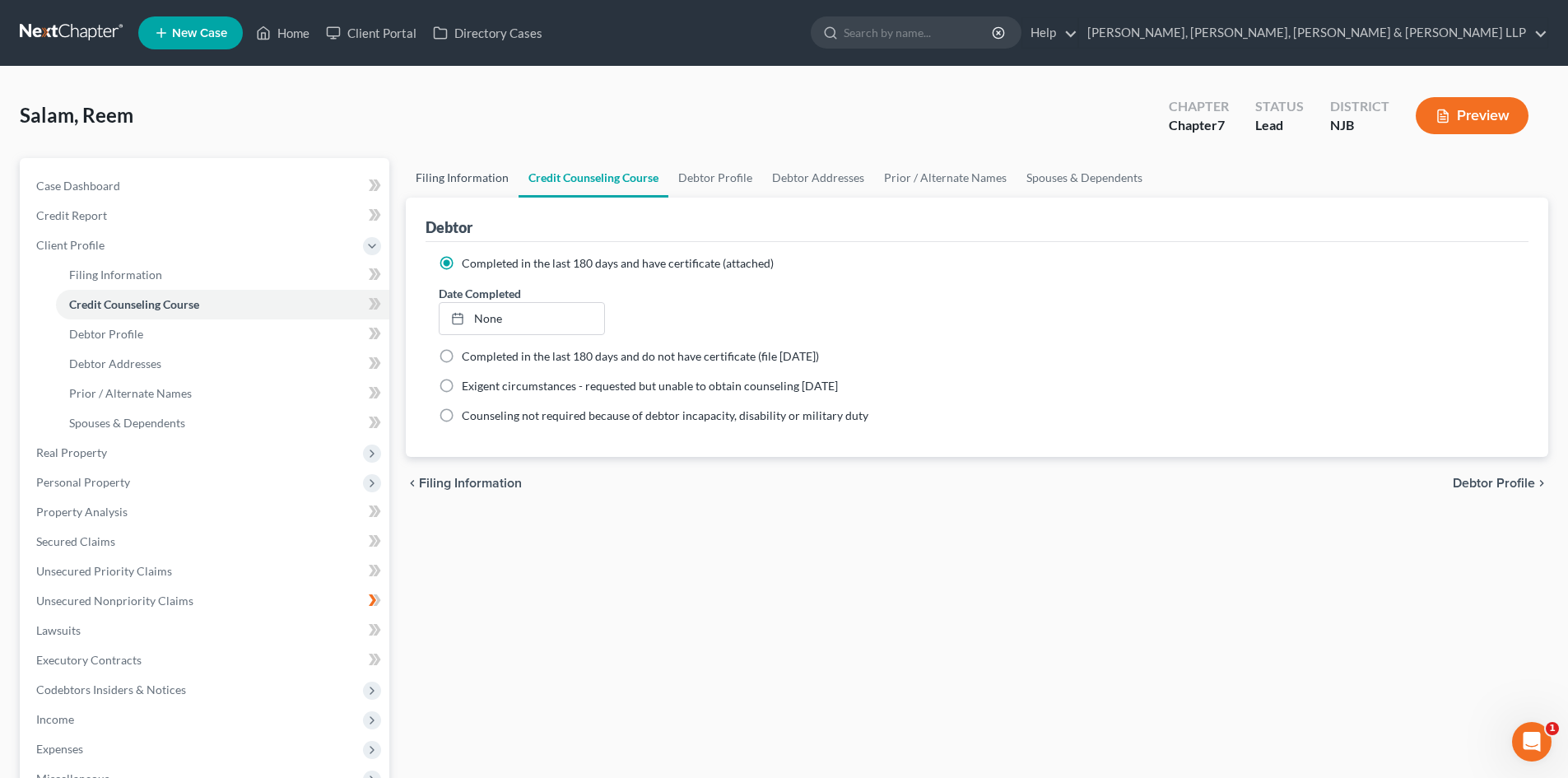
select select "0"
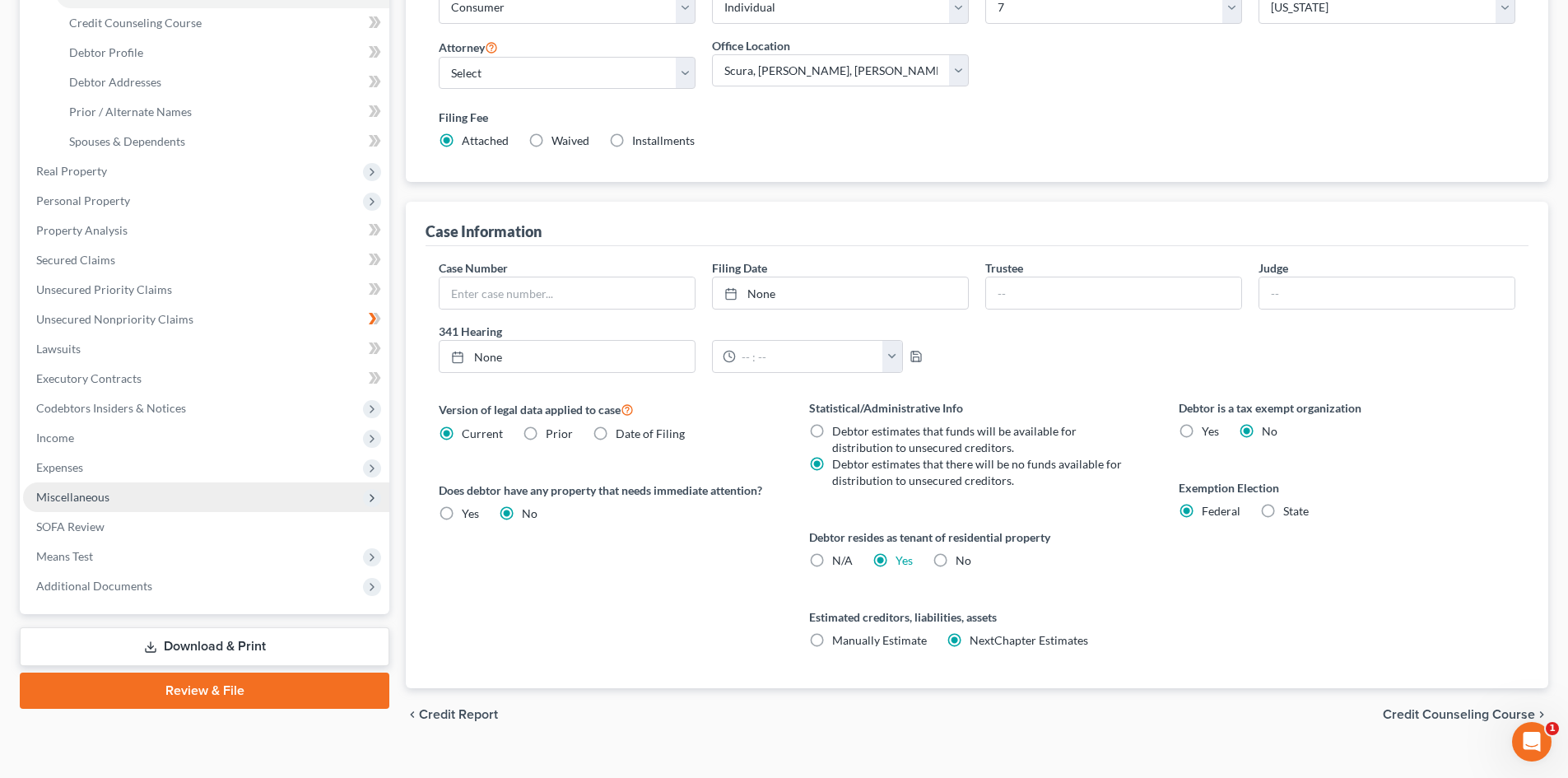
scroll to position [307, 0]
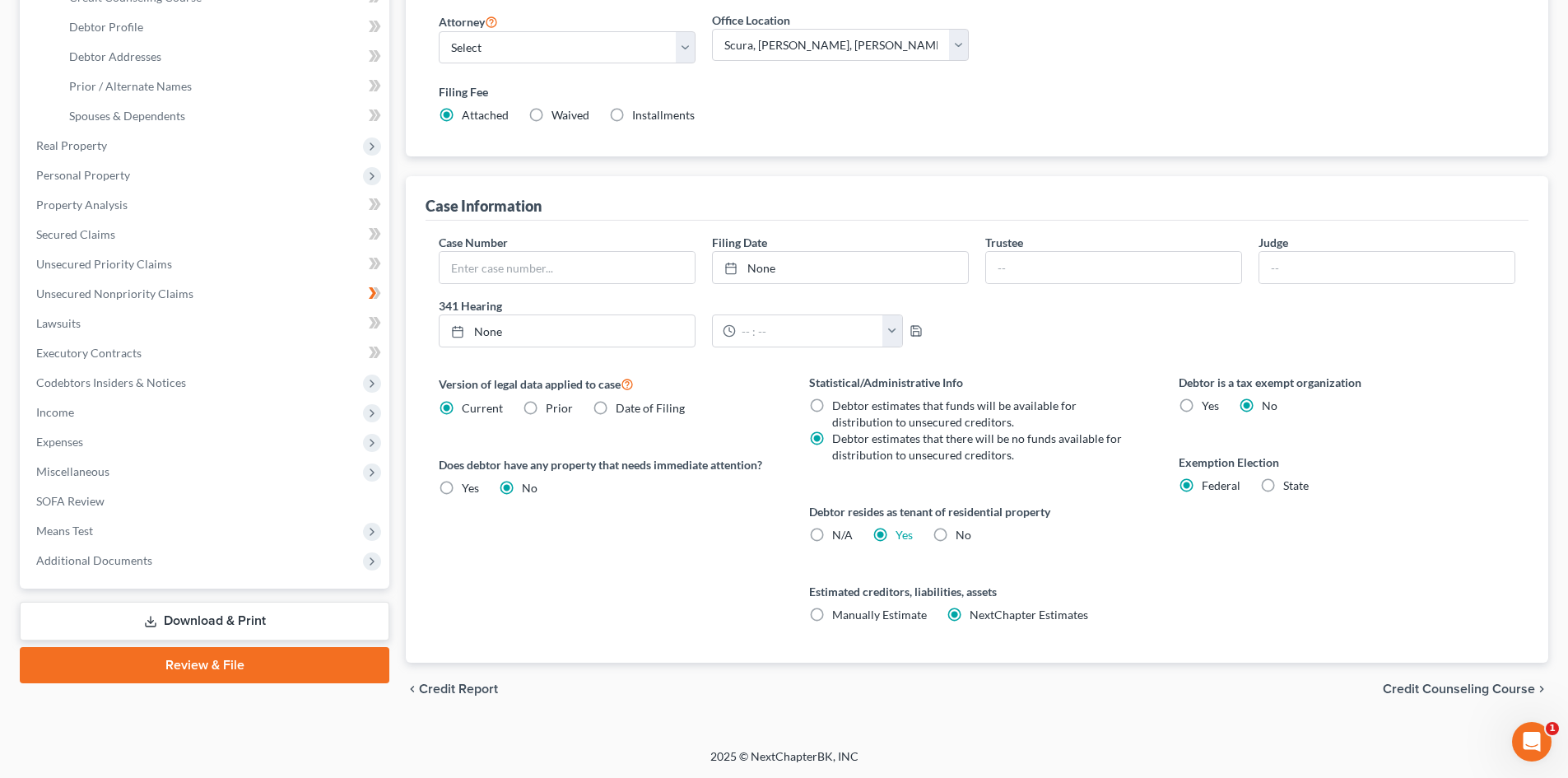
click at [243, 663] on link "Review & File" at bounding box center [205, 665] width 370 height 36
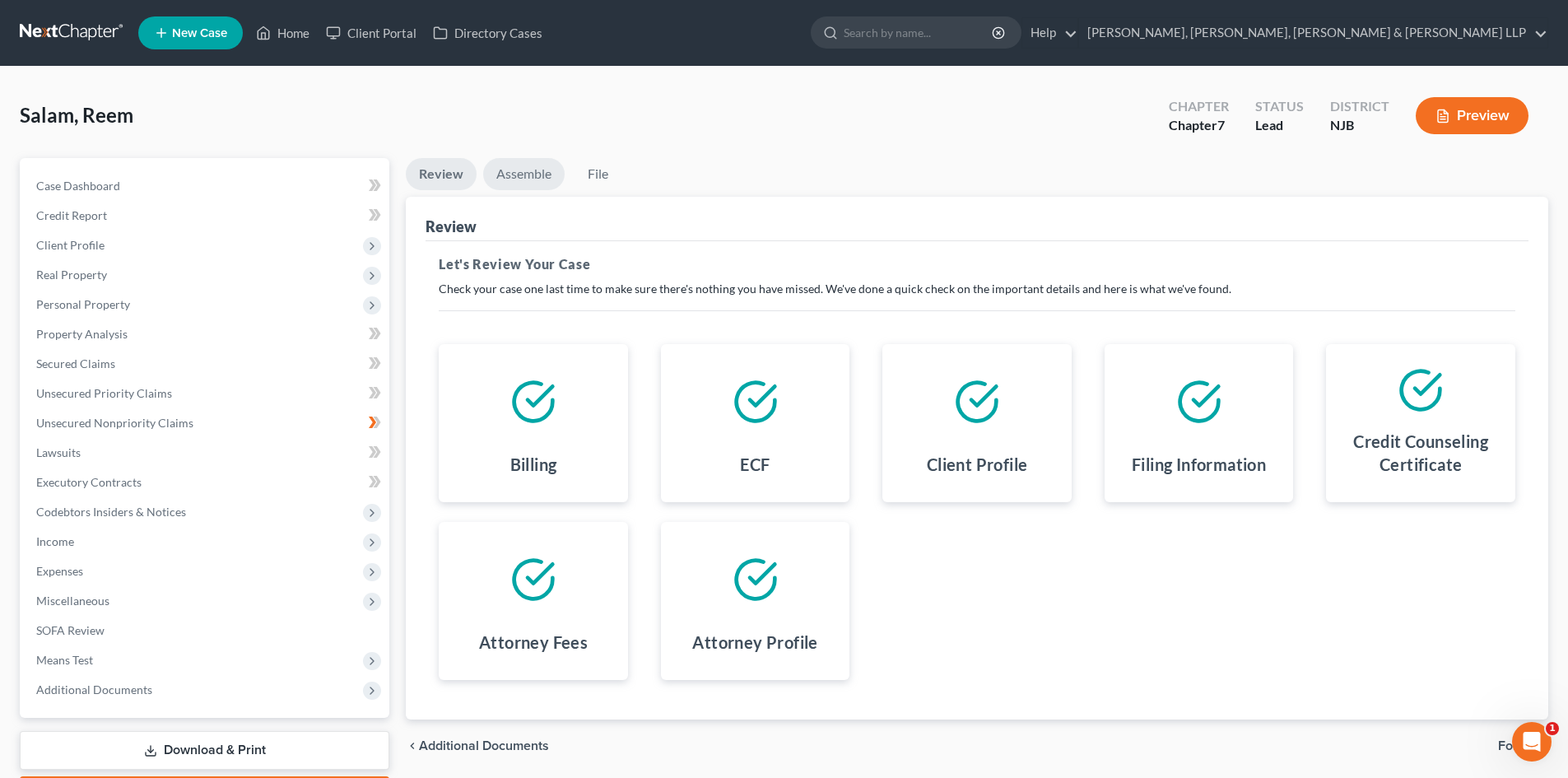
click at [523, 181] on link "Assemble" at bounding box center [524, 174] width 81 height 32
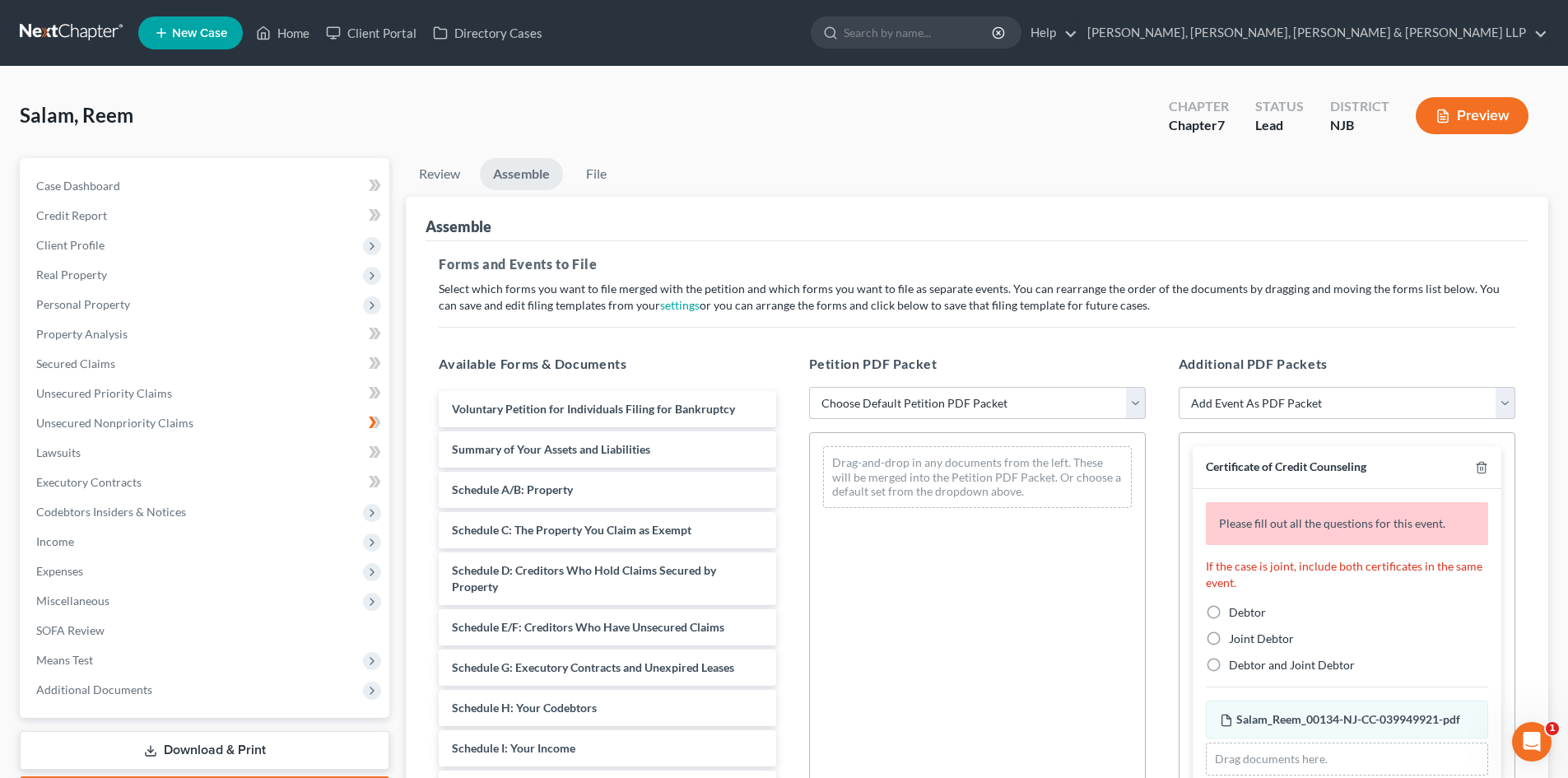
click at [917, 407] on select "Choose Default Petition PDF Packet Complete Bankruptcy Petition (all forms and …" at bounding box center [977, 403] width 337 height 33
select select "0"
click at [809, 387] on select "Choose Default Petition PDF Packet Complete Bankruptcy Petition (all forms and …" at bounding box center [977, 403] width 337 height 33
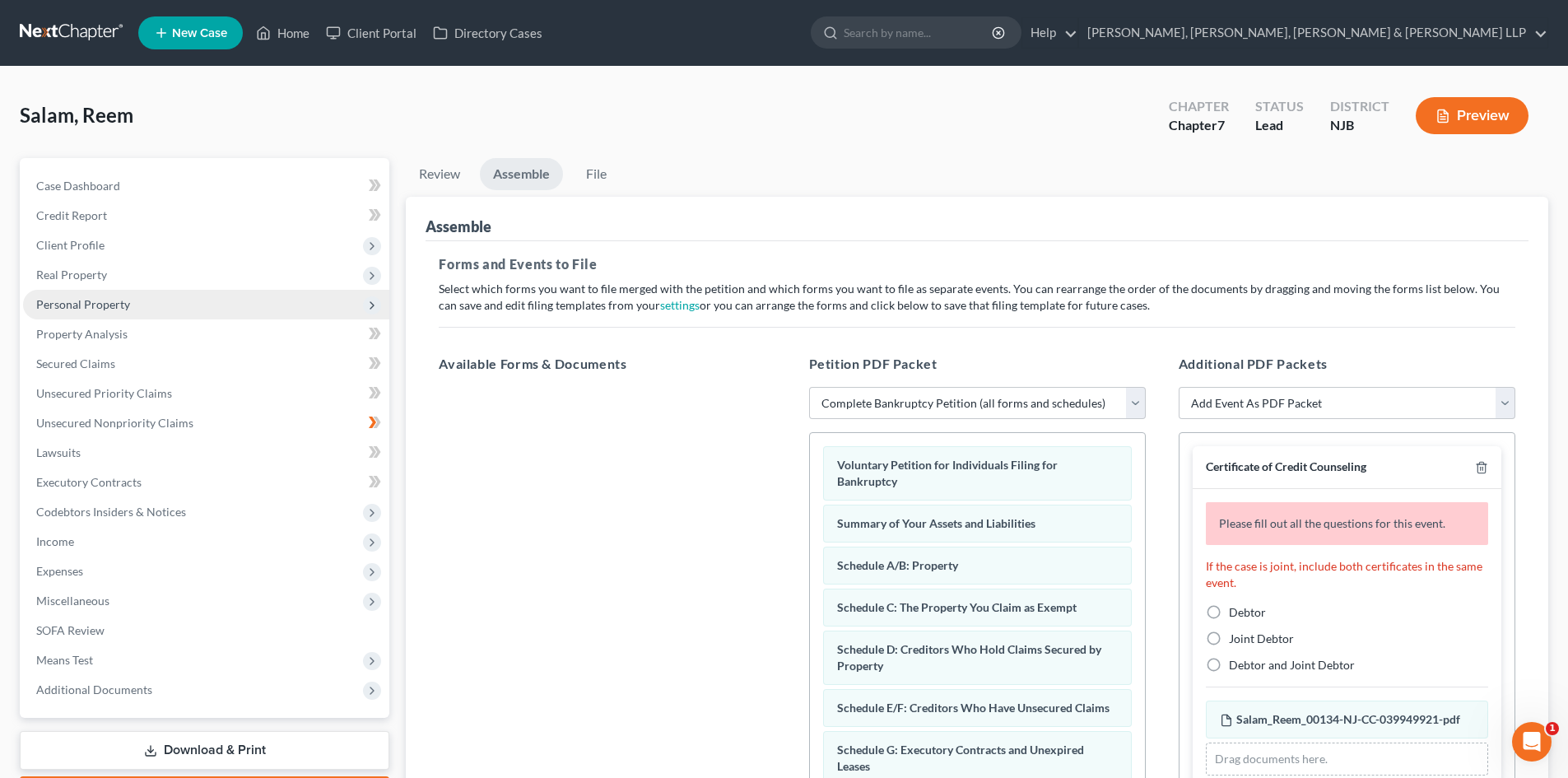
click at [130, 309] on span "Personal Property" at bounding box center [207, 304] width 366 height 29
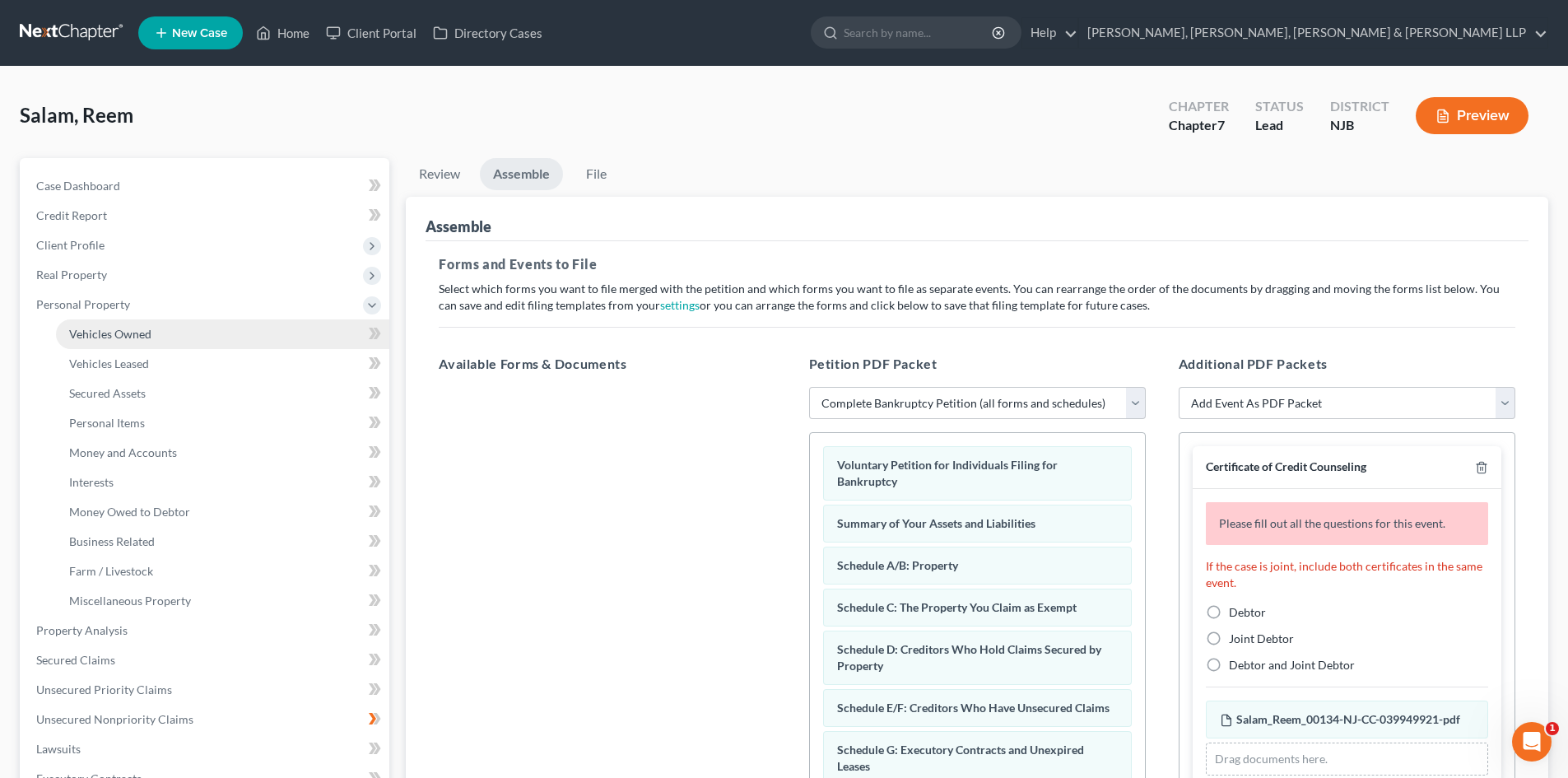
click at [125, 338] on span "Vehicles Owned" at bounding box center [110, 334] width 82 height 14
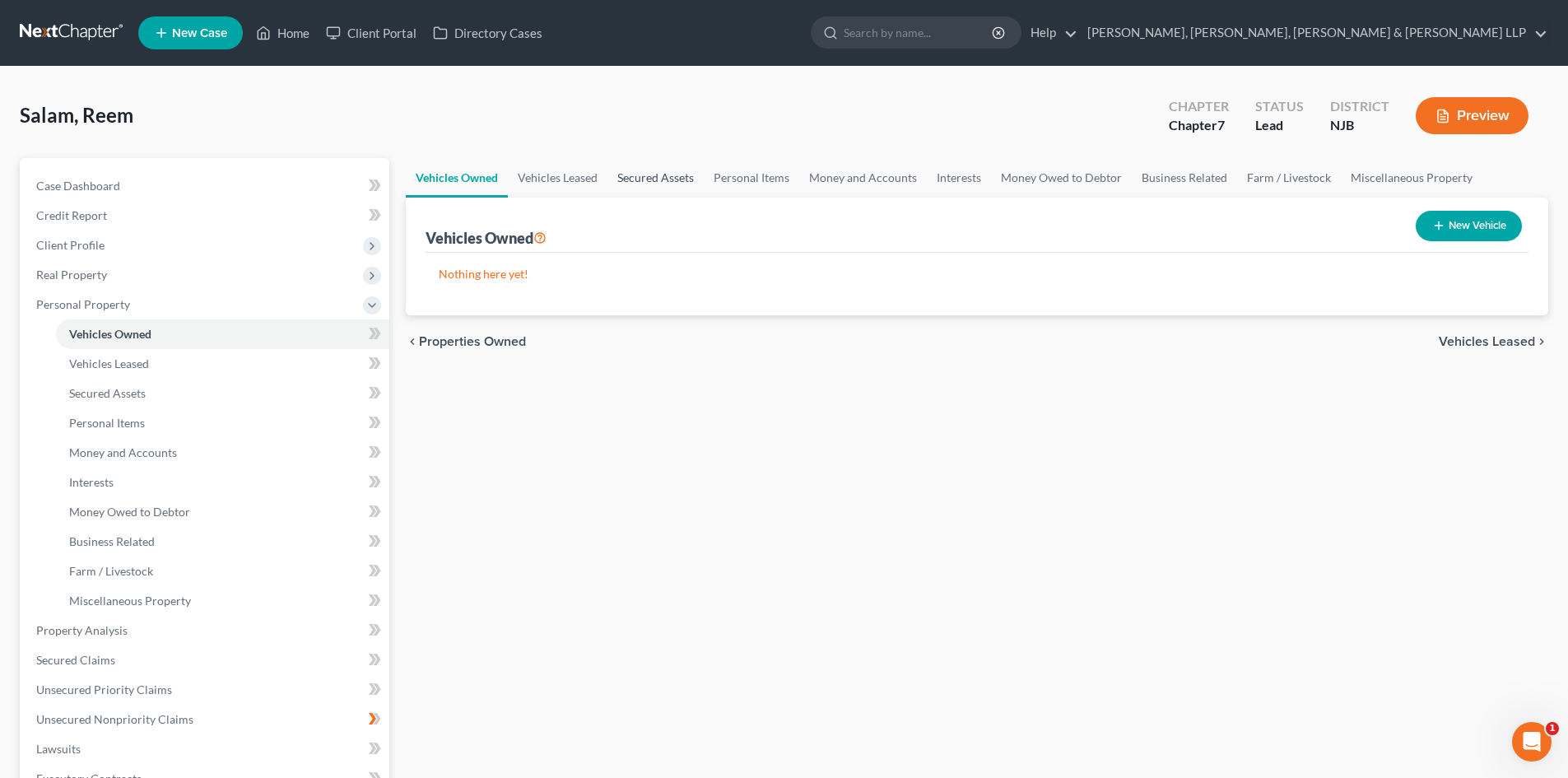
drag, startPoint x: 698, startPoint y: 182, endPoint x: 793, endPoint y: 166, distance: 96.3
click at [699, 182] on link "Secured Assets" at bounding box center [655, 177] width 96 height 39
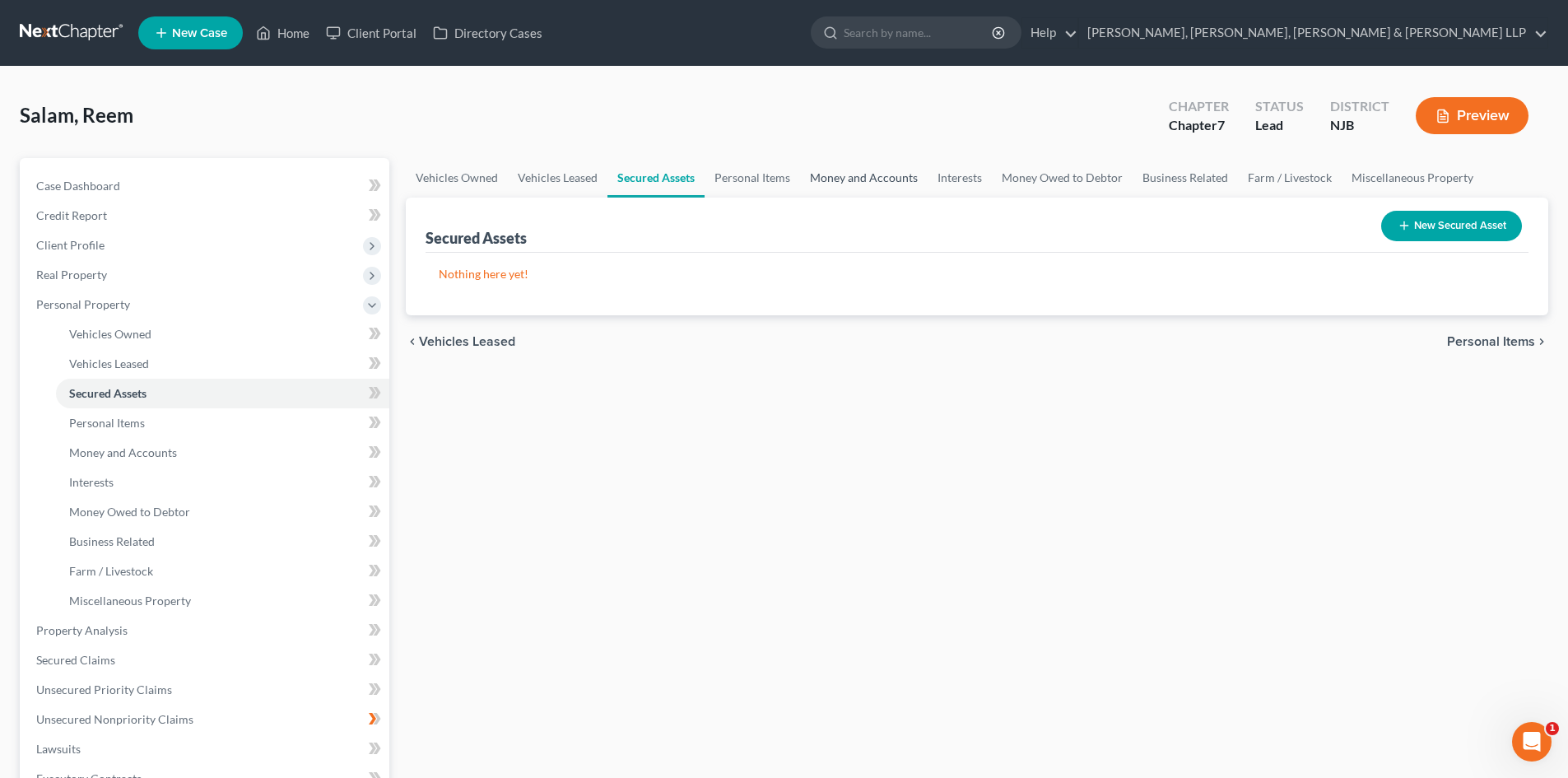
drag, startPoint x: 815, startPoint y: 174, endPoint x: 839, endPoint y: 177, distance: 24.2
click at [816, 175] on link "Money and Accounts" at bounding box center [864, 177] width 128 height 39
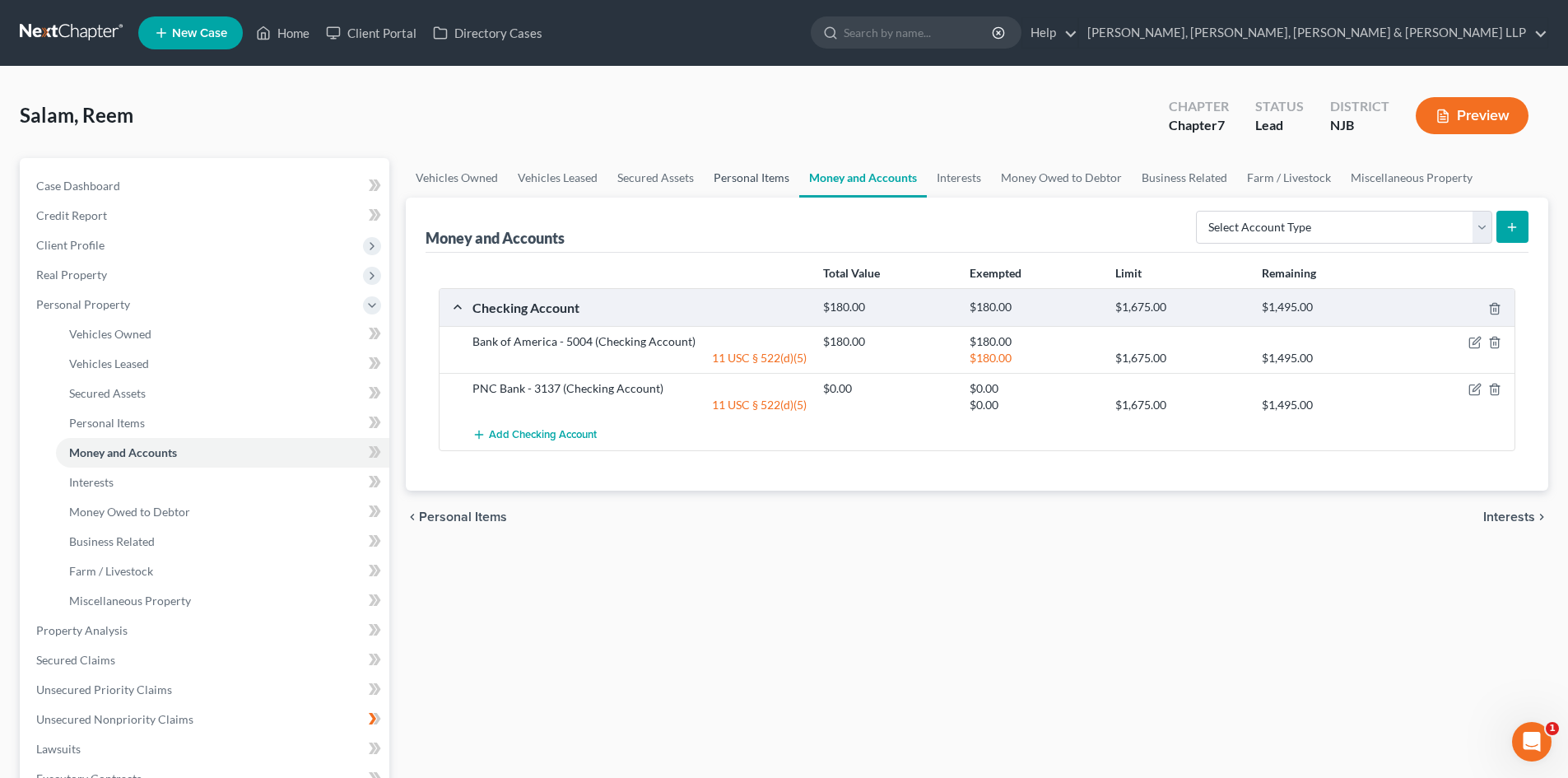
click at [764, 182] on link "Personal Items" at bounding box center [751, 177] width 95 height 39
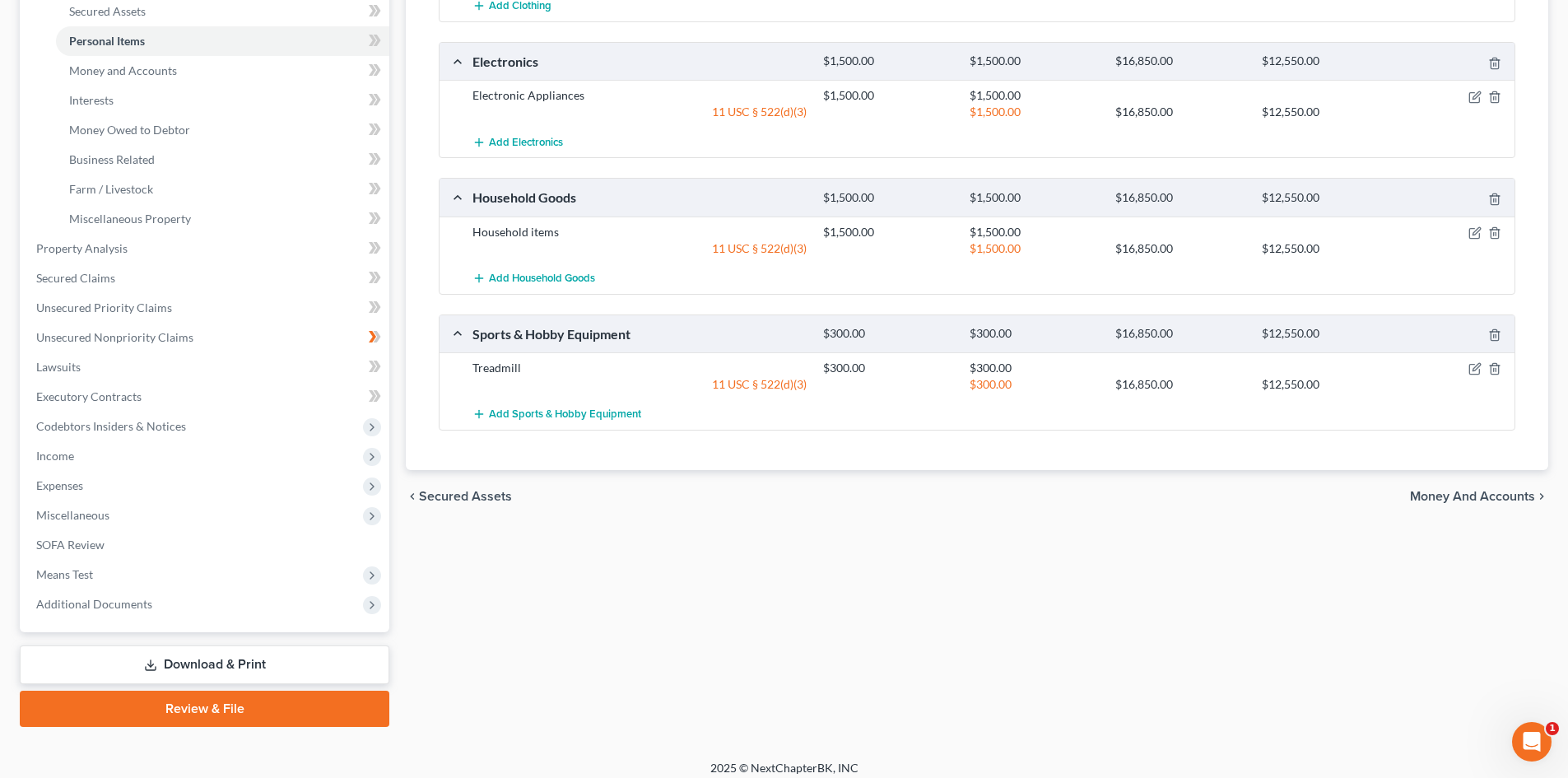
scroll to position [393, 0]
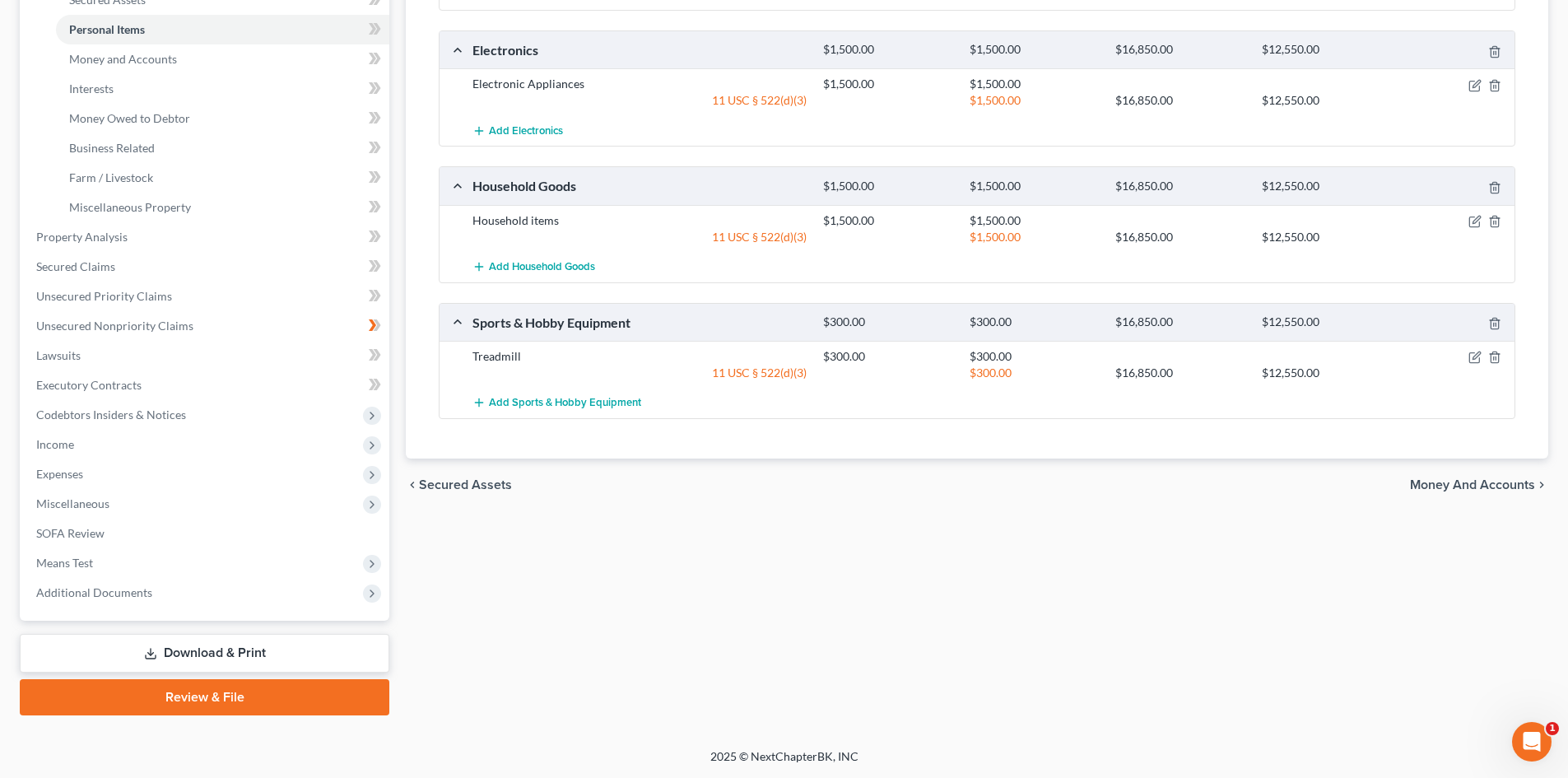
click at [192, 700] on link "Review & File" at bounding box center [205, 697] width 370 height 36
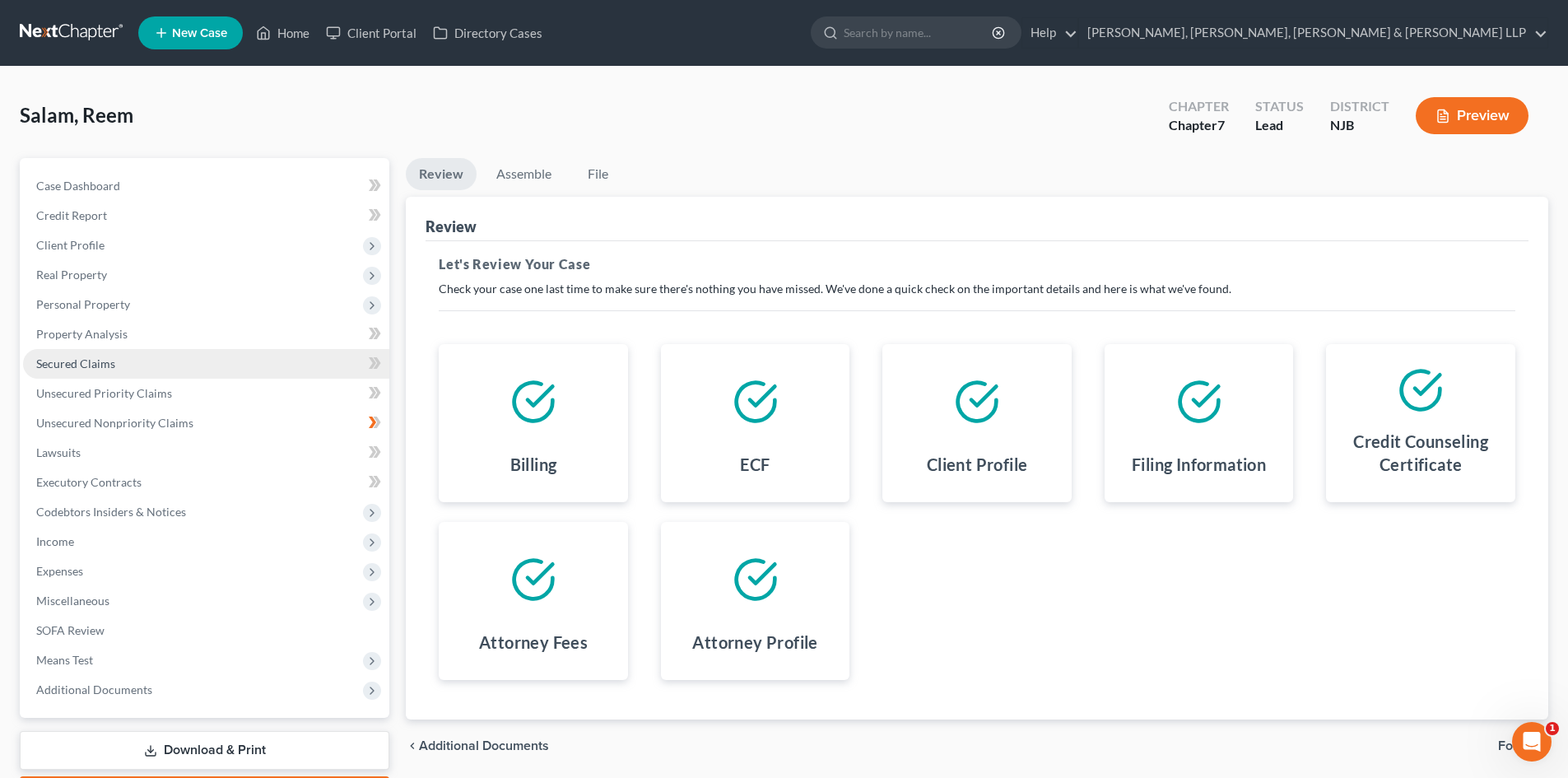
click at [76, 365] on span "Secured Claims" at bounding box center [75, 363] width 79 height 14
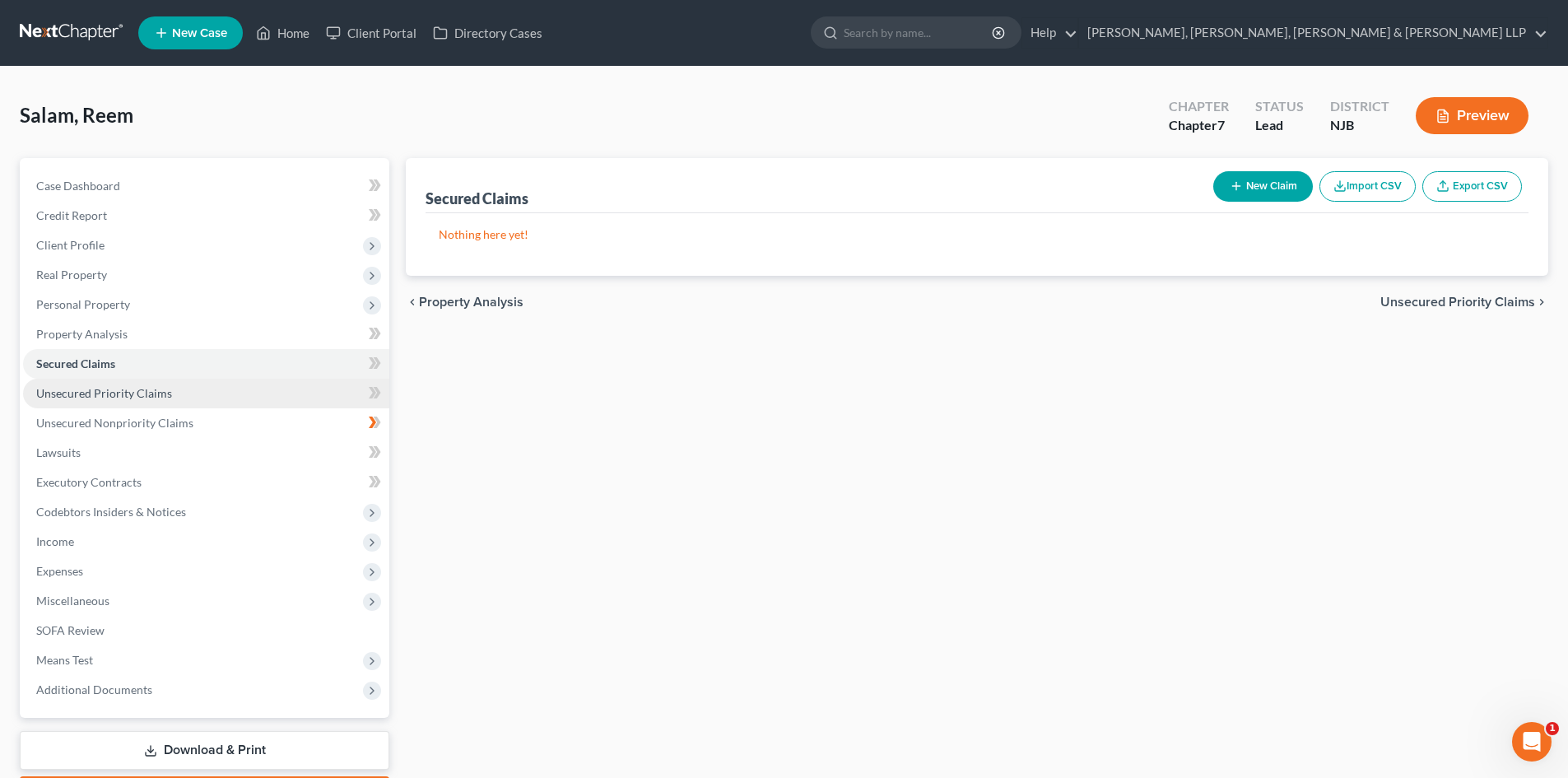
click at [112, 392] on span "Unsecured Priority Claims" at bounding box center [104, 393] width 135 height 14
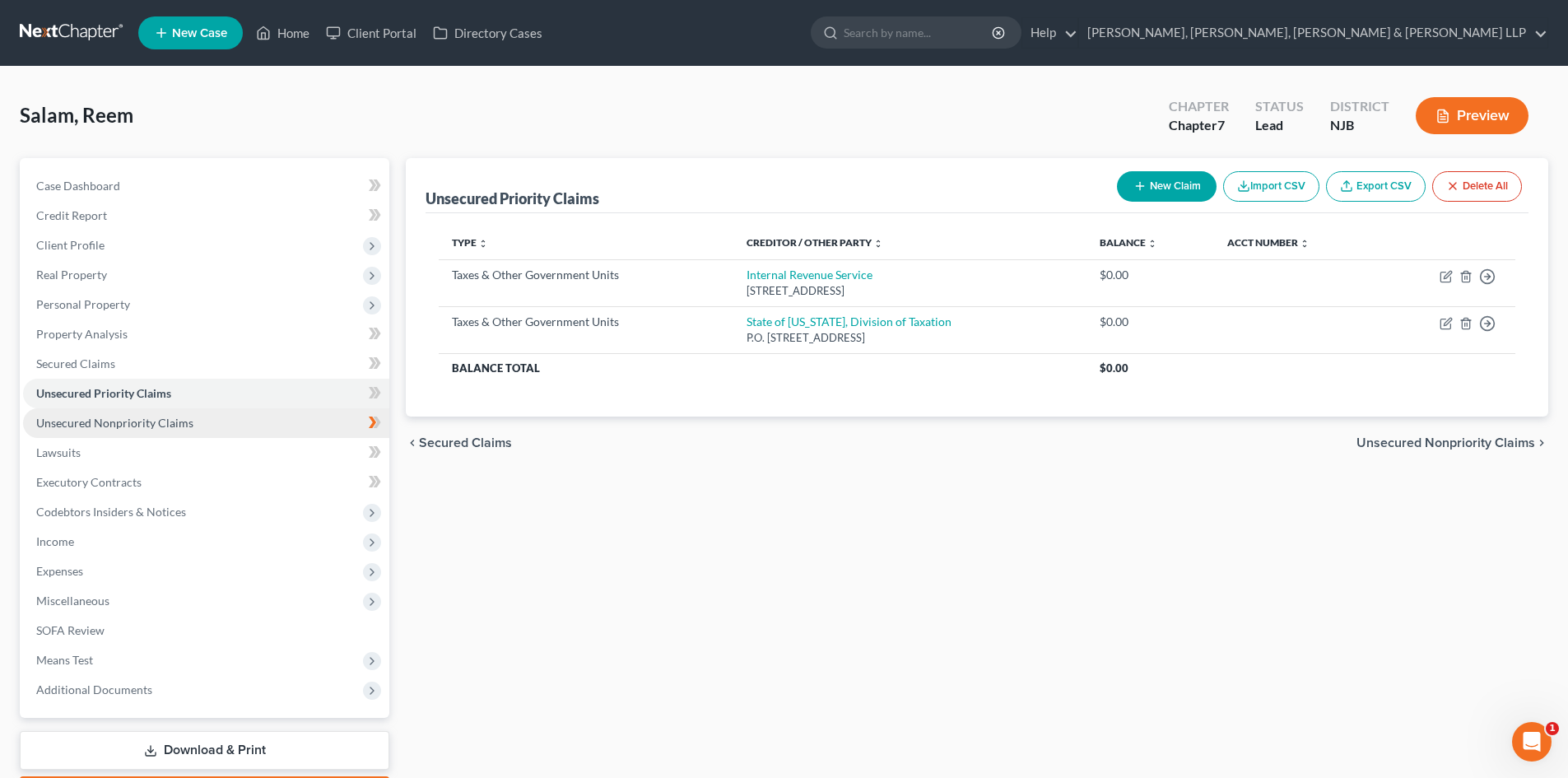
click at [116, 417] on span "Unsecured Nonpriority Claims" at bounding box center [115, 422] width 157 height 14
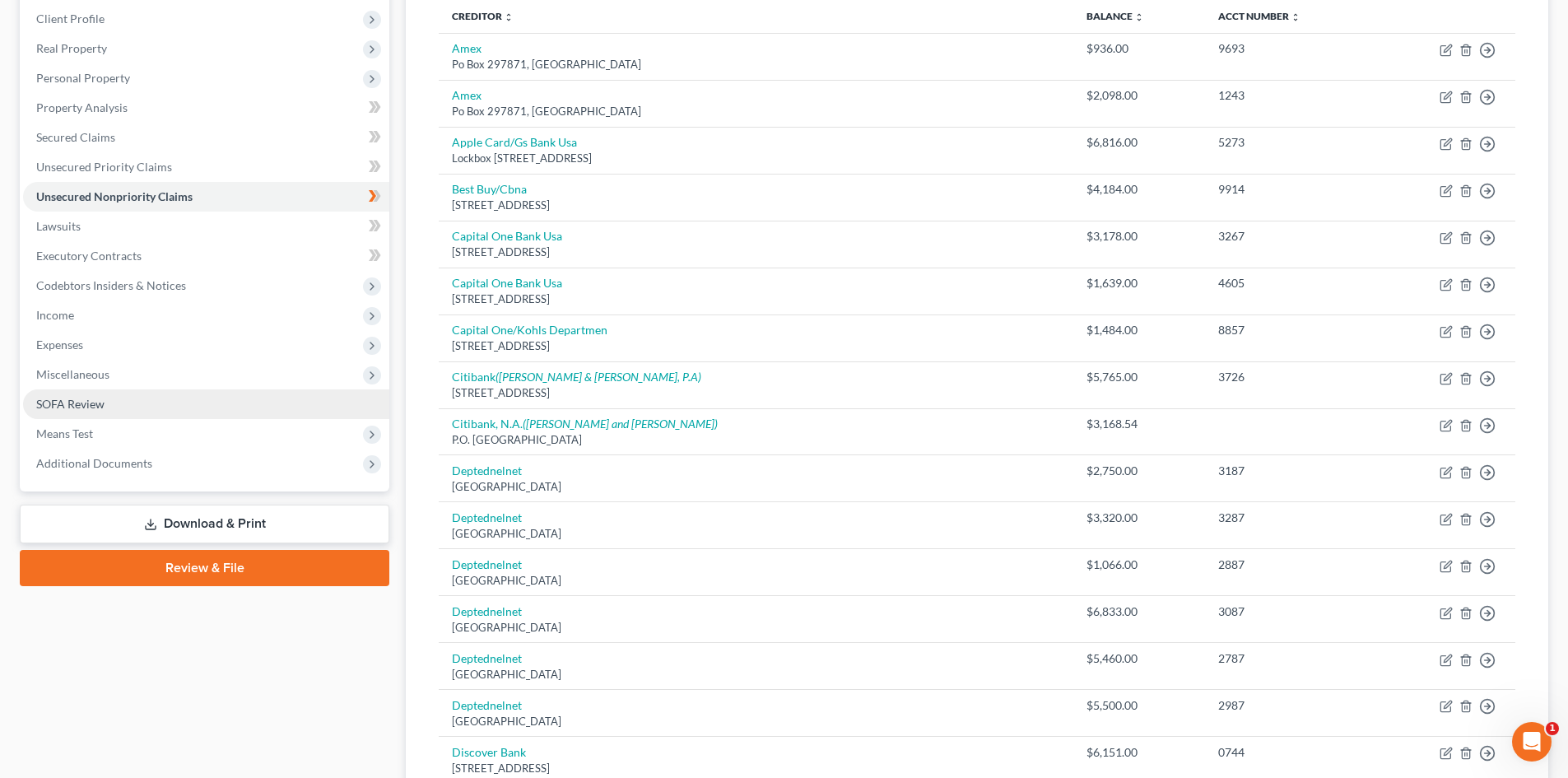
scroll to position [138, 0]
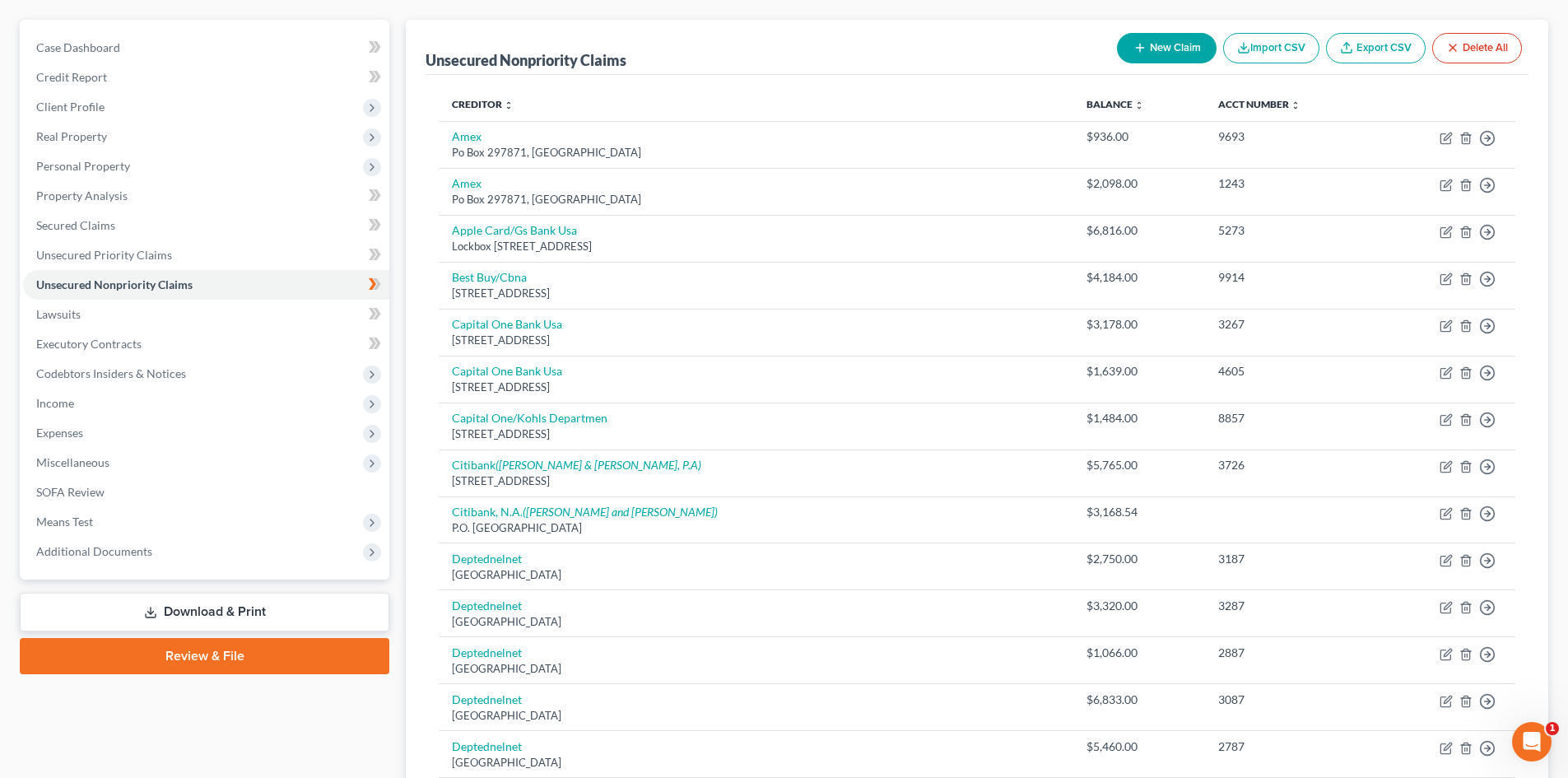
click at [288, 657] on link "Review & File" at bounding box center [205, 656] width 370 height 36
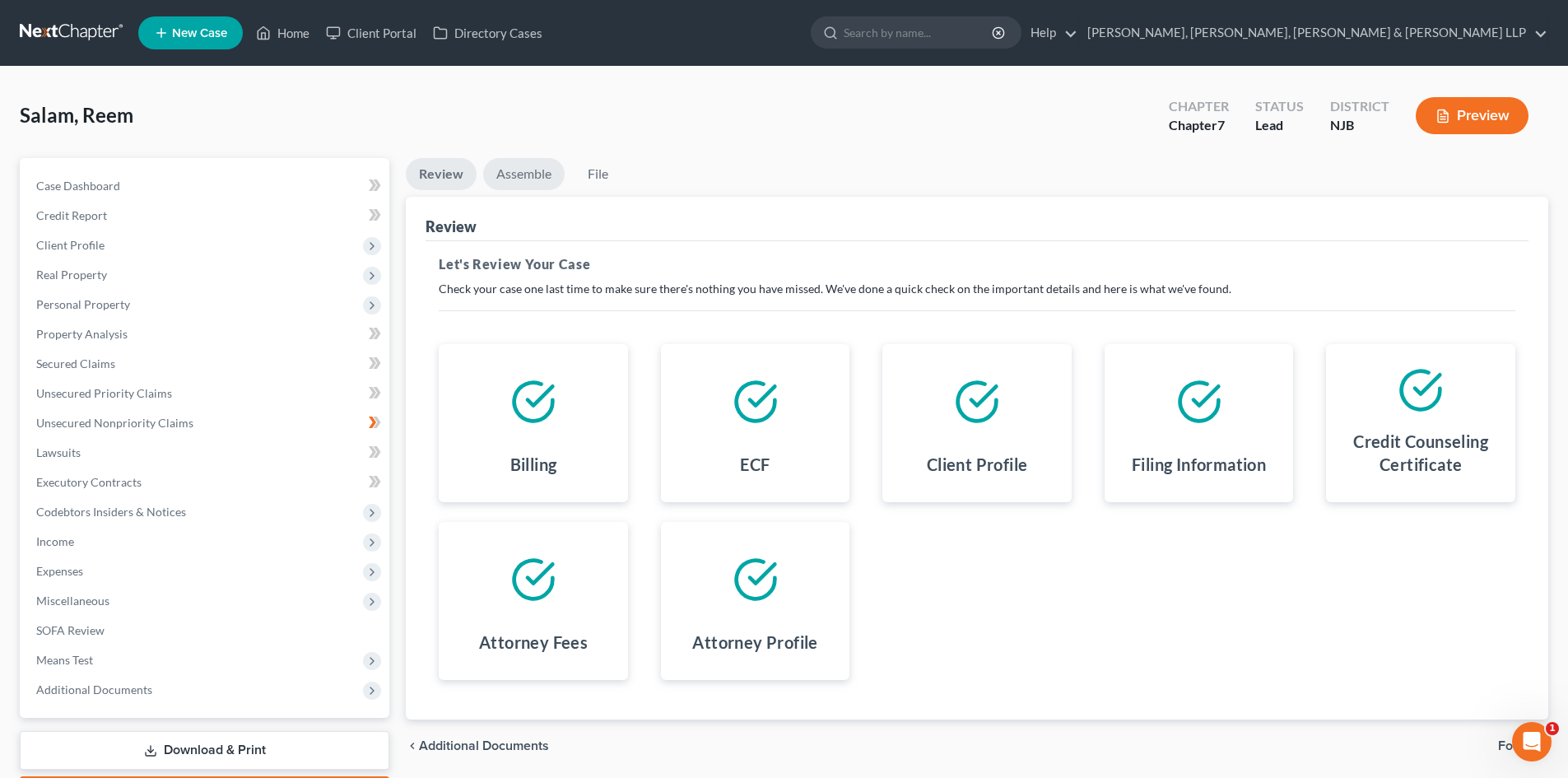
click at [551, 184] on link "Assemble" at bounding box center [524, 174] width 81 height 32
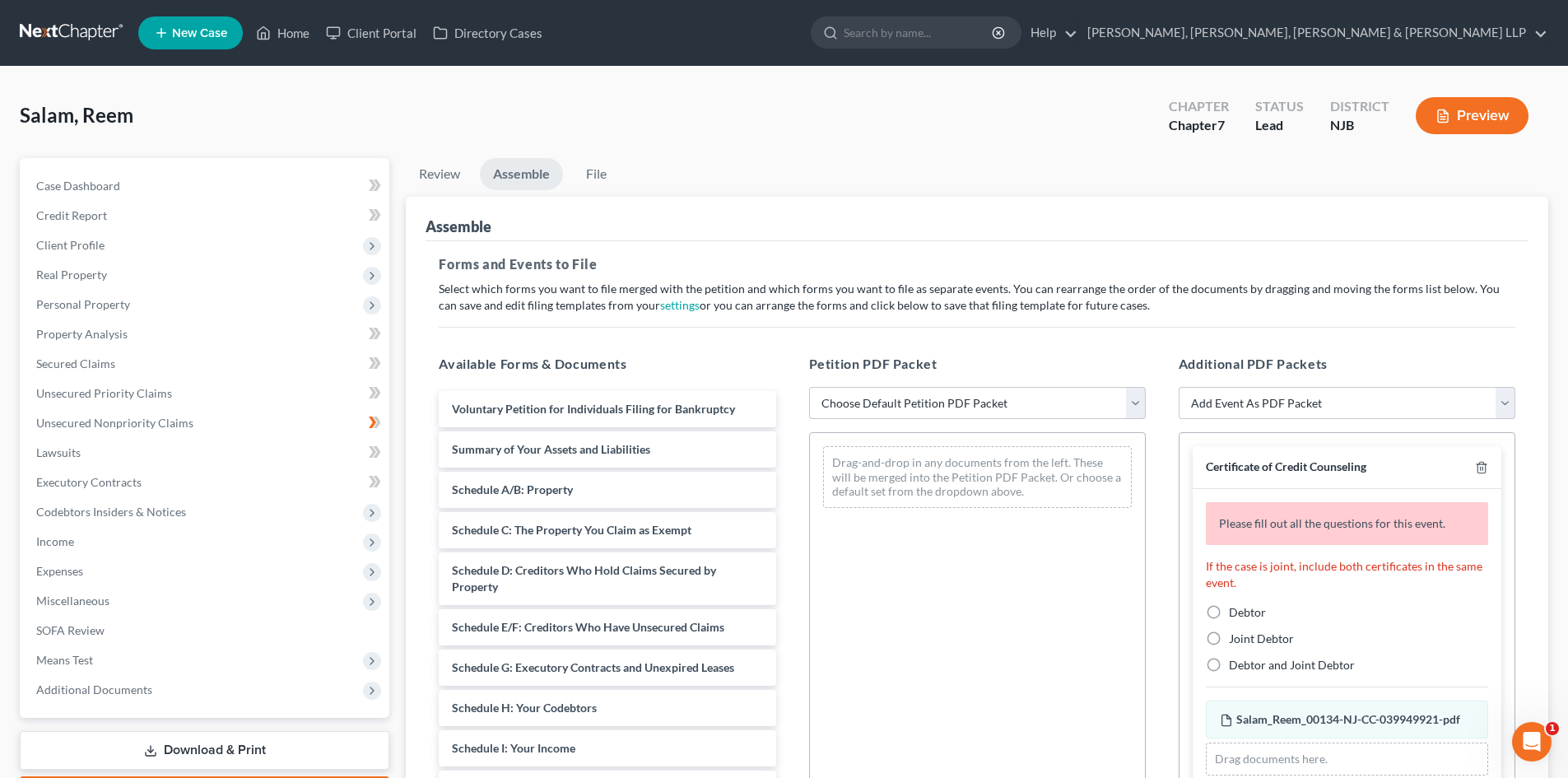
click at [883, 397] on select "Choose Default Petition PDF Packet Complete Bankruptcy Petition (all forms and …" at bounding box center [977, 403] width 337 height 33
select select "0"
click at [809, 387] on select "Choose Default Petition PDF Packet Complete Bankruptcy Petition (all forms and …" at bounding box center [977, 403] width 337 height 33
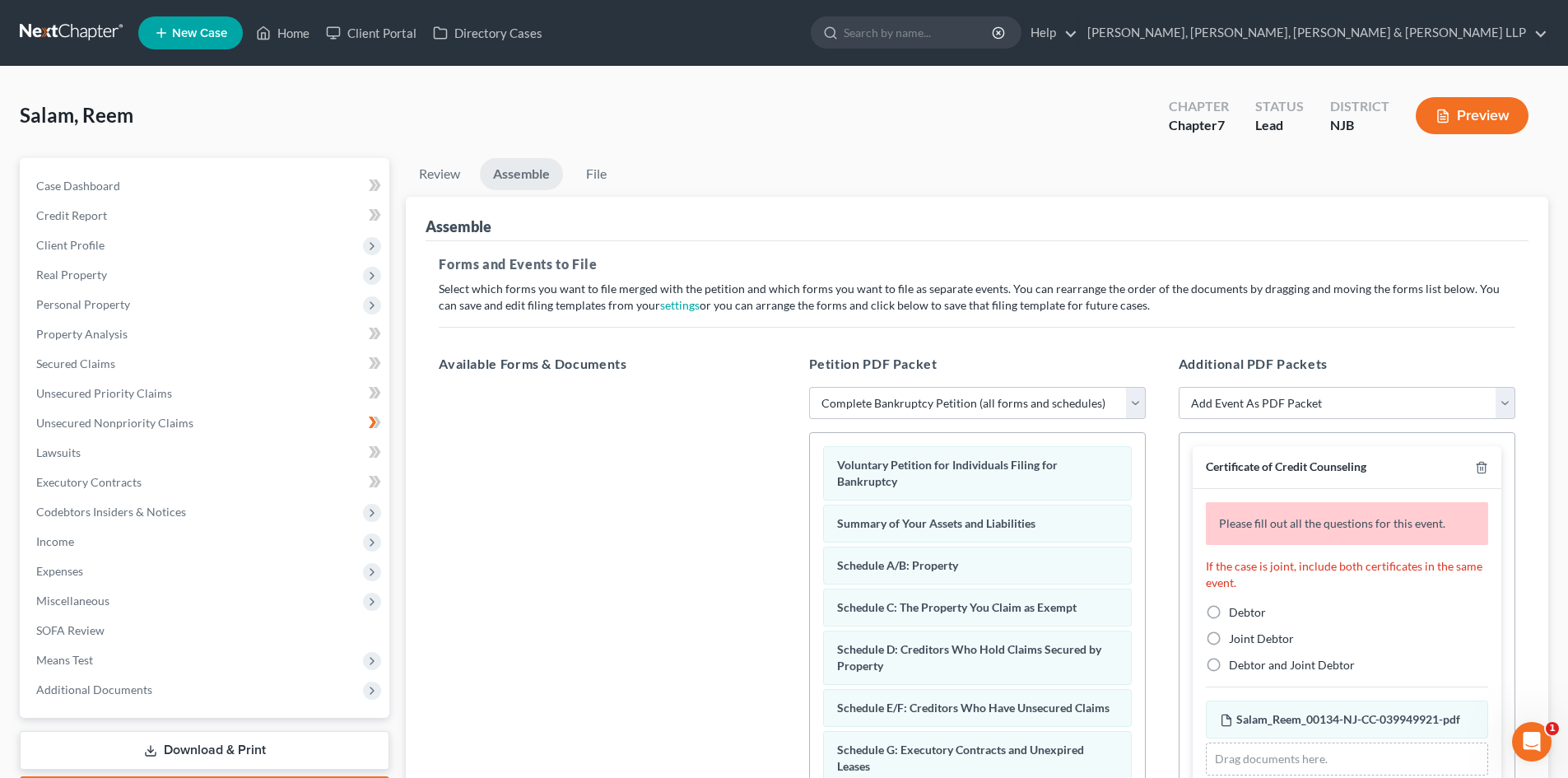
click at [1228, 614] on label "Debtor" at bounding box center [1247, 612] width 37 height 17
click at [1235, 614] on input "Debtor" at bounding box center [1240, 609] width 11 height 11
radio input "true"
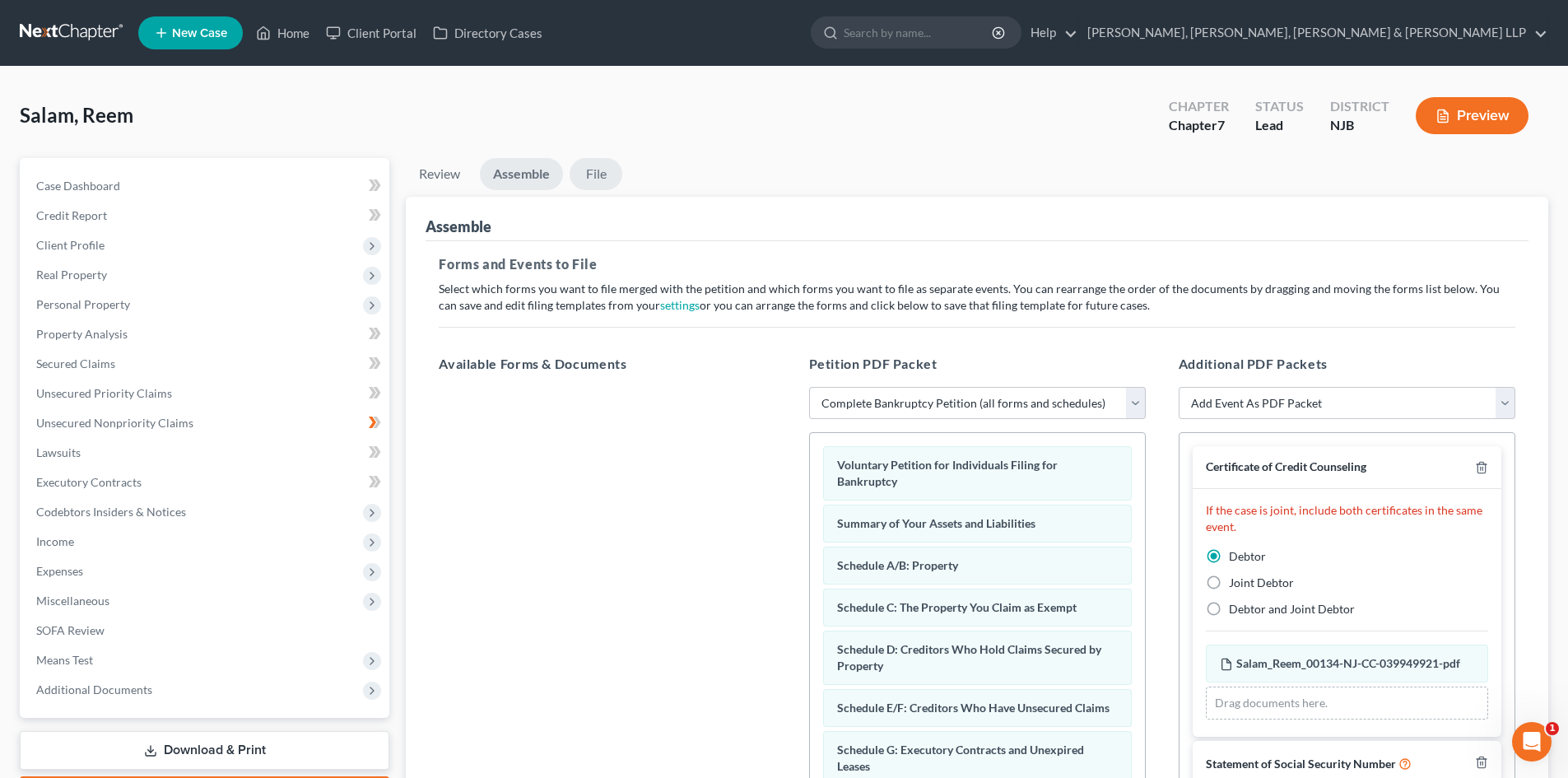
click at [600, 174] on link "File" at bounding box center [595, 174] width 53 height 32
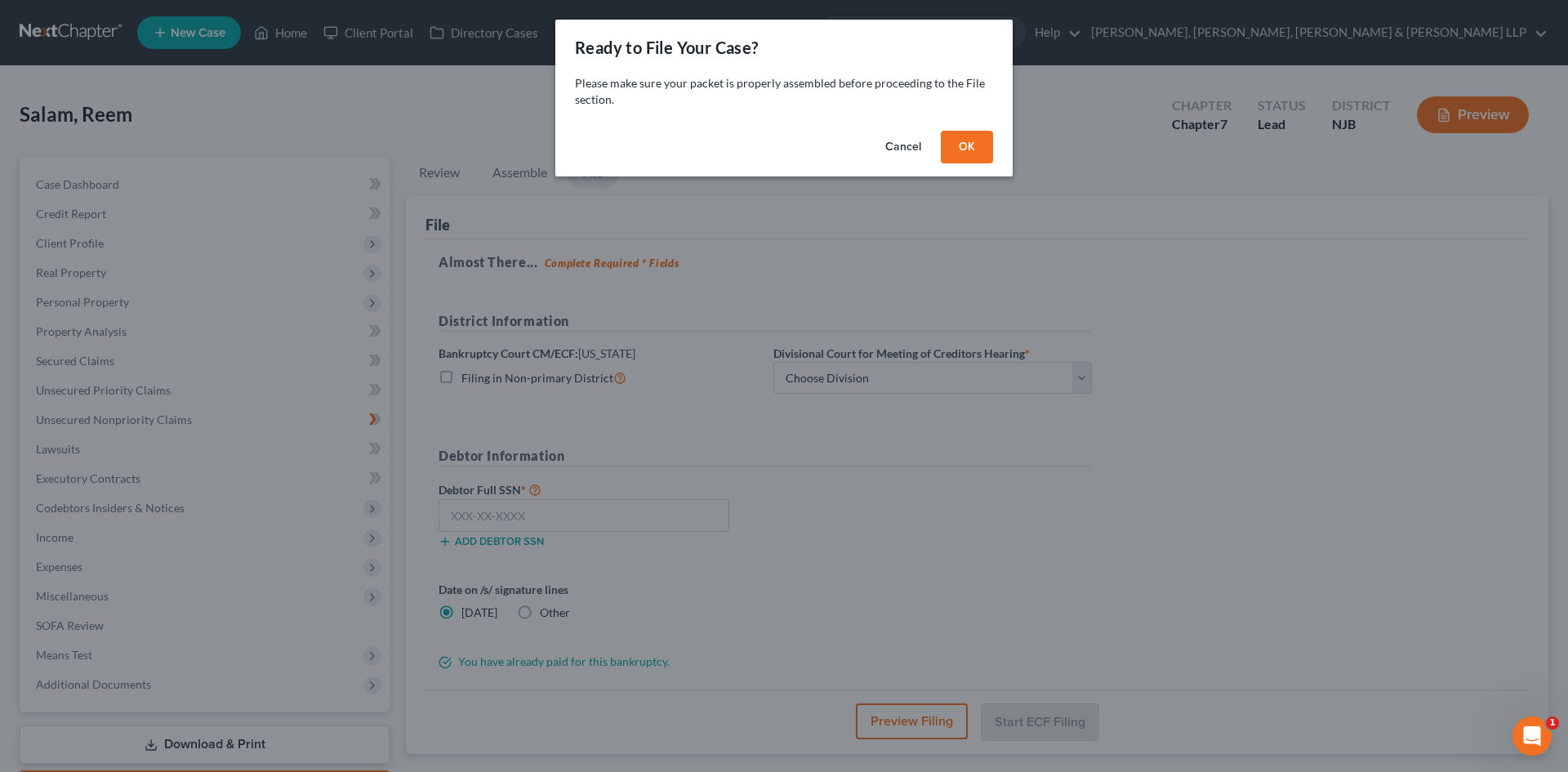
click at [965, 137] on button "OK" at bounding box center [967, 146] width 52 height 32
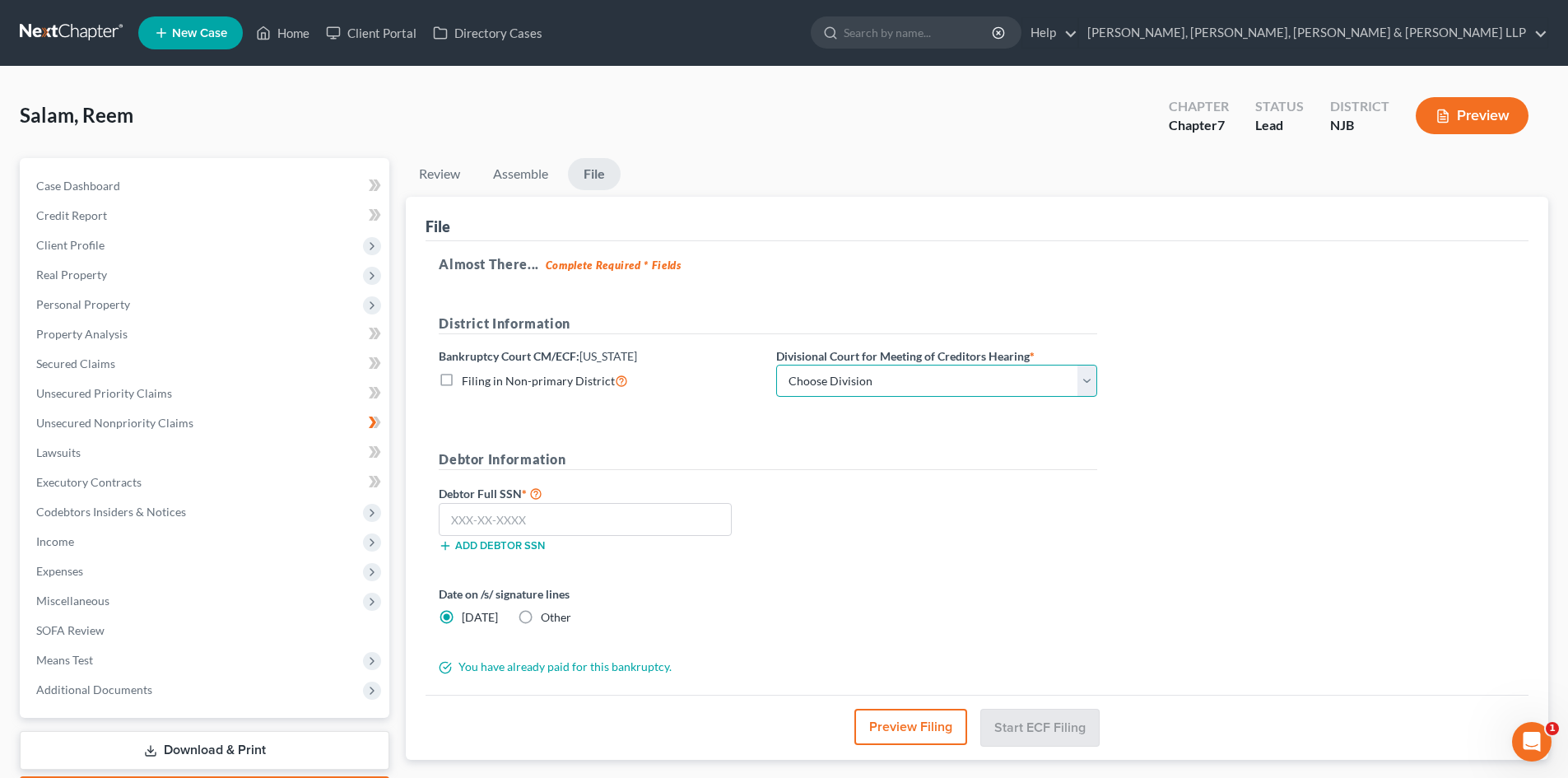
click at [825, 385] on select "Choose Division [GEOGRAPHIC_DATA] [GEOGRAPHIC_DATA]/[GEOGRAPHIC_DATA] [GEOGRAPH…" at bounding box center [937, 381] width 321 height 33
select select "2"
click at [776, 365] on select "Choose Division [GEOGRAPHIC_DATA] [GEOGRAPHIC_DATA]/[GEOGRAPHIC_DATA] [GEOGRAPH…" at bounding box center [937, 381] width 321 height 33
click at [493, 521] on input "text" at bounding box center [585, 519] width 293 height 33
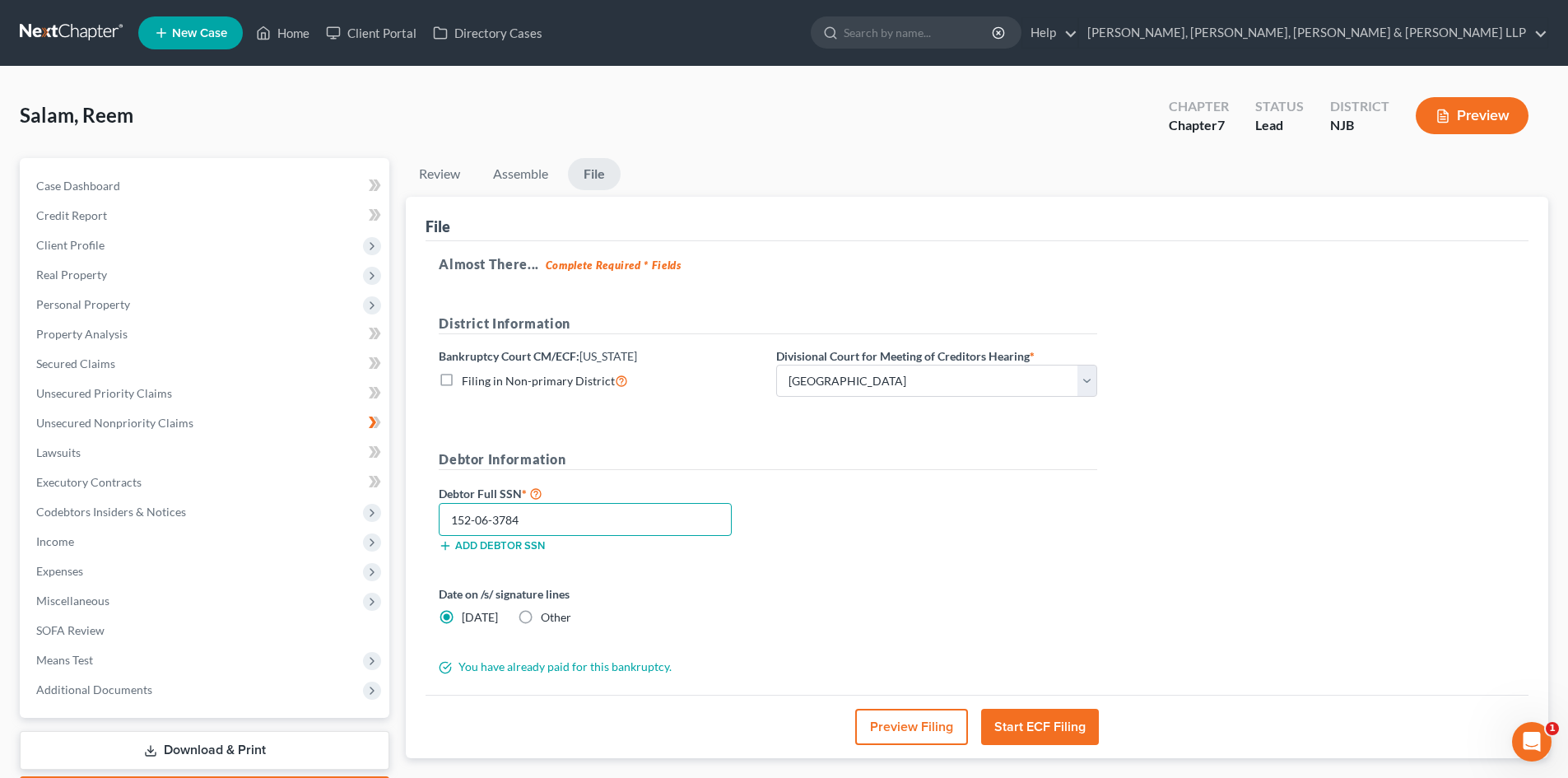
type input "152-06-3784"
click at [1024, 715] on button "Start ECF Filing" at bounding box center [1039, 726] width 118 height 36
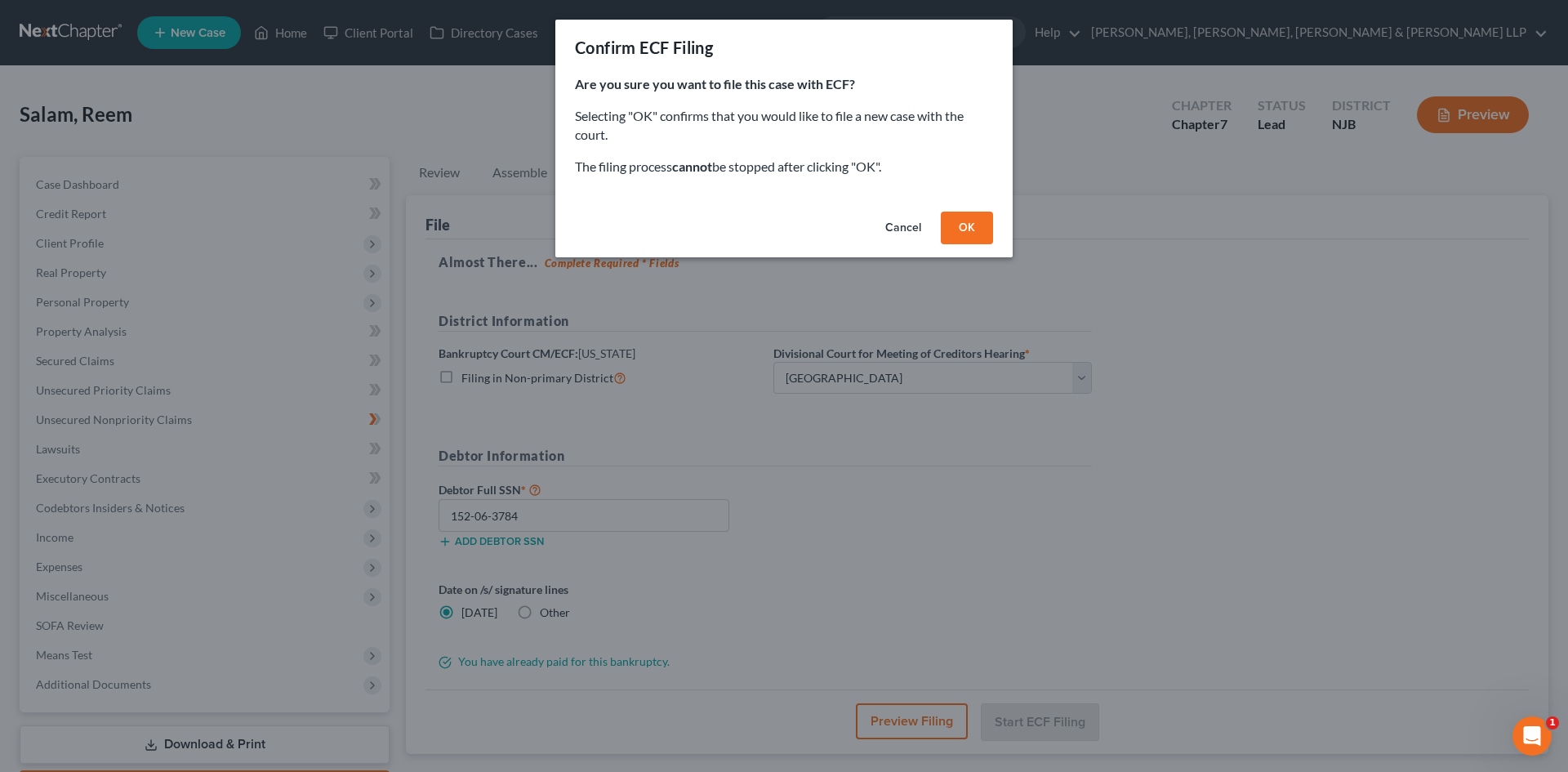
click at [982, 234] on button "OK" at bounding box center [967, 227] width 52 height 32
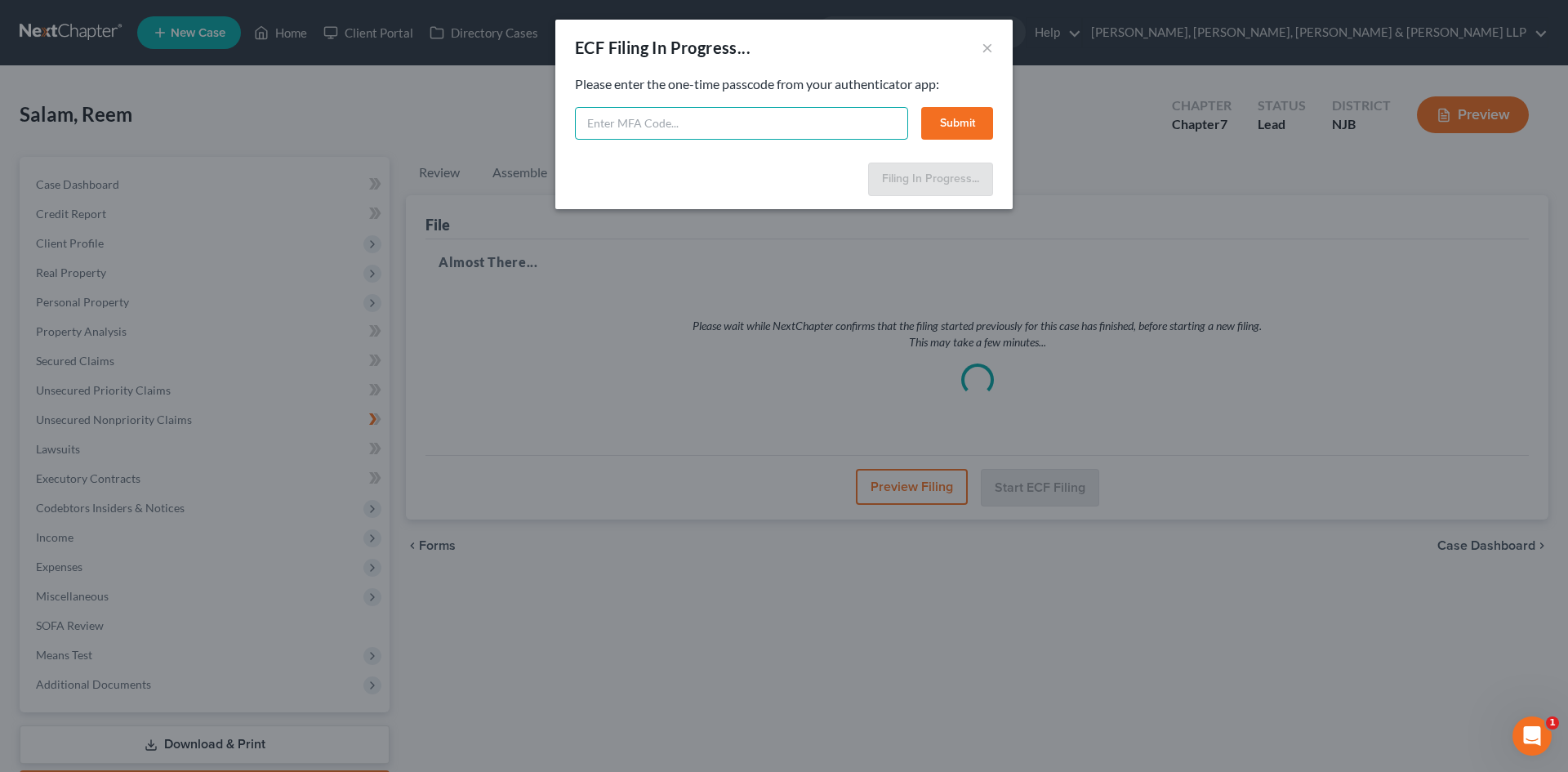
click at [635, 129] on input "text" at bounding box center [742, 123] width 334 height 32
type input "706626"
click at [986, 127] on button "Submit" at bounding box center [957, 123] width 72 height 32
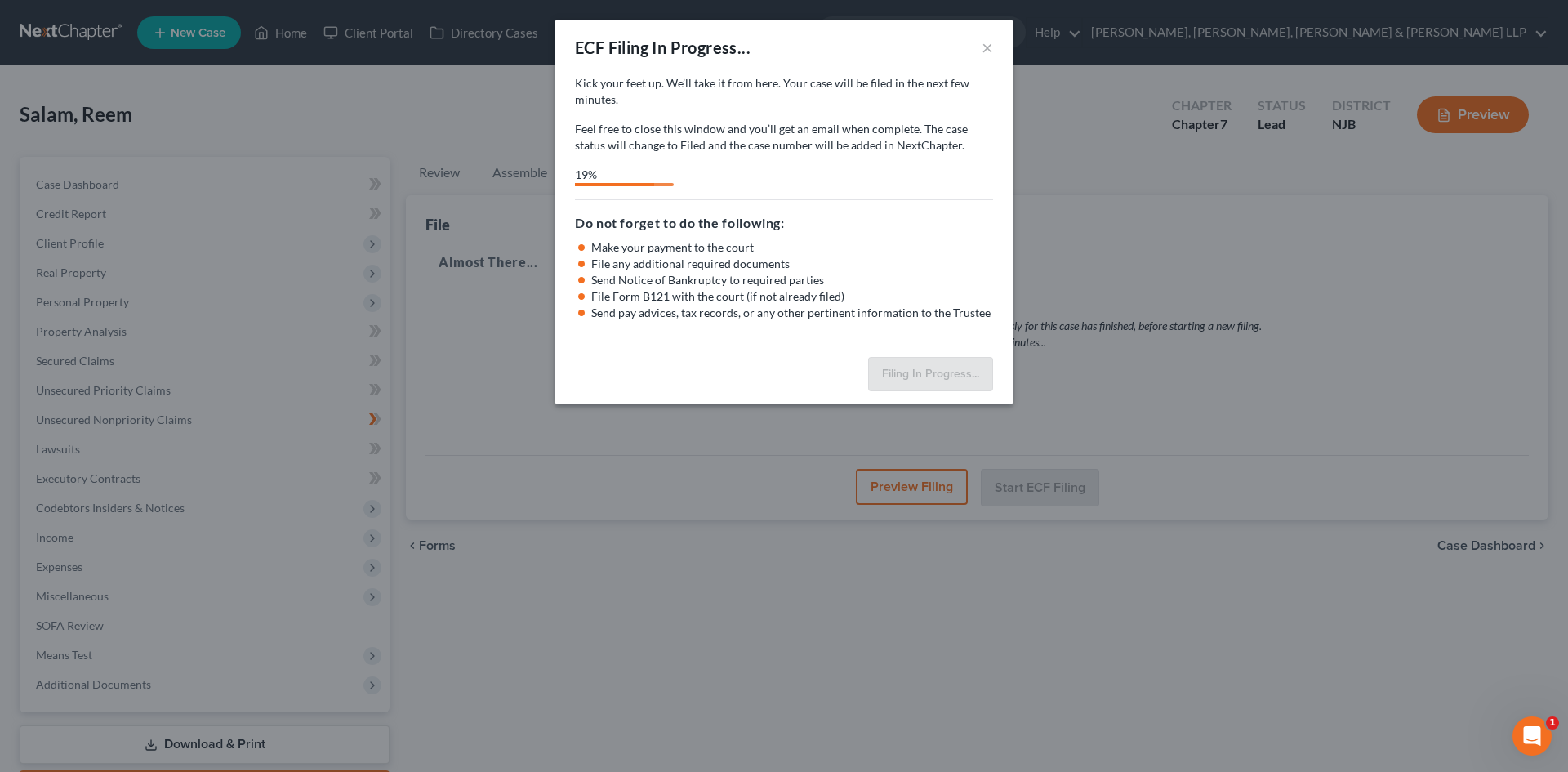
select select "2"
